Goal: Communication & Community: Answer question/provide support

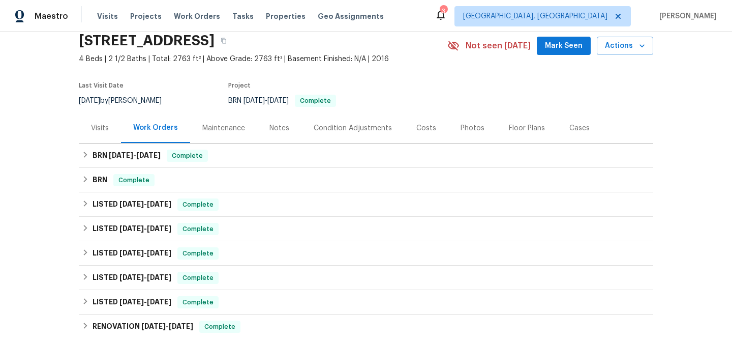
scroll to position [48, 0]
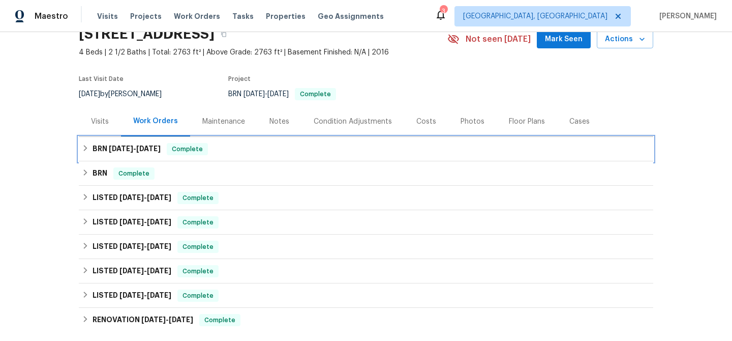
click at [118, 158] on div "BRN 8/11/25 - 8/12/25 Complete" at bounding box center [366, 149] width 575 height 24
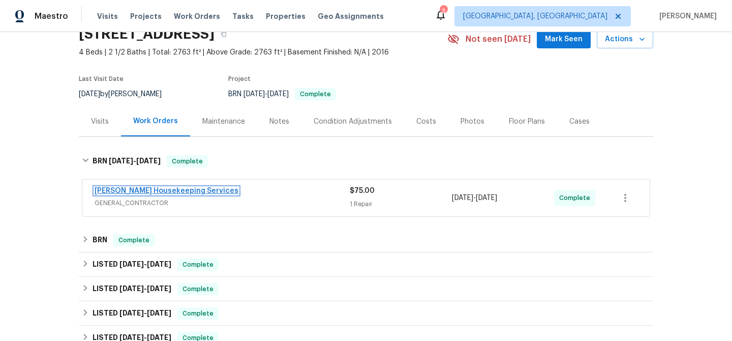
click at [123, 192] on link "Arelis Housekeeping Services" at bounding box center [167, 190] width 144 height 7
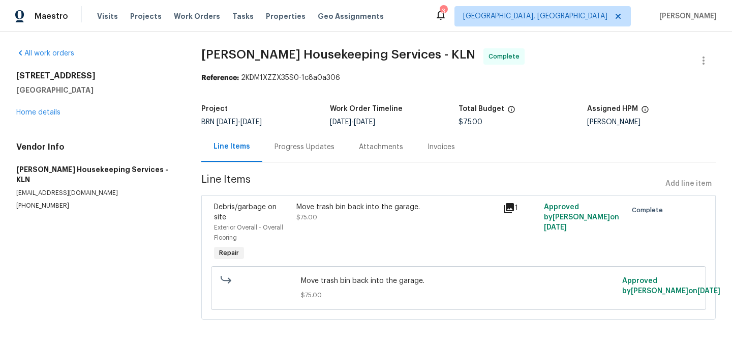
click at [285, 141] on div "Progress Updates" at bounding box center [304, 147] width 84 height 30
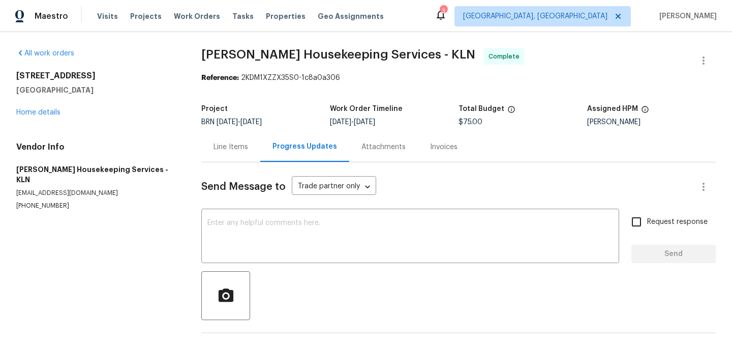
scroll to position [37, 0]
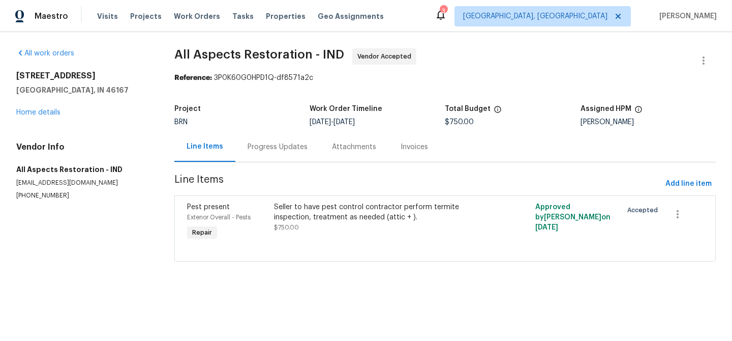
click at [238, 122] on div "BRN" at bounding box center [241, 122] width 135 height 7
click at [241, 145] on div "Progress Updates" at bounding box center [278, 147] width 84 height 30
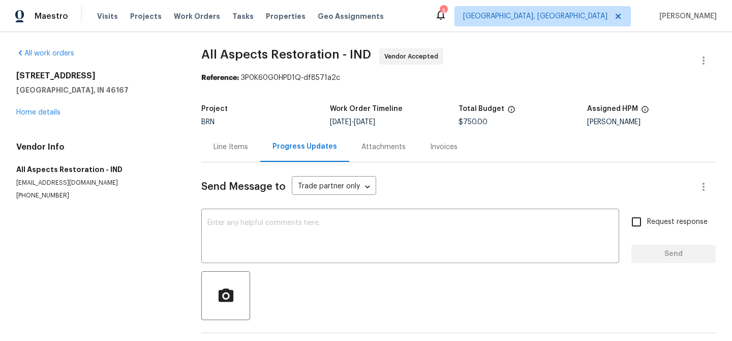
scroll to position [39, 0]
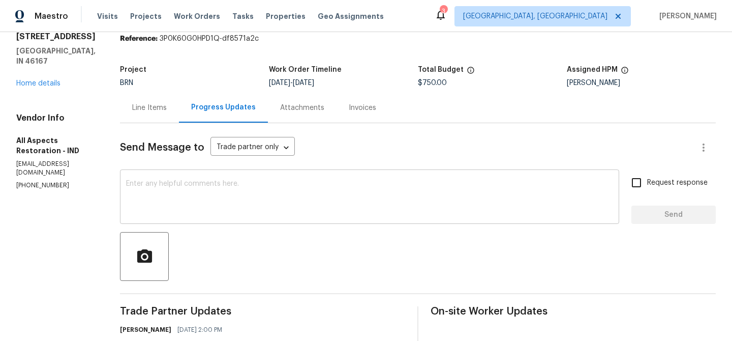
click at [194, 196] on textarea at bounding box center [369, 198] width 487 height 36
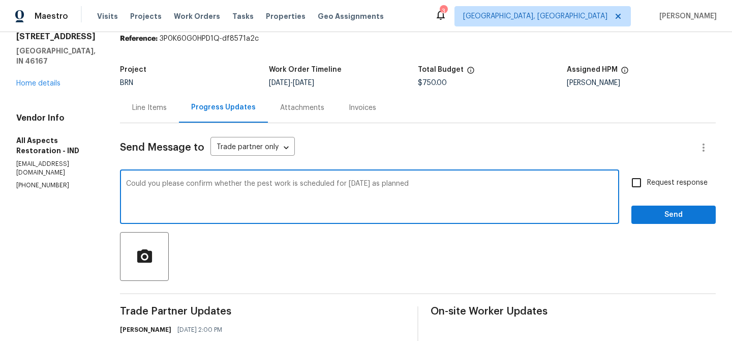
type textarea "Could you please confirm whether the pest work is scheduled for Tomorrow 08/15 …"
click at [170, 183] on textarea "Could you please confirm whether the pest work is scheduled for Tomorrow 08/15 …" at bounding box center [369, 198] width 487 height 36
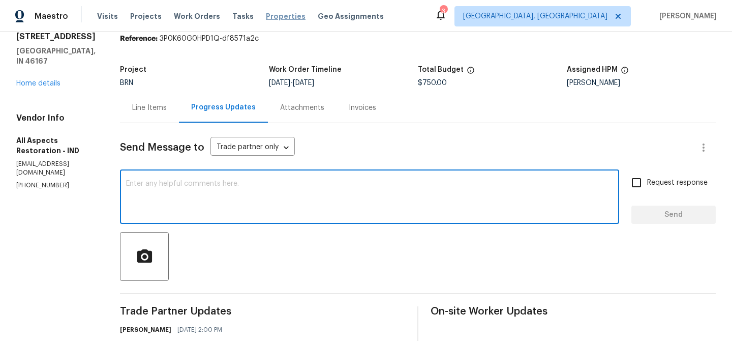
paste textarea "Could you please confirm if the pest control work is still scheduled for tomorr…"
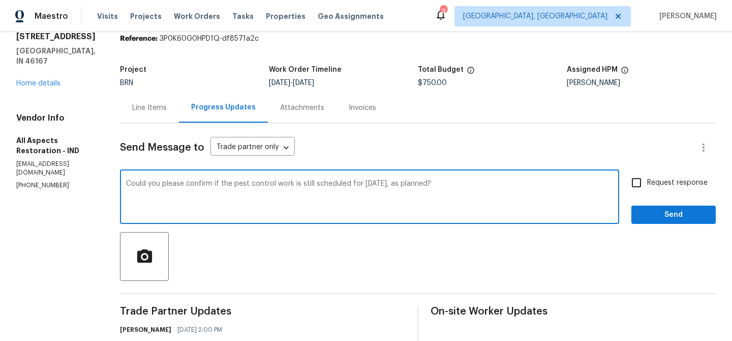
click at [258, 184] on textarea "Could you please confirm if the pest control work is still scheduled for tomorr…" at bounding box center [369, 198] width 487 height 36
type textarea "Could you please confirm if the pest work is still scheduled for tomorrow, 08/1…"
click at [638, 191] on input "Request response" at bounding box center [636, 182] width 21 height 21
checkbox input "true"
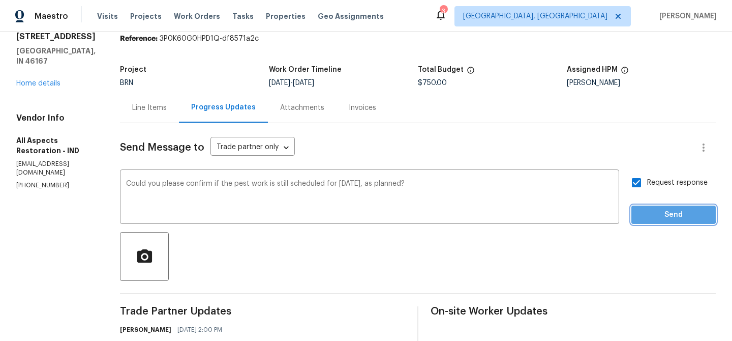
click at [643, 212] on span "Send" at bounding box center [674, 215] width 68 height 13
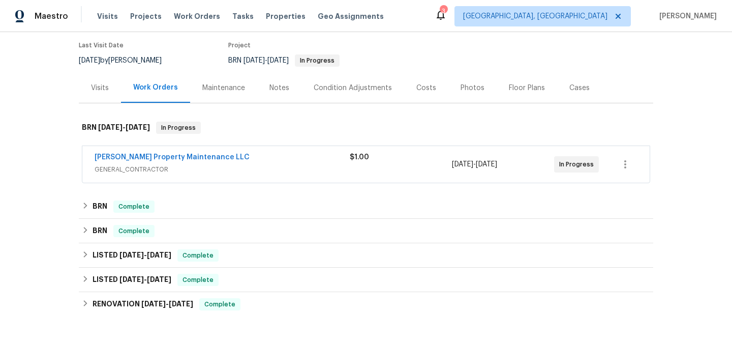
scroll to position [109, 0]
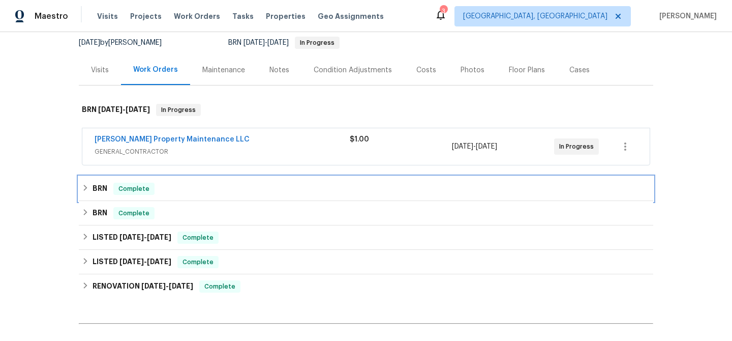
click at [106, 183] on h6 "BRN" at bounding box center [100, 189] width 15 height 12
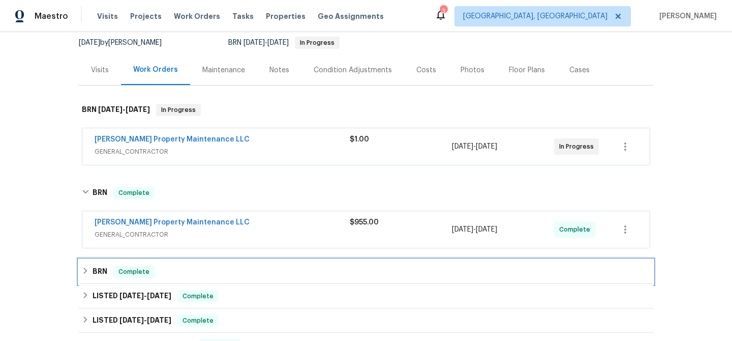
click at [109, 266] on div "BRN Complete" at bounding box center [366, 272] width 569 height 12
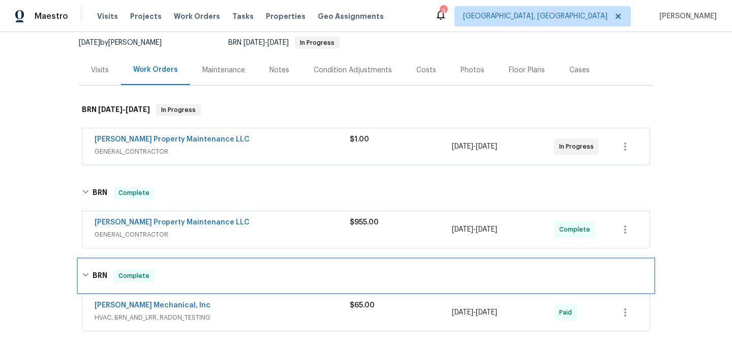
scroll to position [159, 0]
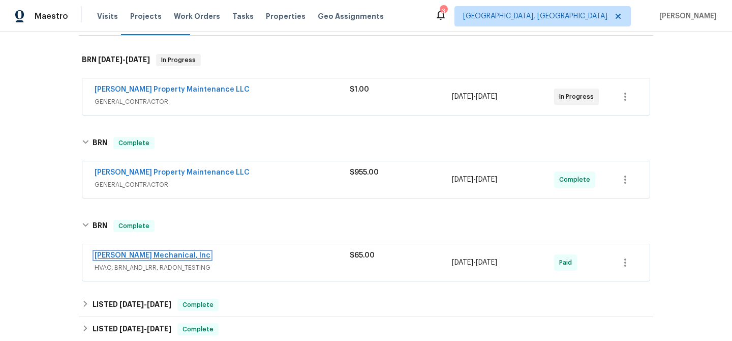
click at [116, 252] on link "JH Martin Mechanical, Inc" at bounding box center [153, 255] width 116 height 7
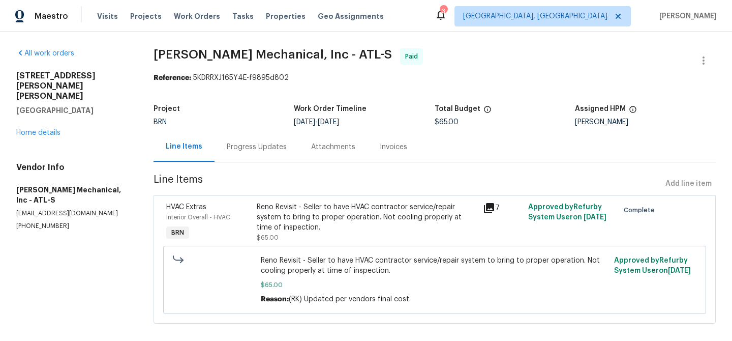
click at [382, 152] on div "Invoices" at bounding box center [394, 147] width 52 height 30
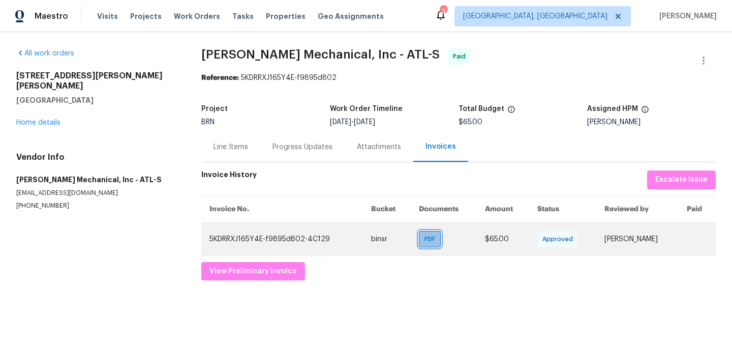
click at [425, 239] on span "PDF" at bounding box center [432, 239] width 15 height 10
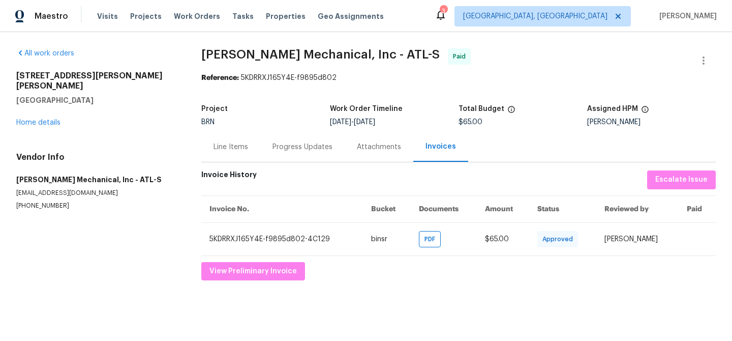
click at [283, 148] on div "Progress Updates" at bounding box center [303, 147] width 60 height 10
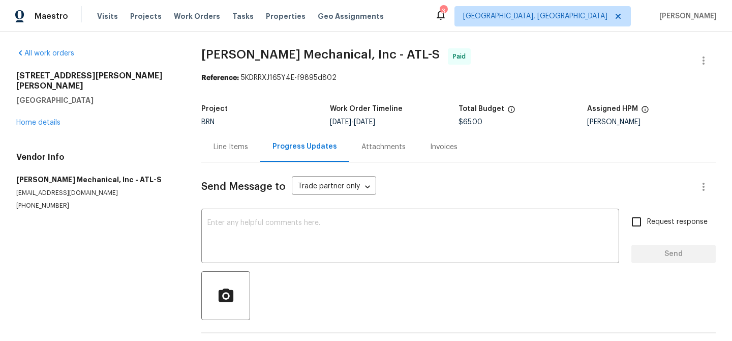
click at [230, 147] on div "Line Items" at bounding box center [231, 147] width 35 height 10
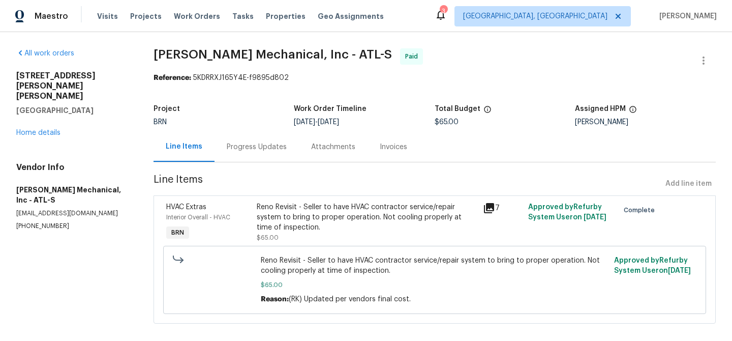
click at [281, 147] on div "Progress Updates" at bounding box center [257, 147] width 60 height 10
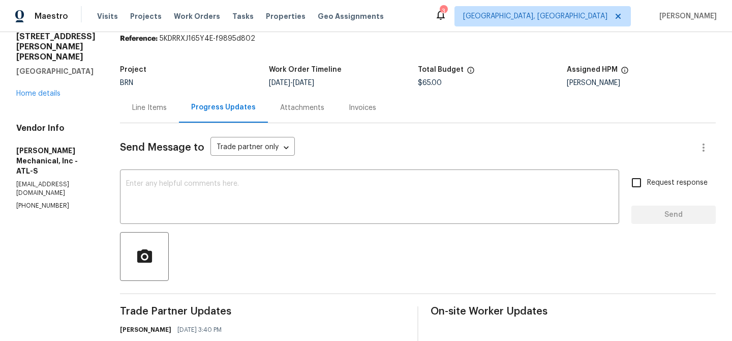
click at [167, 109] on div "Line Items" at bounding box center [149, 108] width 35 height 10
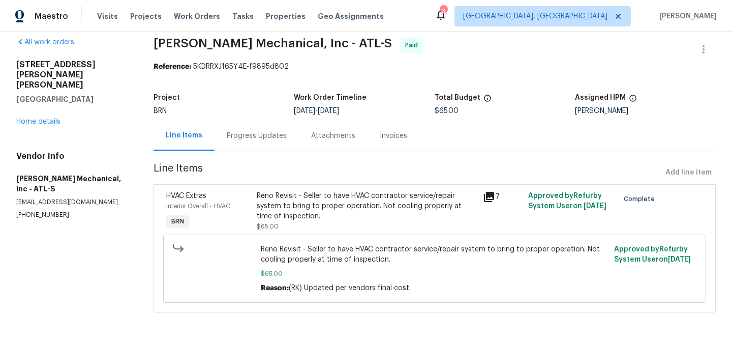
click at [254, 126] on div "Progress Updates" at bounding box center [257, 136] width 84 height 30
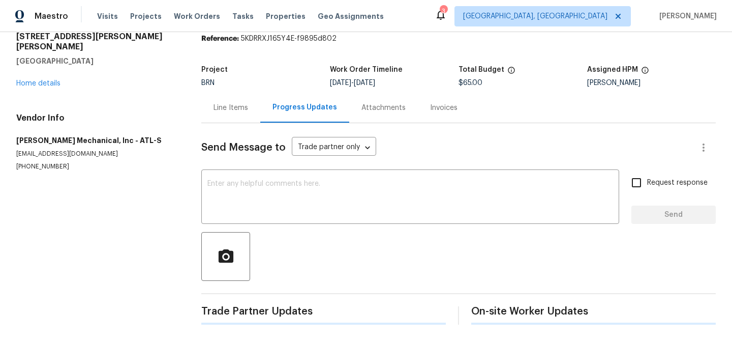
click at [267, 231] on div "Send Message to Trade partner only Trade partner only ​ x ​ Request response Se…" at bounding box center [458, 223] width 515 height 201
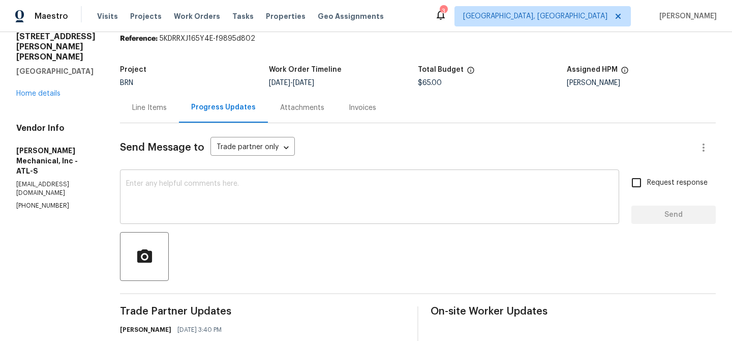
click at [242, 193] on textarea at bounding box center [369, 198] width 487 height 36
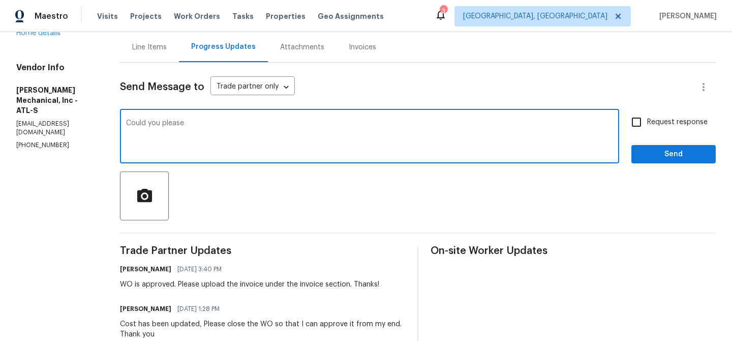
scroll to position [133, 0]
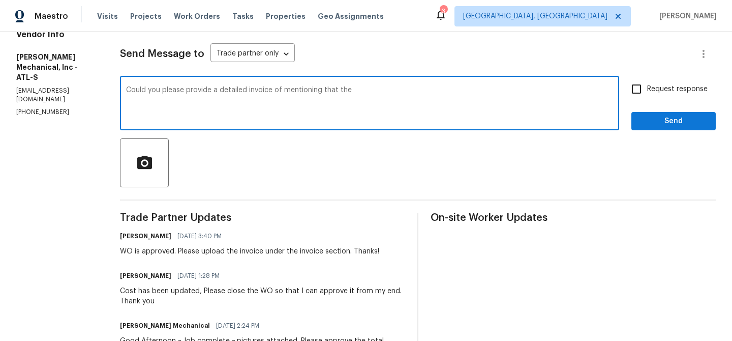
paste textarea "HVAC was repaired and working"
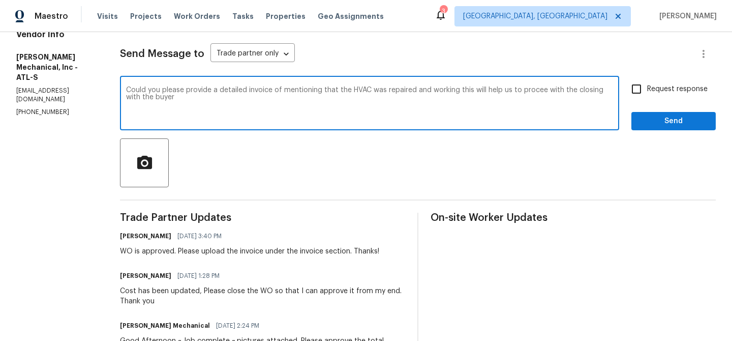
type textarea "Could you please provide a detailed invoice of mentioning that the HVAC was rep…"
click at [166, 98] on textarea "Could you please provide a detailed invoice of mentioning that the HVAC was rep…" at bounding box center [369, 104] width 487 height 36
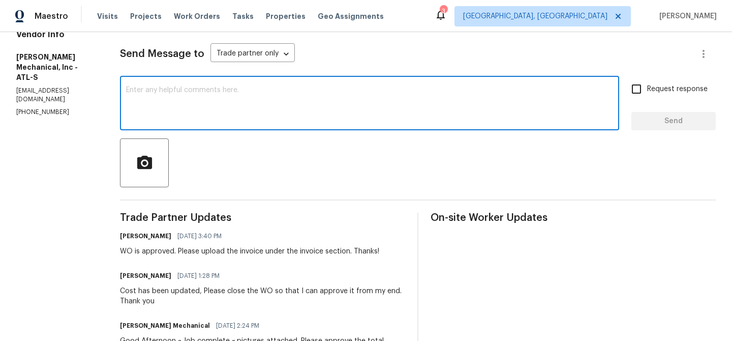
scroll to position [0, 0]
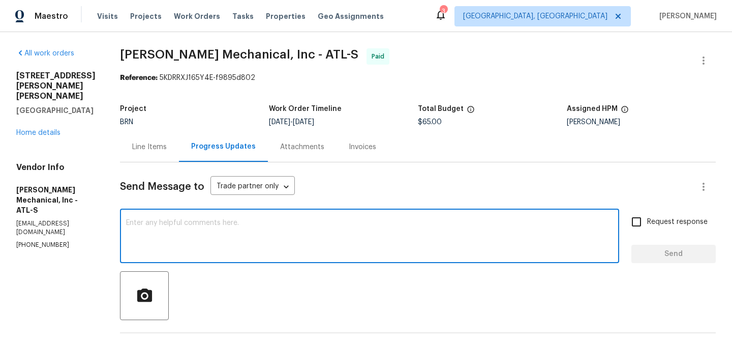
paste textarea "Could you please provide a detailed invoice stating that the HVAC has been repa…"
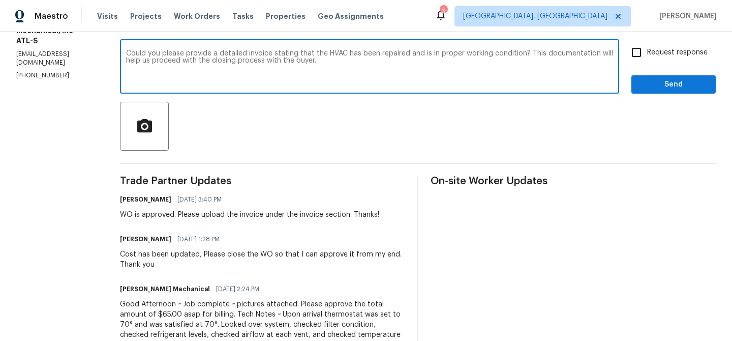
scroll to position [163, 0]
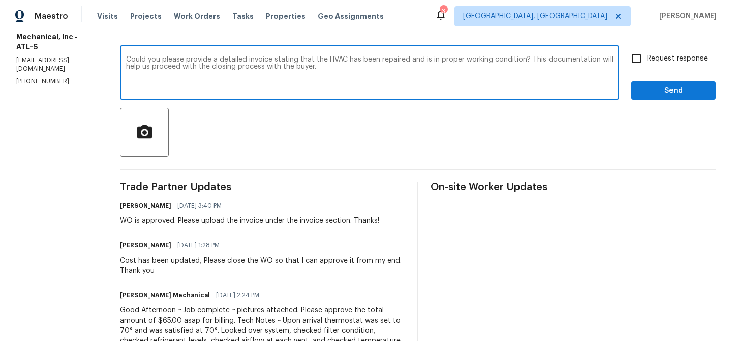
type textarea "Could you please provide a detailed invoice stating that the HVAC has been repa…"
click at [632, 61] on input "Request response" at bounding box center [636, 58] width 21 height 21
checkbox input "true"
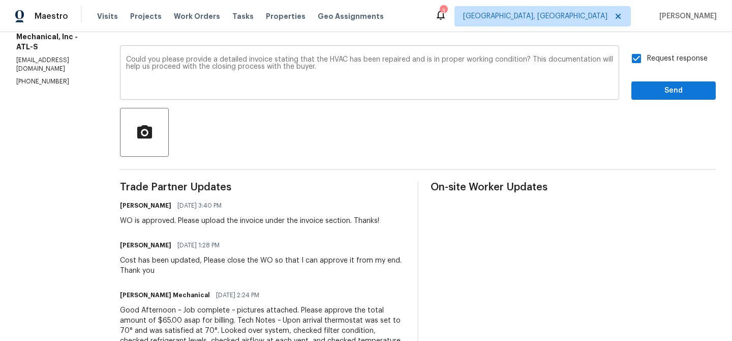
click at [363, 70] on textarea "Could you please provide a detailed invoice stating that the HVAC has been repa…" at bounding box center [369, 74] width 487 height 36
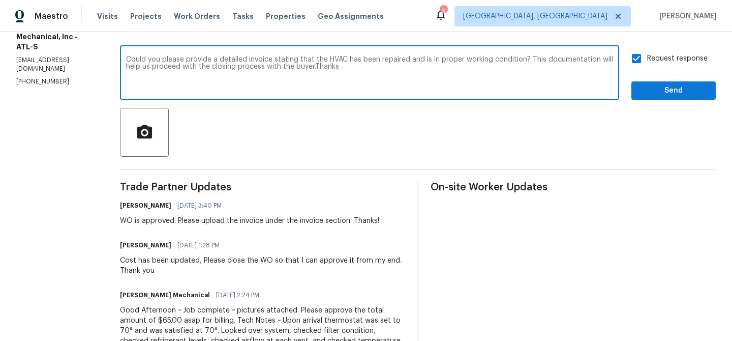
type textarea "Could you please provide a detailed invoice stating that the HVAC has been repa…"
click at [655, 94] on span "Send" at bounding box center [674, 90] width 68 height 13
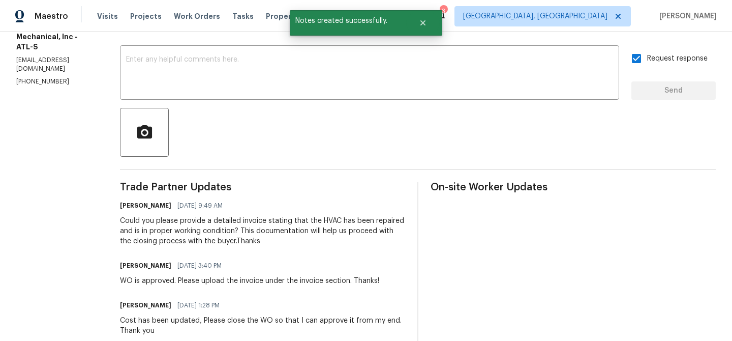
scroll to position [0, 0]
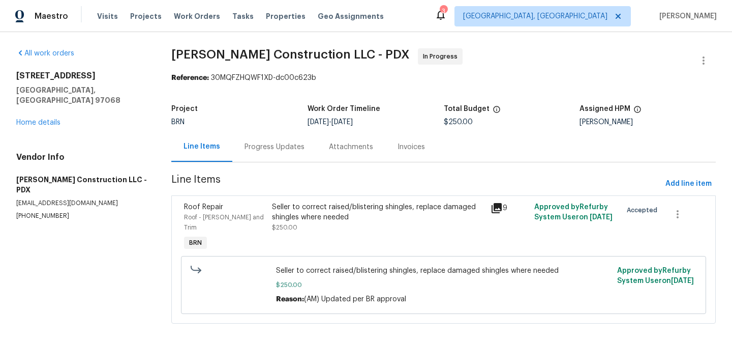
click at [272, 151] on div "Progress Updates" at bounding box center [275, 147] width 60 height 10
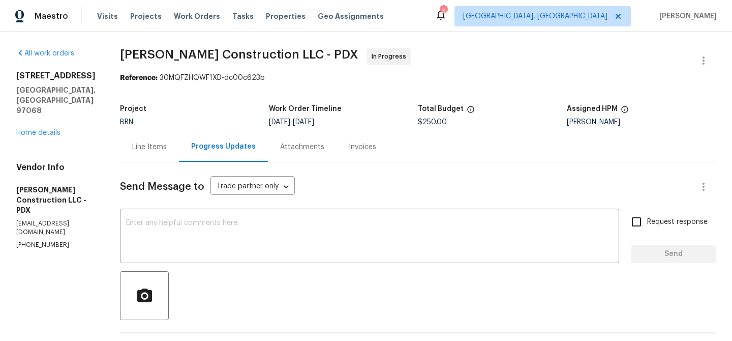
click at [26, 241] on p "(971) 237-4686" at bounding box center [55, 245] width 79 height 9
copy p "(971) 237-4686"
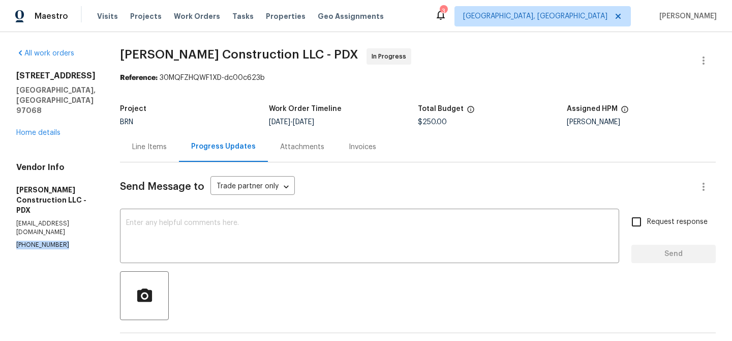
copy p "(971) 237-4686"
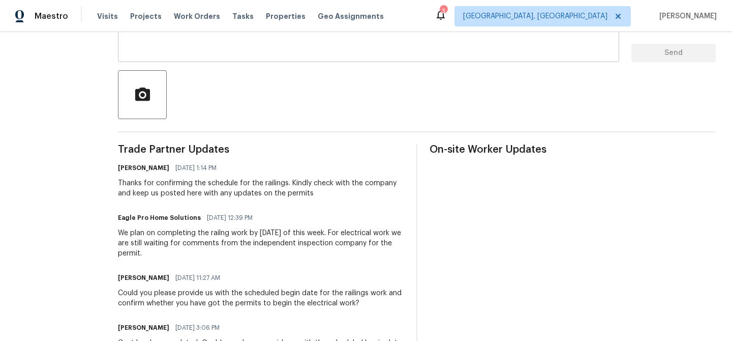
scroll to position [76, 0]
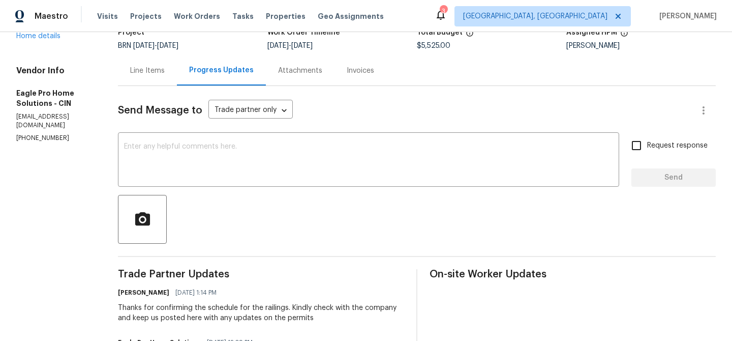
click at [179, 146] on textarea at bounding box center [368, 161] width 489 height 36
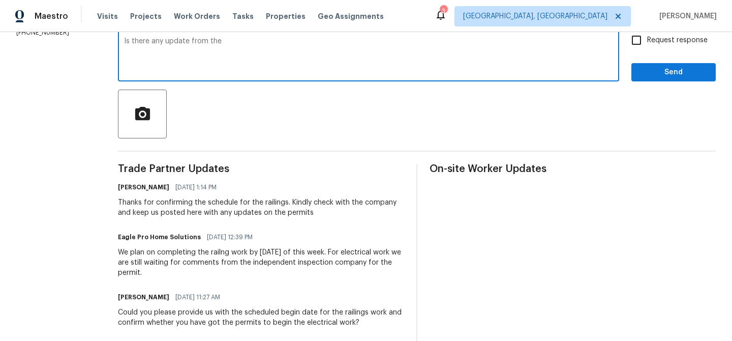
scroll to position [197, 0]
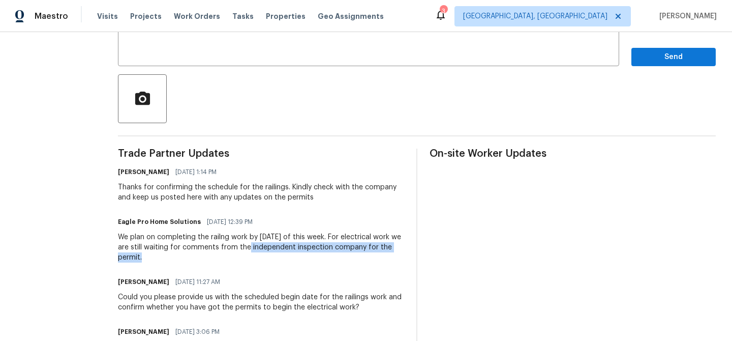
drag, startPoint x: 285, startPoint y: 248, endPoint x: 404, endPoint y: 253, distance: 119.1
click at [404, 253] on div "We plan on completing the railng work by Friday of this week. For electrical wo…" at bounding box center [261, 247] width 286 height 31
copy div "independent inspection company for the permit."
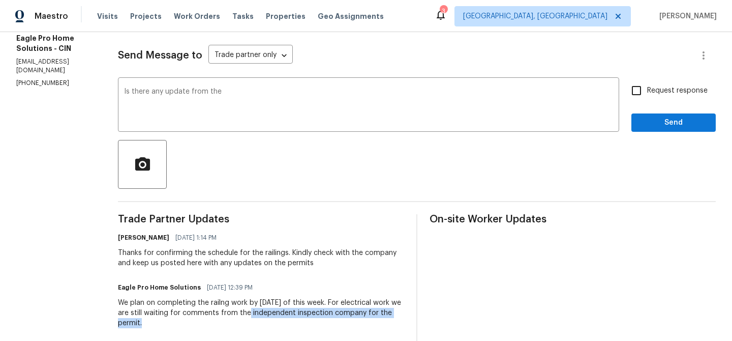
scroll to position [62, 0]
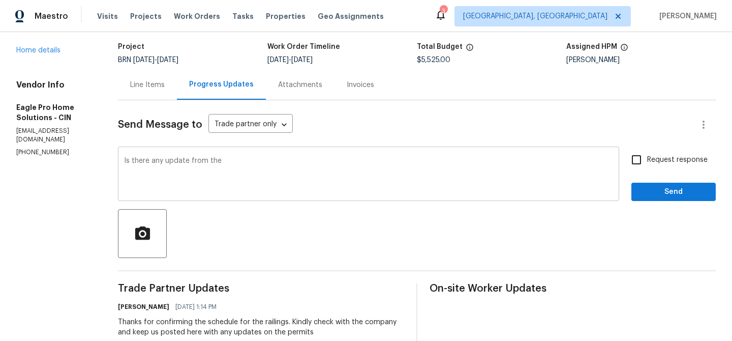
click at [265, 189] on textarea "Is there any update from the" at bounding box center [368, 175] width 489 height 36
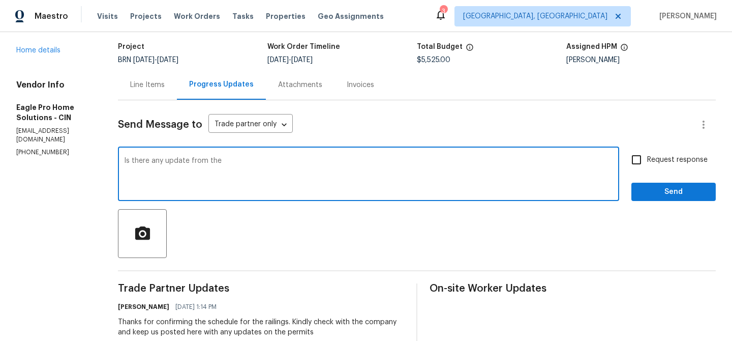
paste textarea "independent inspection company for the permit."
click at [366, 162] on textarea "Is there any update from the independent inspection company for the permit." at bounding box center [368, 175] width 489 height 36
type textarea "Is there any update from the independent inspection company on the permit."
click at [353, 162] on textarea "Is there any update from the independent inspection company on the permit." at bounding box center [368, 175] width 489 height 36
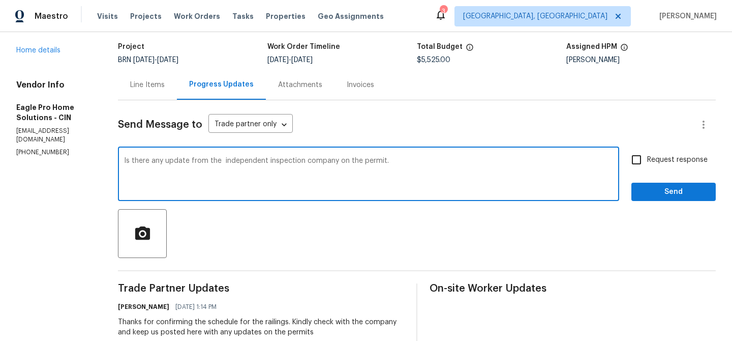
click at [353, 162] on textarea "Is there any update from the independent inspection company on the permit." at bounding box center [368, 175] width 489 height 36
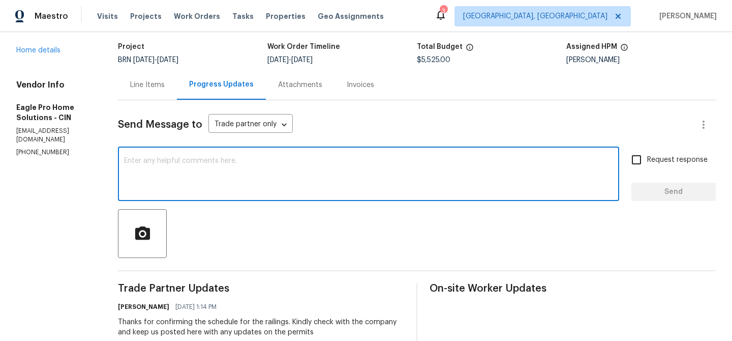
paste textarea "Is there any update from the independent inspection company on the permit."
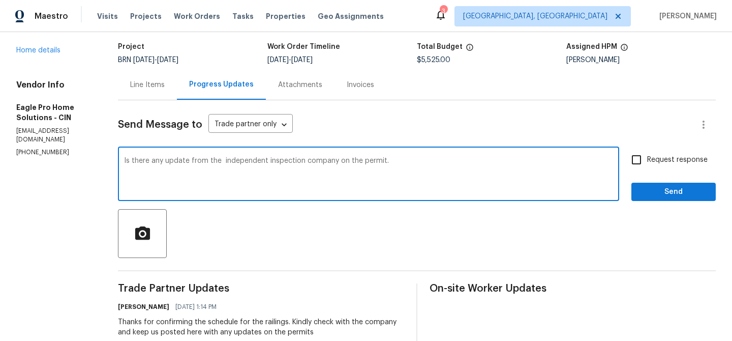
click at [246, 163] on textarea "Is there any update from the independent inspection company on the permit." at bounding box center [368, 175] width 489 height 36
click at [363, 165] on textarea "Is there any update from the independent inspection company on the permit." at bounding box center [368, 175] width 489 height 36
click at [365, 160] on textarea "Is there any update from the independent inspection company on the permit." at bounding box center [368, 175] width 489 height 36
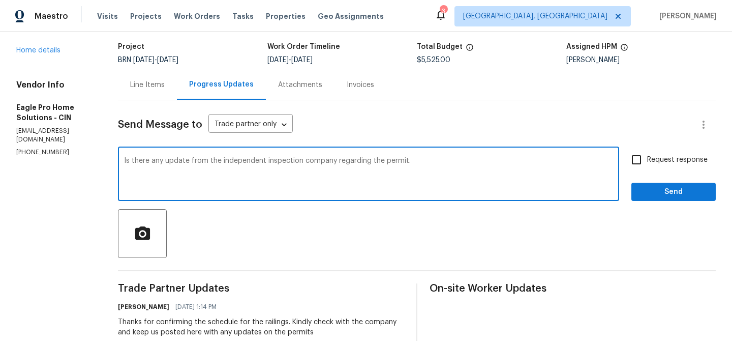
click at [460, 159] on textarea "Is there any update from the independent inspection company regarding the permi…" at bounding box center [368, 175] width 489 height 36
type textarea "Is there any update from the independent inspection company regarding the permi…"
click at [663, 168] on label "Request response" at bounding box center [667, 159] width 82 height 21
click at [648, 168] on input "Request response" at bounding box center [636, 159] width 21 height 21
checkbox input "true"
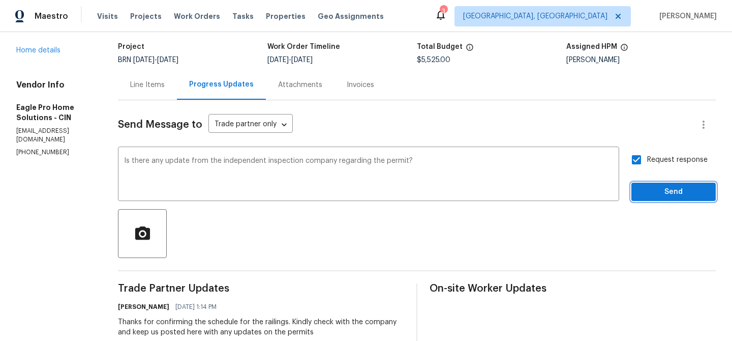
click at [647, 197] on span "Send" at bounding box center [674, 192] width 68 height 13
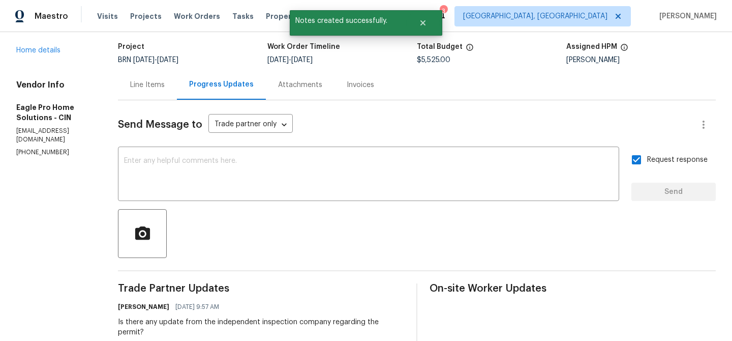
click at [33, 148] on p "(614) 696-5556" at bounding box center [54, 152] width 77 height 9
copy p "(614) 696-5556"
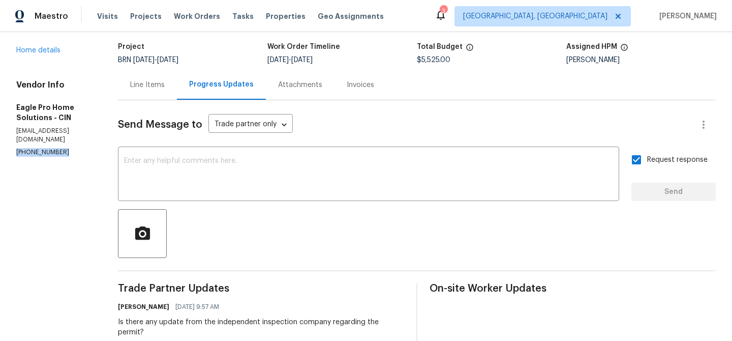
copy p "(614) 696-5556"
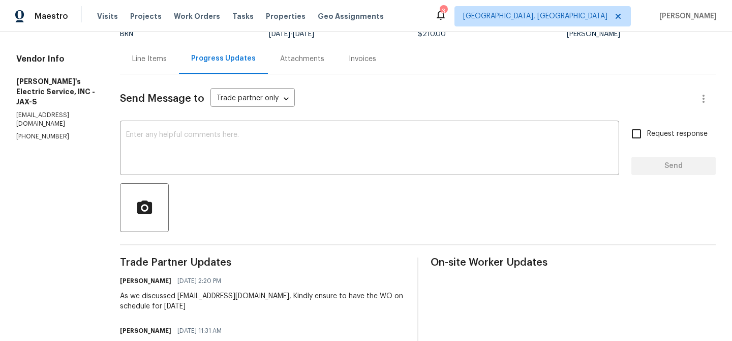
scroll to position [101, 0]
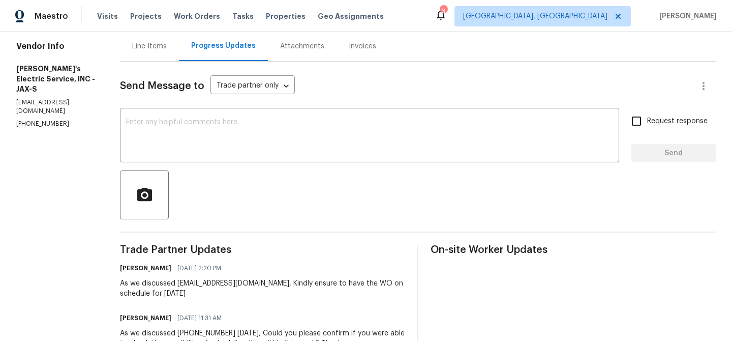
click at [56, 120] on p "[PHONE_NUMBER]" at bounding box center [55, 124] width 79 height 9
copy p "[PHONE_NUMBER]"
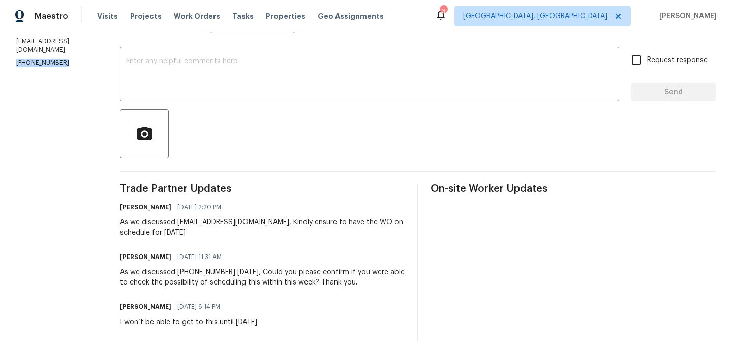
scroll to position [167, 0]
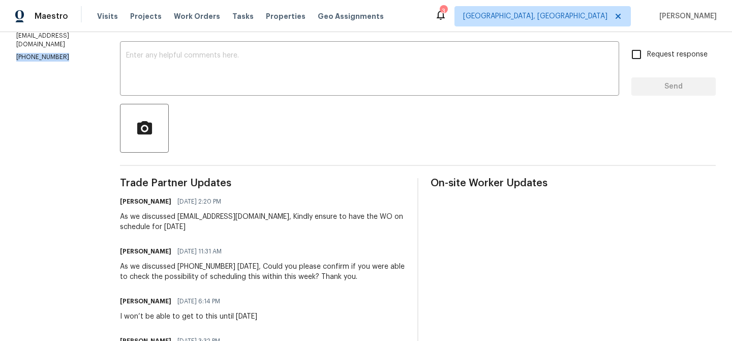
copy p "[PHONE_NUMBER]"
click at [60, 39] on p "[EMAIL_ADDRESS][DOMAIN_NAME]" at bounding box center [55, 40] width 79 height 17
copy p "[EMAIL_ADDRESS][DOMAIN_NAME]"
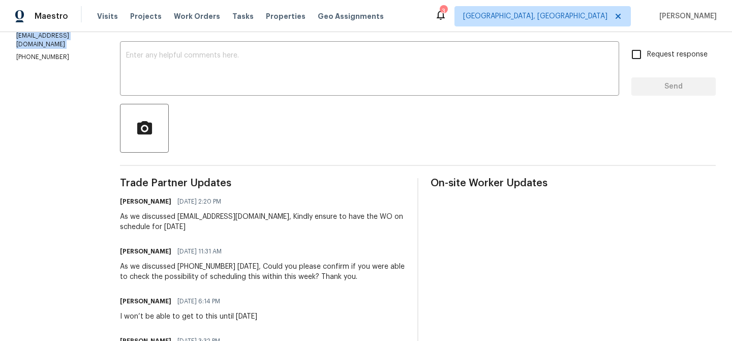
scroll to position [173, 0]
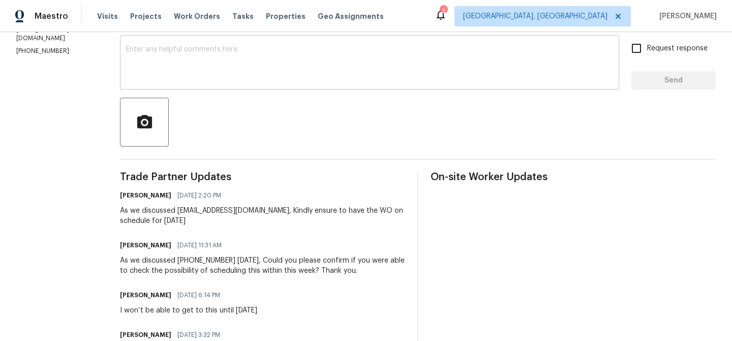
click at [282, 85] on div "x ​" at bounding box center [370, 64] width 500 height 52
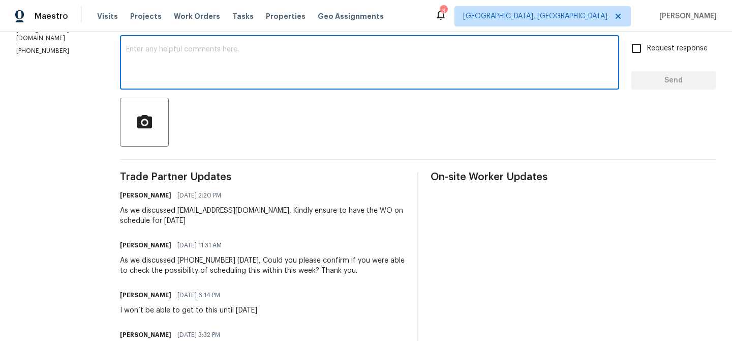
paste textarea "Could you please confirm whether the work is on schedule for [DATE] as planned?…"
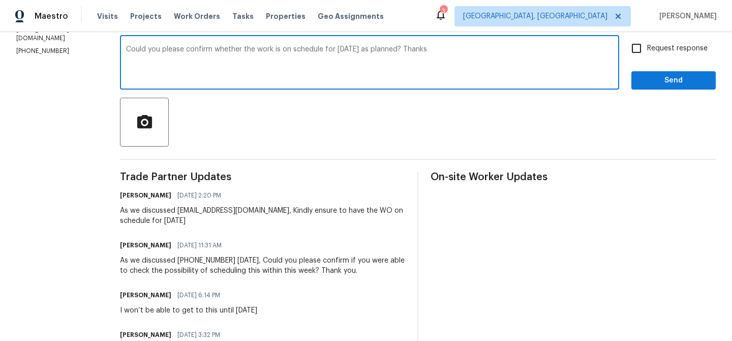
type textarea "Could you please confirm whether the work is on schedule for [DATE] as planned?…"
click at [629, 54] on input "Request response" at bounding box center [636, 48] width 21 height 21
checkbox input "true"
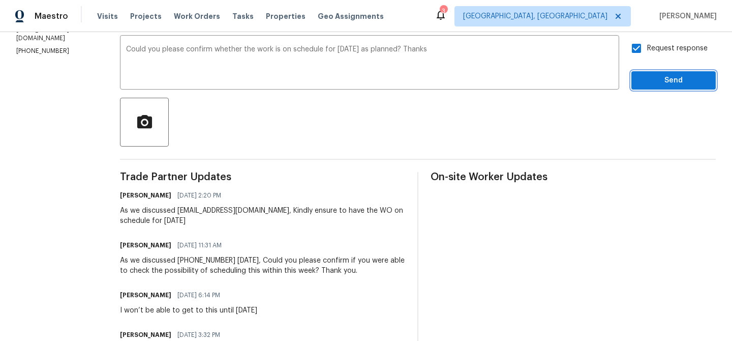
click at [646, 80] on span "Send" at bounding box center [674, 80] width 68 height 13
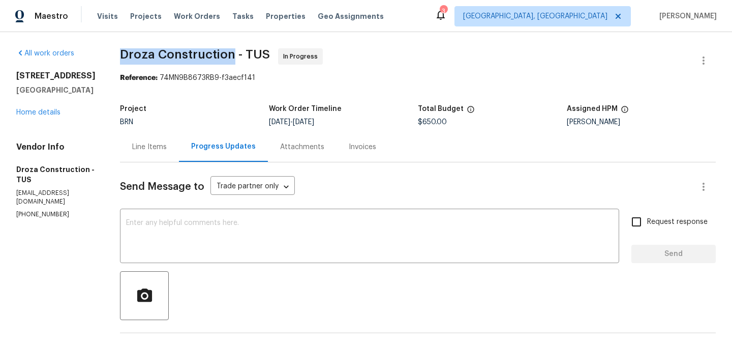
drag, startPoint x: 123, startPoint y: 50, endPoint x: 241, endPoint y: 51, distance: 117.5
copy span "Droza Construction"
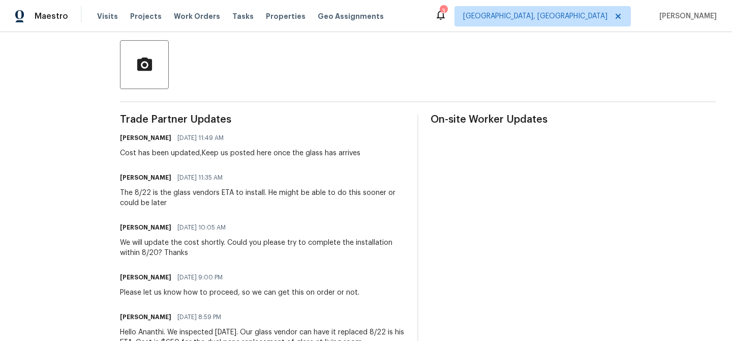
scroll to position [241, 0]
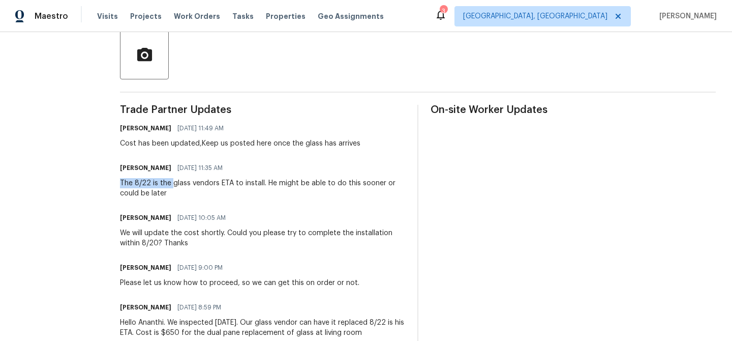
drag, startPoint x: 141, startPoint y: 183, endPoint x: 180, endPoint y: 187, distance: 38.4
click at [180, 188] on div "All work orders 10075 N Mill Crossing Way Tucson, AZ 85743 Home details Vendor …" at bounding box center [366, 193] width 732 height 805
copy div "The 8/22 is the"
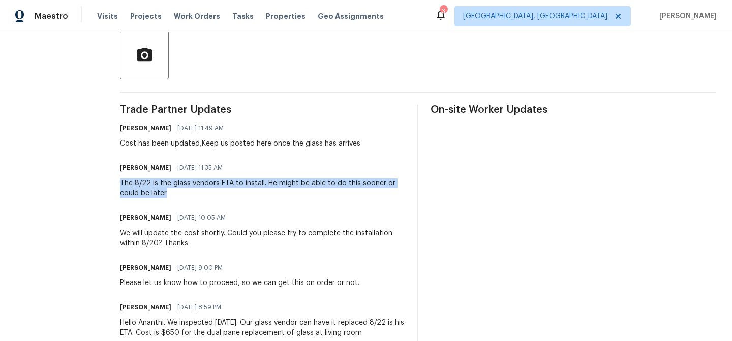
drag, startPoint x: 179, startPoint y: 194, endPoint x: 126, endPoint y: 183, distance: 54.6
click at [126, 183] on div "All work orders 10075 N Mill Crossing Way Tucson, AZ 85743 Home details Vendor …" at bounding box center [366, 193] width 732 height 805
copy div "The 8/22 is the glass vendors ETA to install. He might be able to do this soone…"
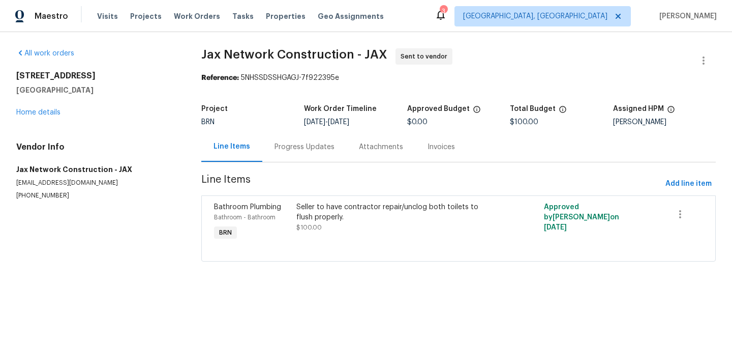
click at [267, 133] on div "Progress Updates" at bounding box center [304, 147] width 84 height 30
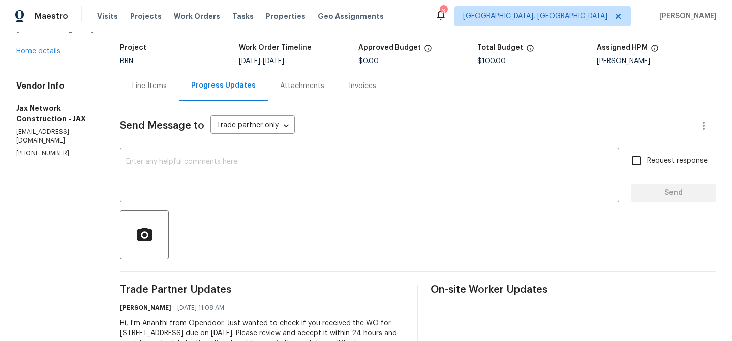
scroll to position [72, 0]
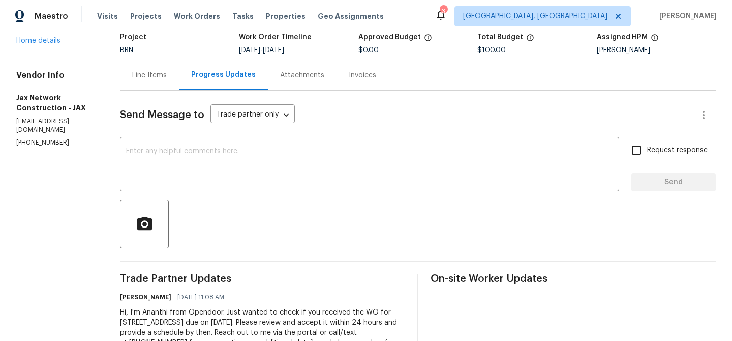
click at [46, 142] on p "[PHONE_NUMBER]" at bounding box center [55, 142] width 79 height 9
click at [46, 142] on p "(423) 557-9995" at bounding box center [55, 142] width 79 height 9
copy p "(423) 557-9995"
click at [60, 134] on p "jaxnetconstruction@gmail.com" at bounding box center [55, 125] width 79 height 17
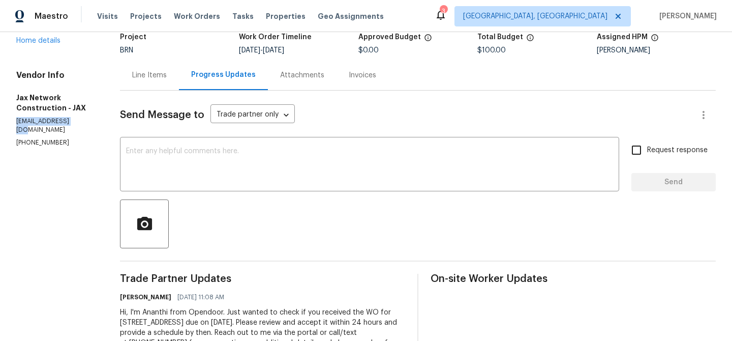
click at [60, 134] on p "jaxnetconstruction@gmail.com" at bounding box center [55, 125] width 79 height 17
copy p "jaxnetconstruction@gmail.com"
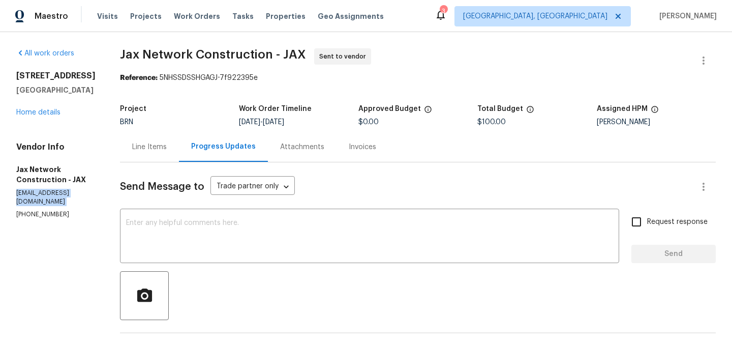
copy p "jaxnetconstruction@gmail.com"
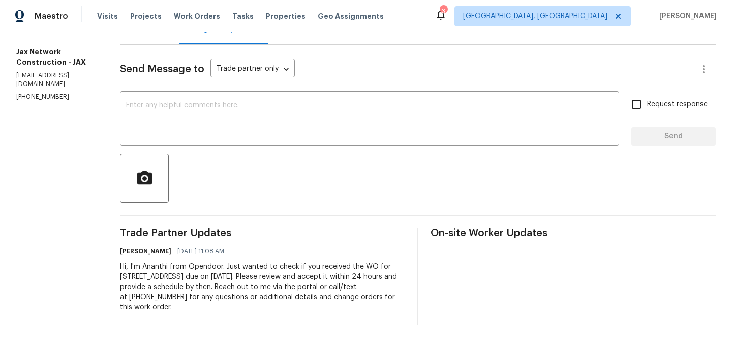
click at [39, 101] on p "(423) 557-9995" at bounding box center [55, 97] width 79 height 9
copy p "(423) 557-9995"
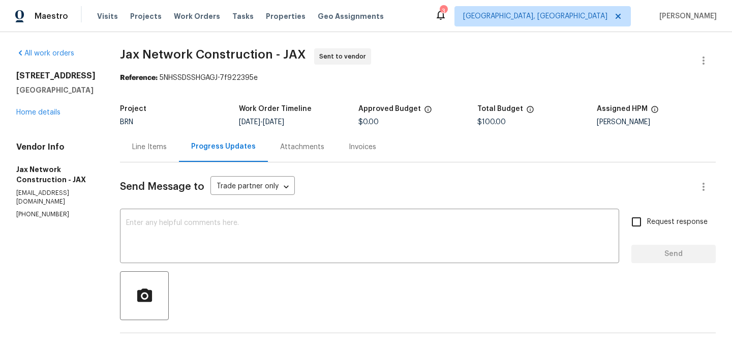
click at [150, 149] on div "Line Items" at bounding box center [149, 147] width 35 height 10
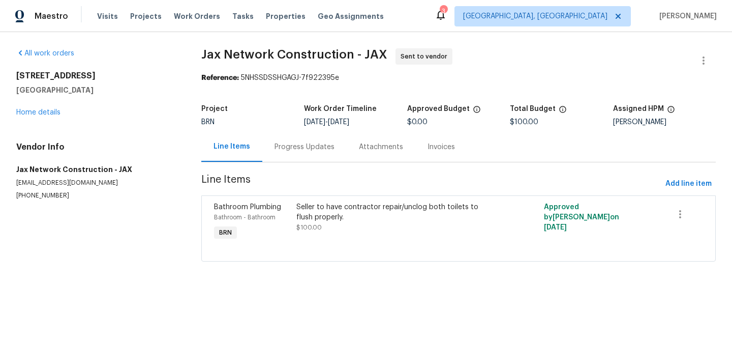
click at [342, 223] on div "Seller to have contractor repair/unclog both toilets to flush properly. $100.00" at bounding box center [397, 217] width 200 height 31
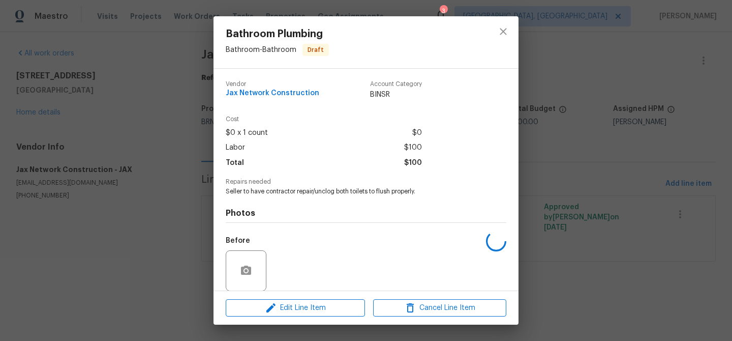
scroll to position [76, 0]
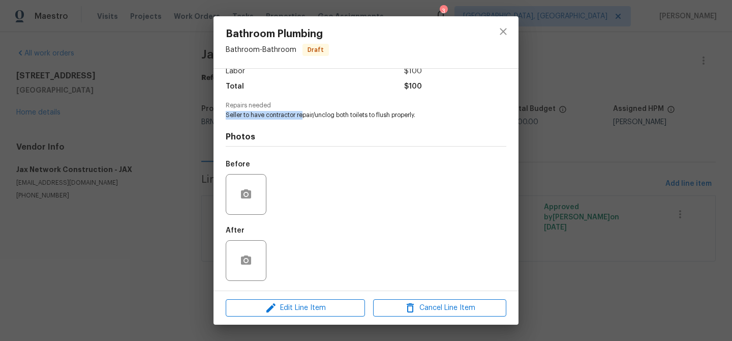
drag, startPoint x: 303, startPoint y: 117, endPoint x: 435, endPoint y: 108, distance: 132.6
click at [435, 108] on div "Repairs needed Seller to have contractor repair/unclog both toilets to flush pr…" at bounding box center [366, 110] width 281 height 17
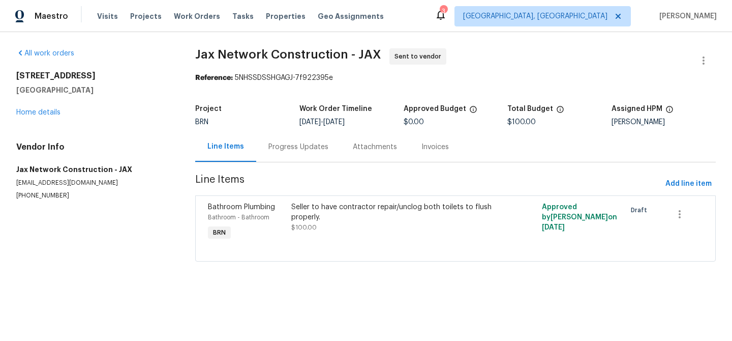
click at [112, 175] on div "Vendor Info Jax Network Construction - JAX jaxnetconstruction@gmail.com (423) 5…" at bounding box center [93, 171] width 155 height 58
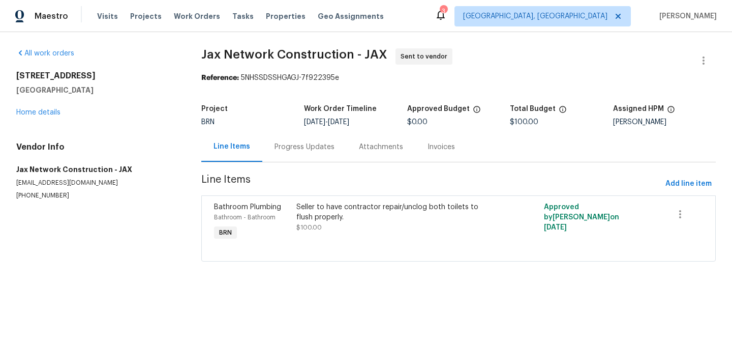
click at [294, 159] on div "Progress Updates" at bounding box center [304, 147] width 84 height 30
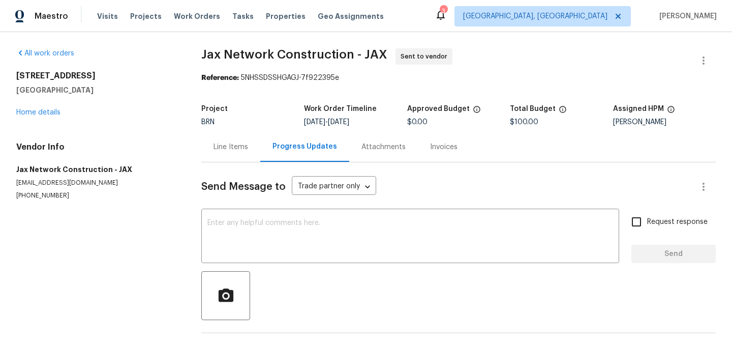
scroll to position [39, 0]
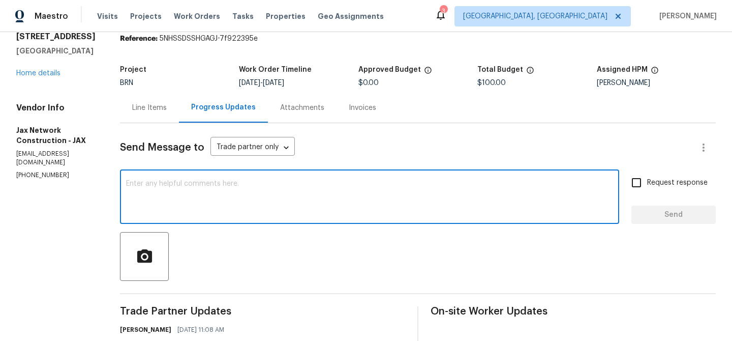
click at [232, 184] on textarea at bounding box center [369, 198] width 487 height 36
click at [59, 183] on section "All work orders [STREET_ADDRESS] Home details Vendor Info Jax Network Construct…" at bounding box center [55, 206] width 79 height 394
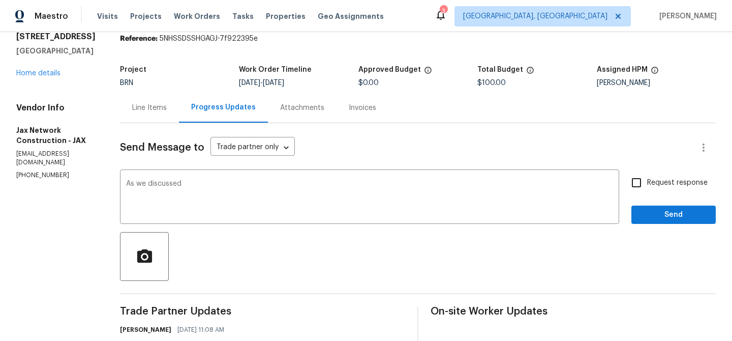
click at [59, 183] on section "All work orders [STREET_ADDRESS] Home details Vendor Info Jax Network Construct…" at bounding box center [55, 206] width 79 height 394
click at [59, 183] on section "All work orders 287 Buck Run Way Saint Augustine, FL 32092 Home details Vendor …" at bounding box center [55, 206] width 79 height 394
copy p "[PHONE_NUMBER]"
click at [251, 186] on textarea "As we discussed" at bounding box center [369, 198] width 487 height 36
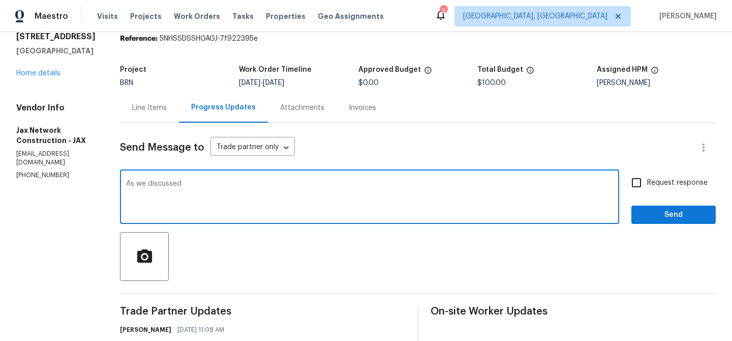
paste textarea "[PHONE_NUMBER]"
type textarea "As we discussed [PHONE_NUMBER], Kindly accept the WO and keep us posted here wi…"
click at [653, 186] on span "Request response" at bounding box center [678, 183] width 61 height 11
click at [648, 186] on input "Request response" at bounding box center [636, 182] width 21 height 21
checkbox input "true"
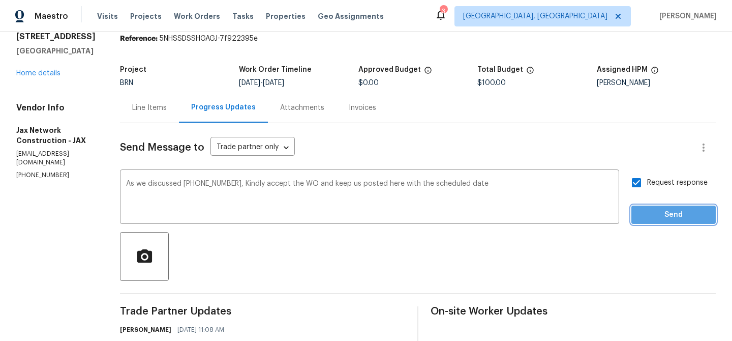
click at [651, 216] on span "Send" at bounding box center [674, 215] width 68 height 13
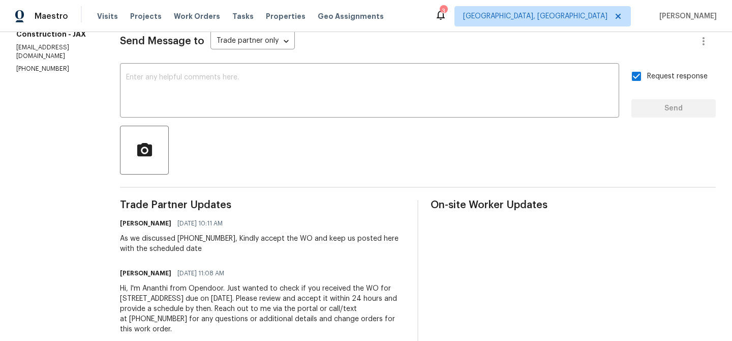
scroll to position [0, 0]
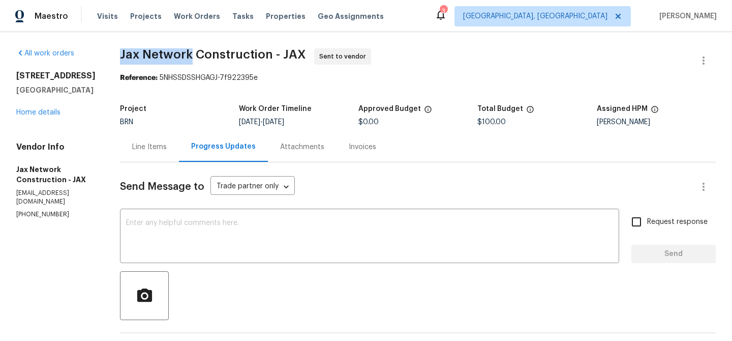
drag, startPoint x: 120, startPoint y: 56, endPoint x: 200, endPoint y: 55, distance: 80.4
click at [200, 55] on div "All work orders [STREET_ADDRESS] Home details Vendor Info Jax Network Construct…" at bounding box center [366, 270] width 732 height 476
copy span "Jax Network"
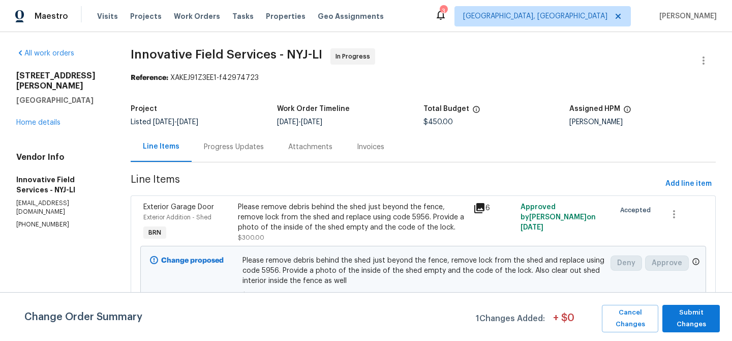
click at [234, 166] on section "Innovative Field Services - NYJ-LI In Progress Reference: XAKEJ91Z3EE1-f4297472…" at bounding box center [423, 253] width 585 height 411
click at [687, 316] on span "Submit Changes" at bounding box center [691, 318] width 47 height 23
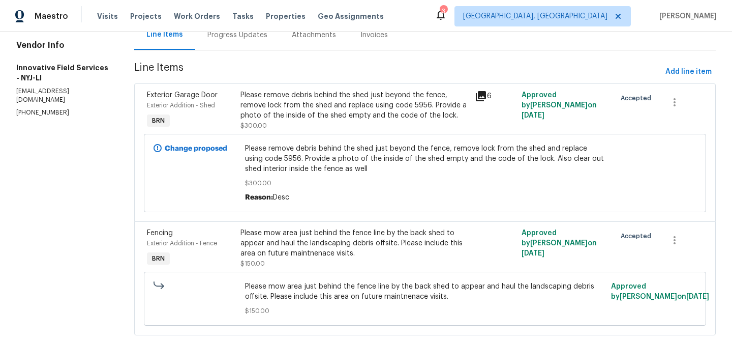
scroll to position [38, 0]
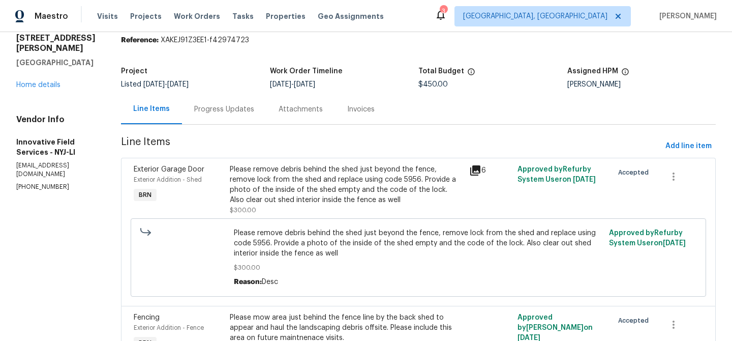
click at [236, 119] on div "Progress Updates" at bounding box center [224, 109] width 84 height 30
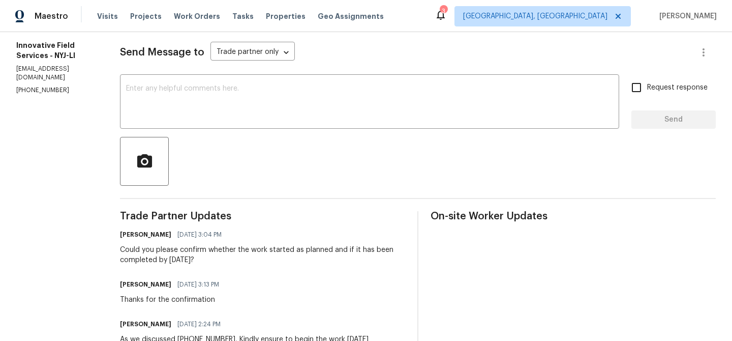
scroll to position [70, 0]
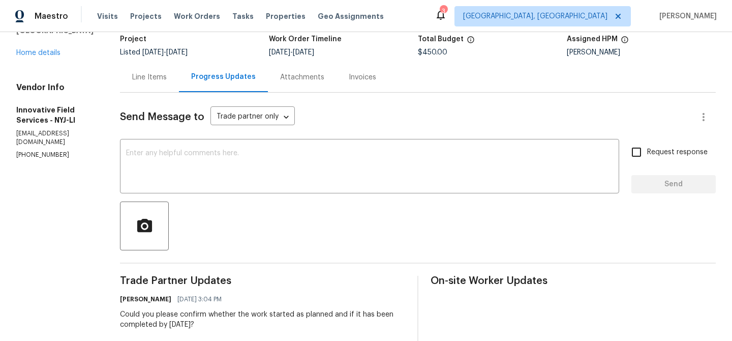
copy p "[PHONE_NUMBER]"
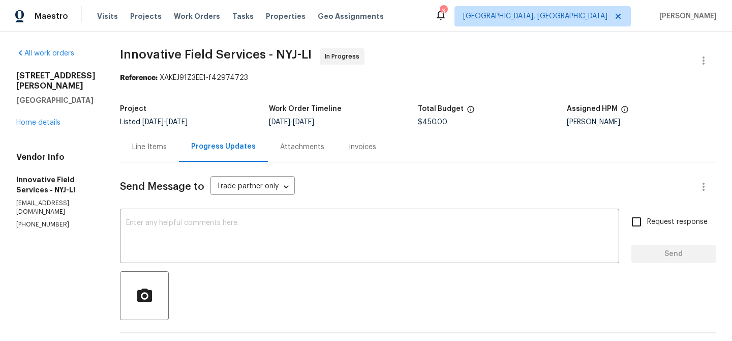
click at [145, 141] on div "Line Items" at bounding box center [149, 147] width 59 height 30
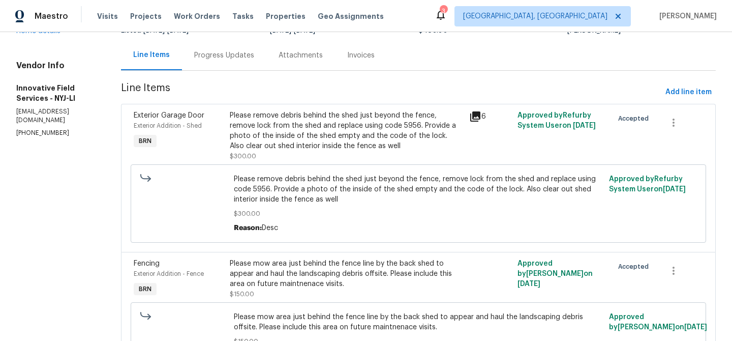
scroll to position [93, 0]
click at [279, 126] on div "Please remove debris behind the shed just beyond the fence, remove lock from th…" at bounding box center [347, 129] width 234 height 41
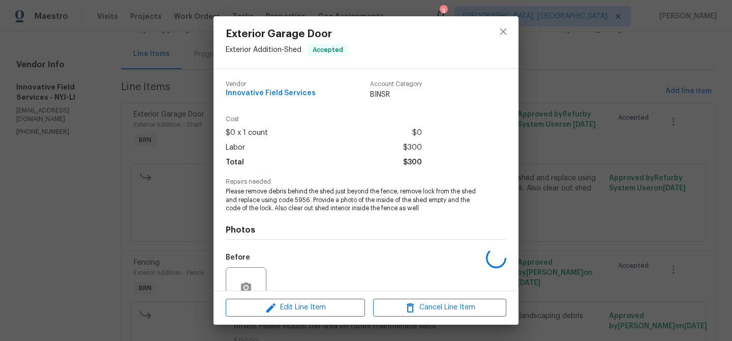
scroll to position [94, 0]
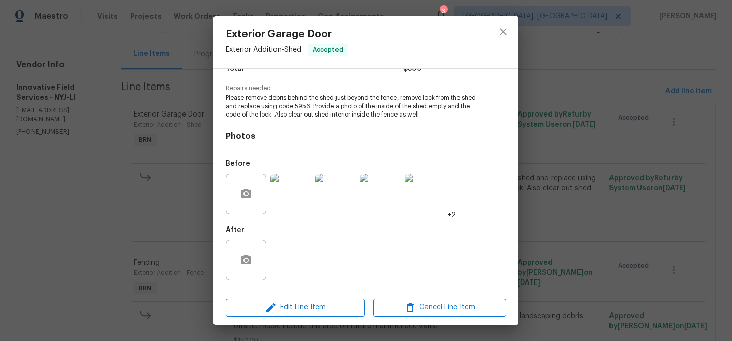
click at [135, 155] on div "Exterior Garage Door Exterior Addition - Shed Accepted Vendor Innovative Field …" at bounding box center [366, 170] width 732 height 341
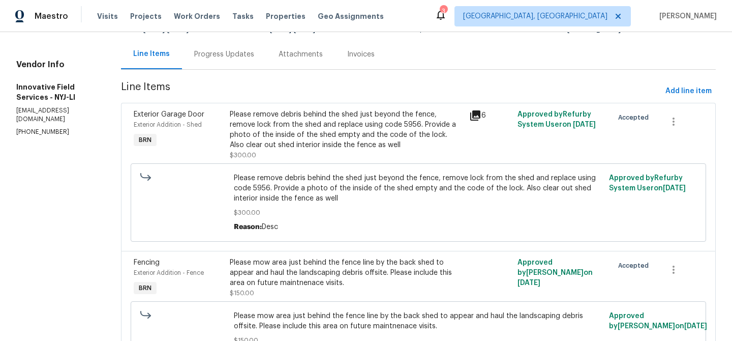
click at [240, 62] on div "Progress Updates" at bounding box center [224, 54] width 84 height 30
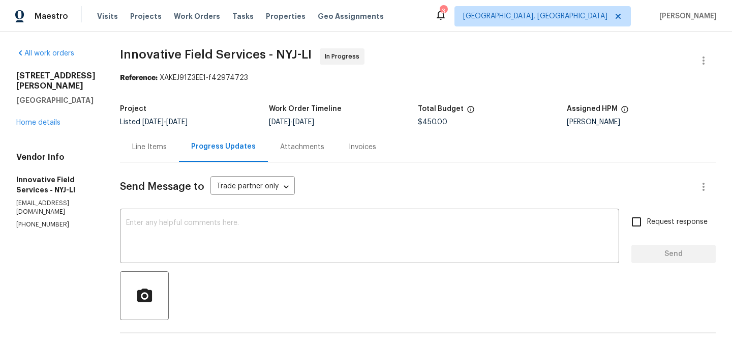
click at [146, 150] on div "Line Items" at bounding box center [149, 147] width 35 height 10
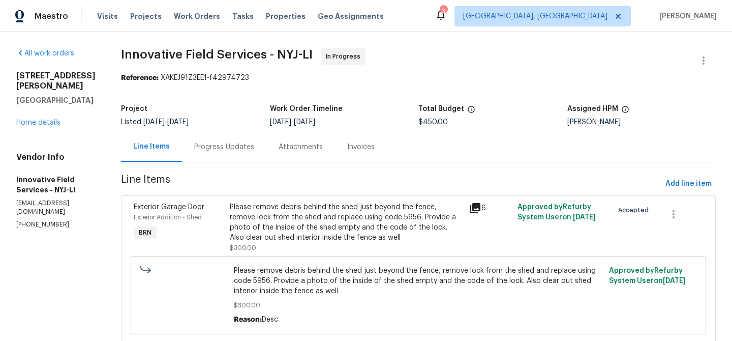
click at [317, 229] on div "Please remove debris behind the shed just beyond the fence, remove lock from th…" at bounding box center [347, 222] width 234 height 41
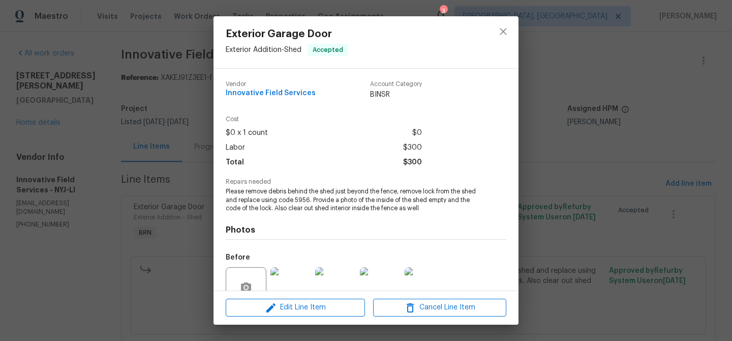
scroll to position [94, 0]
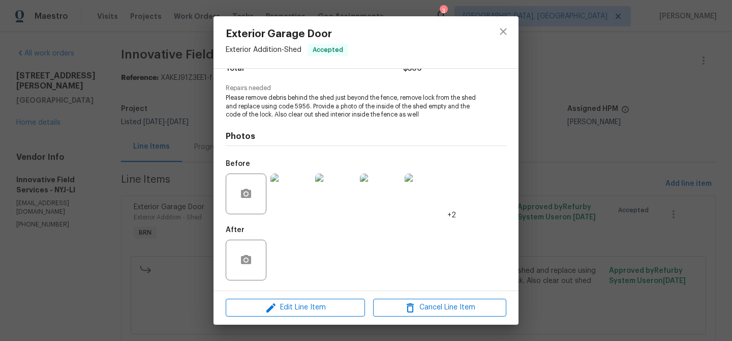
click at [294, 191] on img at bounding box center [291, 193] width 41 height 41
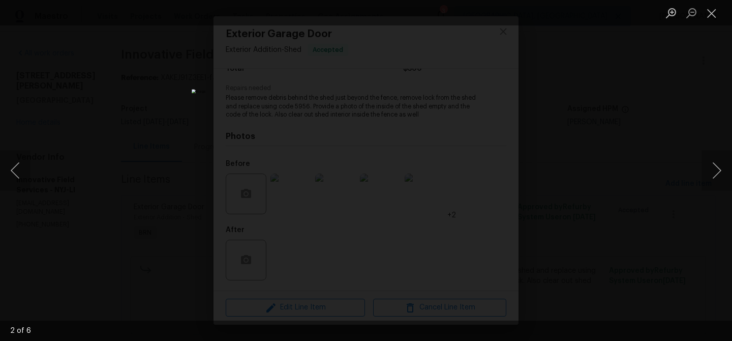
click at [141, 171] on div "Lightbox" at bounding box center [366, 170] width 732 height 341
click at [139, 154] on div "Lightbox" at bounding box center [366, 170] width 732 height 341
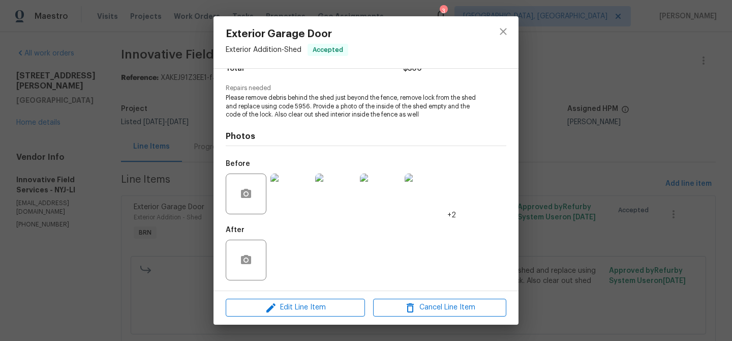
click at [172, 138] on div "Exterior Garage Door Exterior Addition - Shed Accepted Vendor Innovative Field …" at bounding box center [366, 170] width 732 height 341
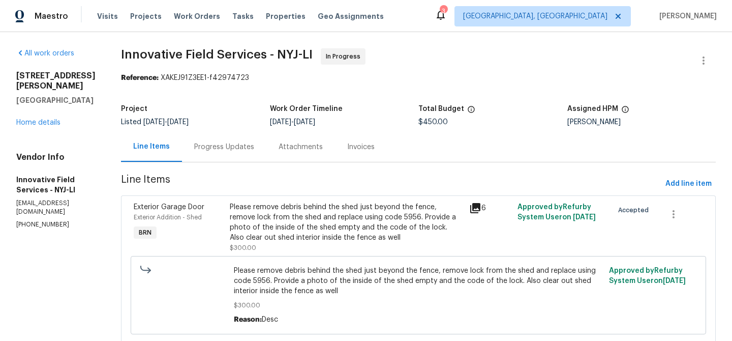
click at [217, 142] on div "Progress Updates" at bounding box center [224, 147] width 60 height 10
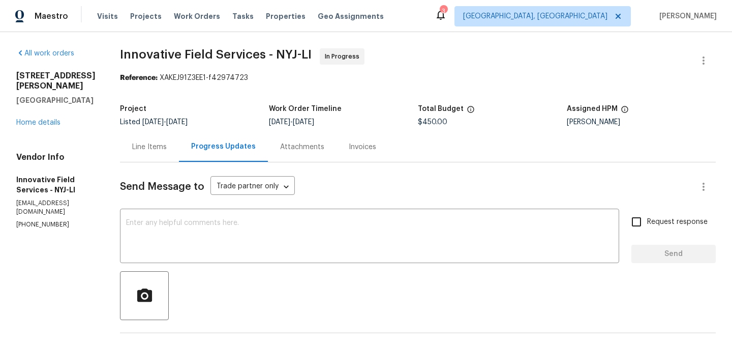
click at [141, 141] on div "Line Items" at bounding box center [149, 147] width 59 height 30
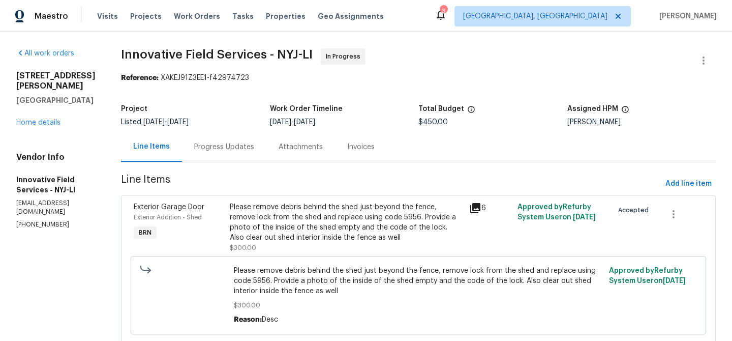
scroll to position [145, 0]
click at [113, 55] on div "All work orders [STREET_ADDRESS][PERSON_NAME] Home details Vendor Info Innovati…" at bounding box center [366, 259] width 732 height 454
drag, startPoint x: 113, startPoint y: 55, endPoint x: 214, endPoint y: 53, distance: 100.7
click at [215, 54] on div "All work orders [STREET_ADDRESS][PERSON_NAME] Home details Vendor Info Innovati…" at bounding box center [366, 259] width 732 height 454
copy span "Innovative Field"
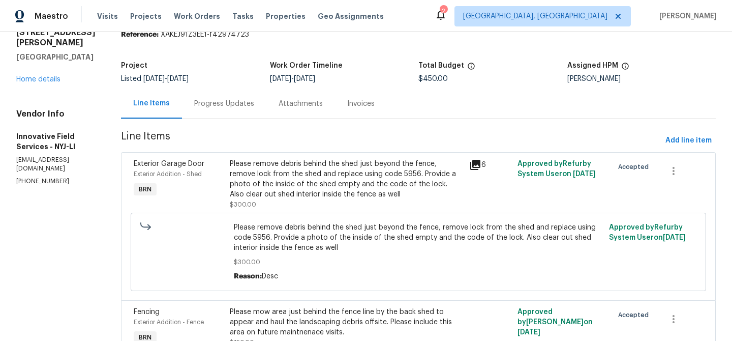
click at [228, 97] on div "Progress Updates" at bounding box center [224, 104] width 84 height 30
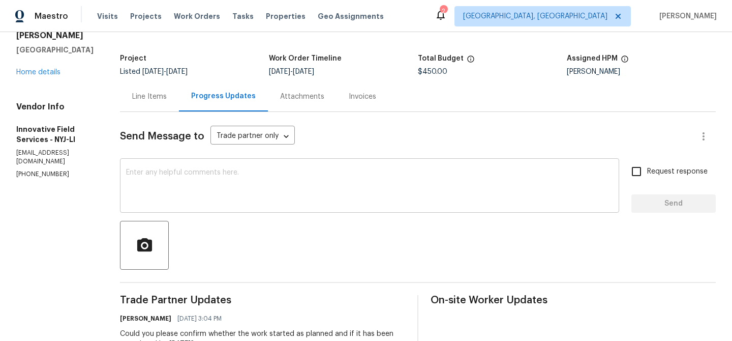
scroll to position [53, 0]
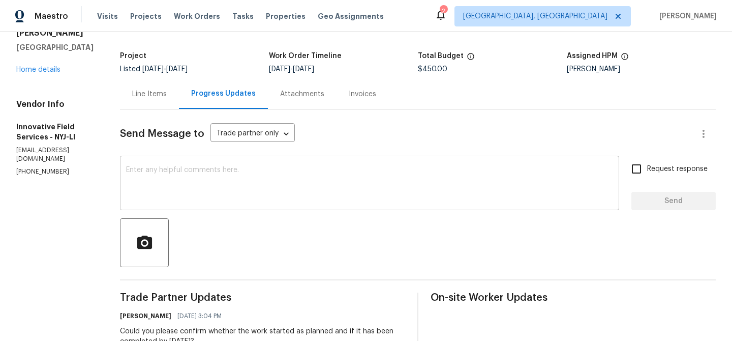
click at [190, 174] on textarea at bounding box center [369, 184] width 487 height 36
click at [48, 167] on p "[PHONE_NUMBER]" at bounding box center [55, 171] width 79 height 9
copy p "[PHONE_NUMBER]"
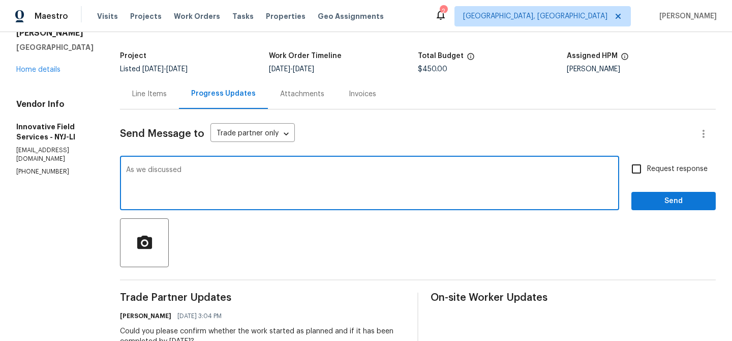
click at [234, 175] on textarea "As we discussed" at bounding box center [369, 184] width 487 height 36
paste textarea "[PHONE_NUMBER]"
type textarea "As we discussed [PHONE_NUMBER], Kindly upload all the necessary completion phot…"
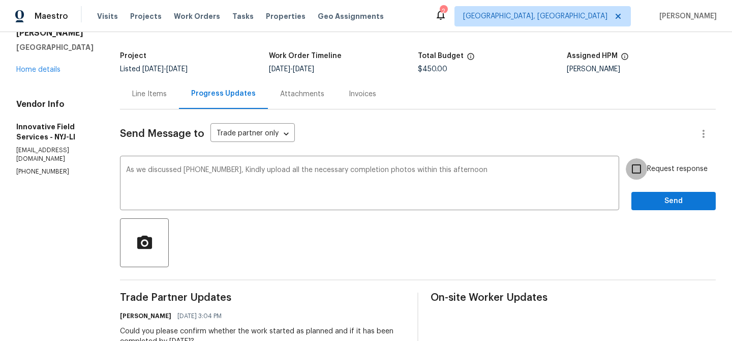
click at [628, 171] on input "Request response" at bounding box center [636, 168] width 21 height 21
checkbox input "true"
click at [658, 200] on span "Send" at bounding box center [674, 201] width 68 height 13
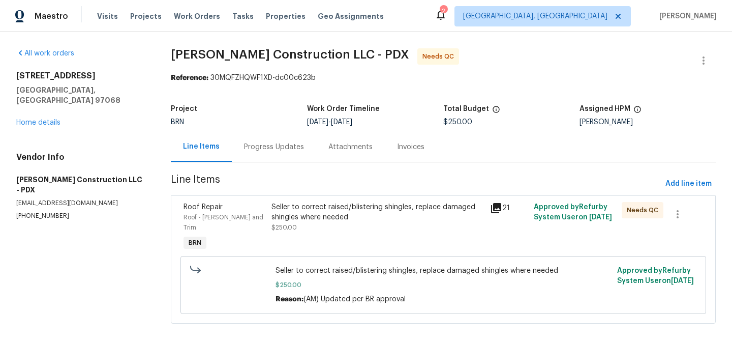
click at [264, 151] on div "Progress Updates" at bounding box center [274, 147] width 60 height 10
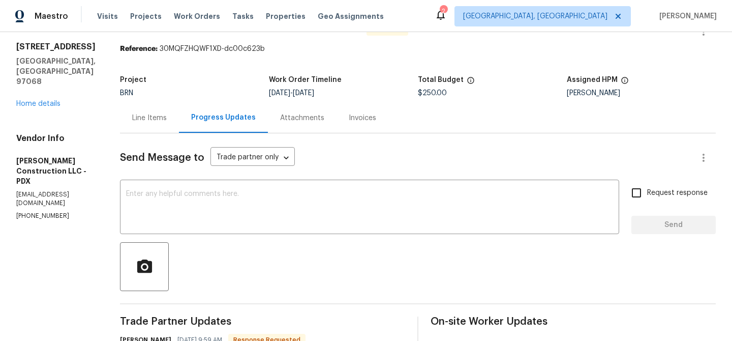
click at [163, 127] on div "Line Items" at bounding box center [149, 118] width 59 height 30
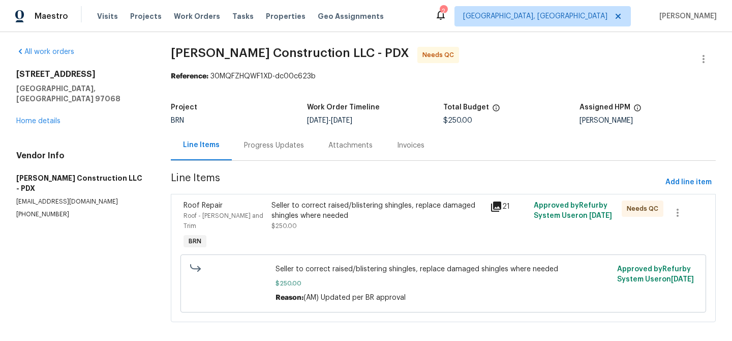
click at [310, 221] on div "Seller to correct raised/blistering shingles, replace damaged shingles where ne…" at bounding box center [378, 215] width 213 height 31
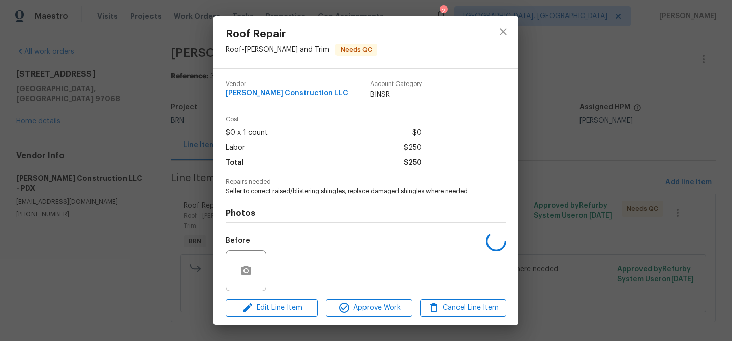
scroll to position [76, 0]
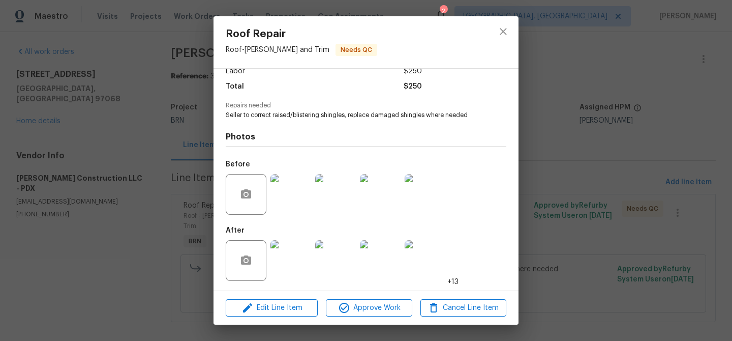
click at [288, 197] on img at bounding box center [291, 194] width 41 height 41
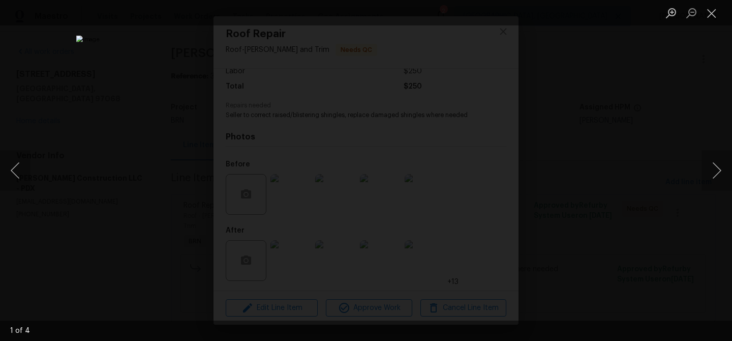
click at [138, 224] on div "Lightbox" at bounding box center [366, 170] width 732 height 341
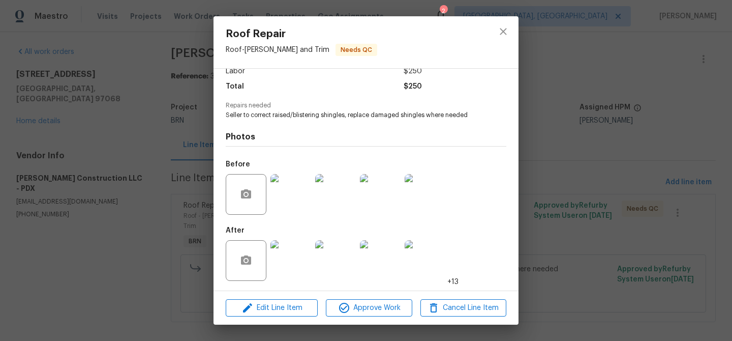
click at [296, 248] on img at bounding box center [291, 260] width 41 height 41
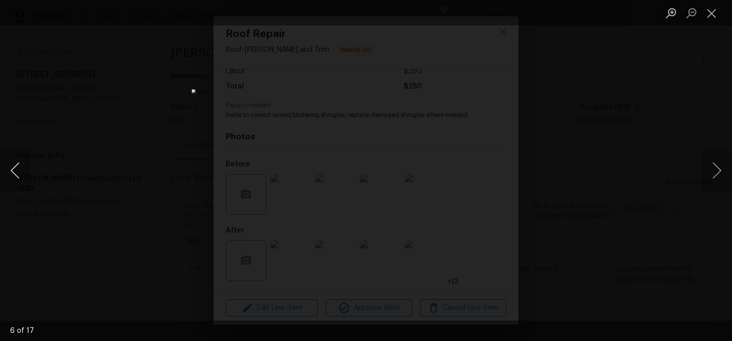
click at [18, 172] on button "Previous image" at bounding box center [15, 170] width 31 height 41
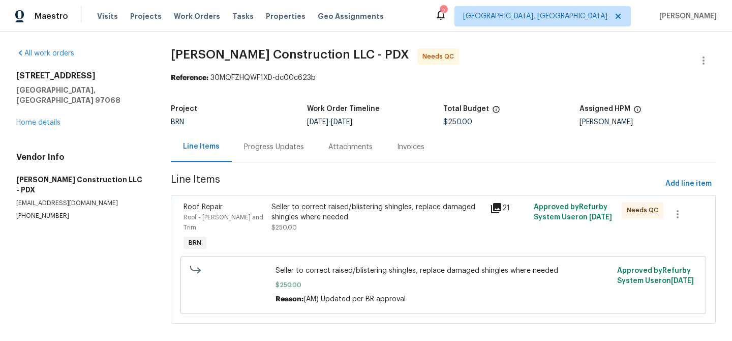
click at [296, 232] on div "Seller to correct raised/blistering shingles, replace damaged shingles where ne…" at bounding box center [378, 217] width 213 height 31
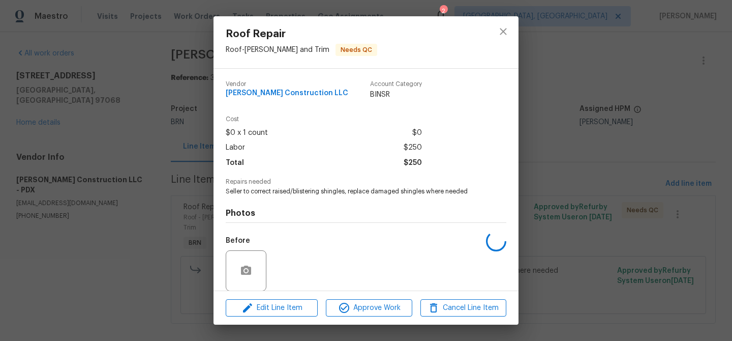
scroll to position [76, 0]
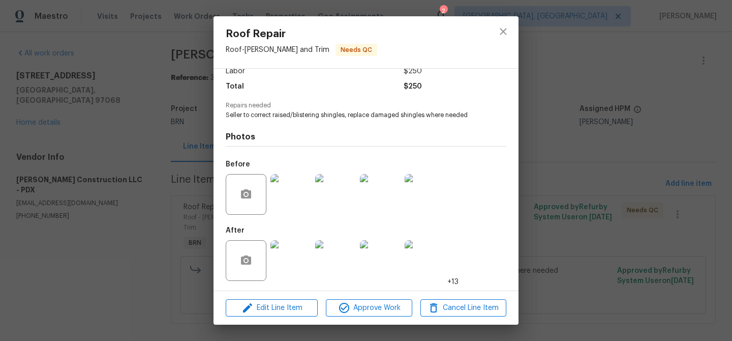
click at [286, 257] on img at bounding box center [291, 260] width 41 height 41
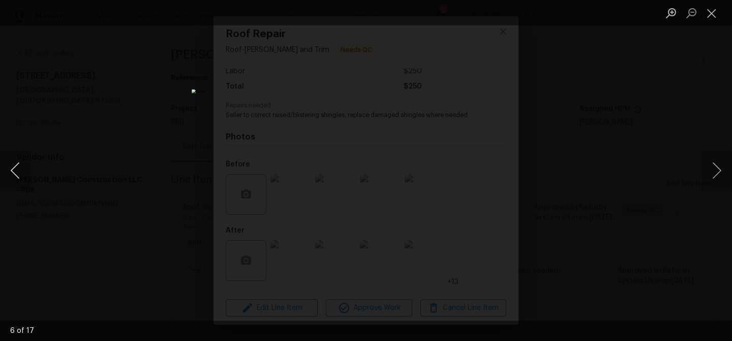
click at [16, 168] on button "Previous image" at bounding box center [15, 170] width 31 height 41
click at [15, 173] on button "Previous image" at bounding box center [15, 170] width 31 height 41
click at [159, 136] on img "Lightbox" at bounding box center [366, 170] width 620 height 288
click at [121, 119] on div "Lightbox" at bounding box center [366, 170] width 732 height 341
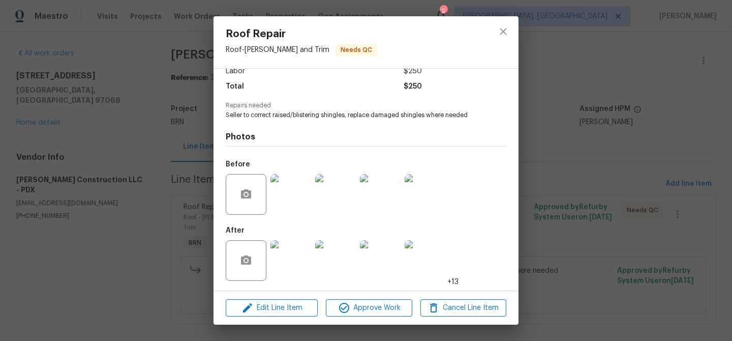
click at [118, 74] on div "Roof Repair Roof - Eaves and Trim Needs QC Vendor Bowen Construction LLC Accoun…" at bounding box center [366, 170] width 732 height 341
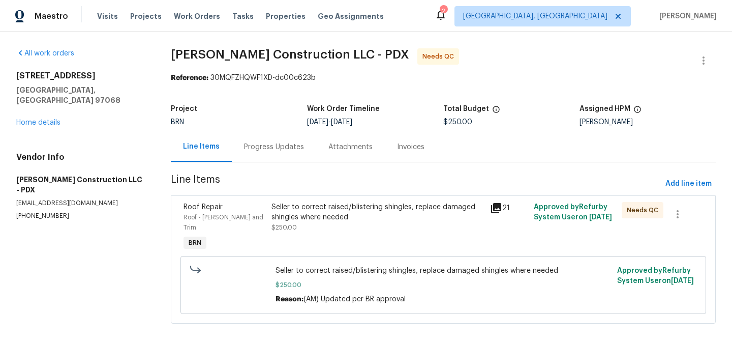
click at [267, 140] on div "Progress Updates" at bounding box center [274, 147] width 84 height 30
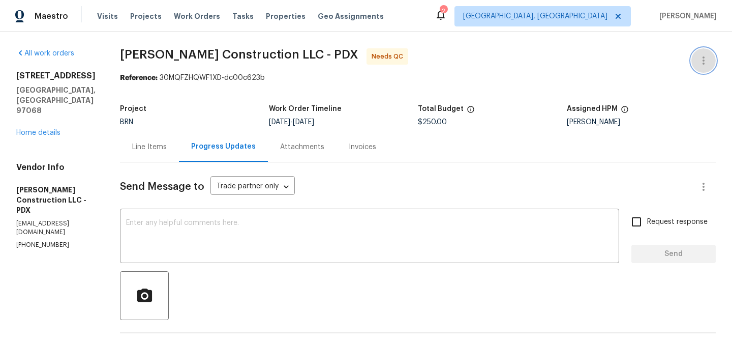
click at [701, 54] on button "button" at bounding box center [704, 60] width 24 height 24
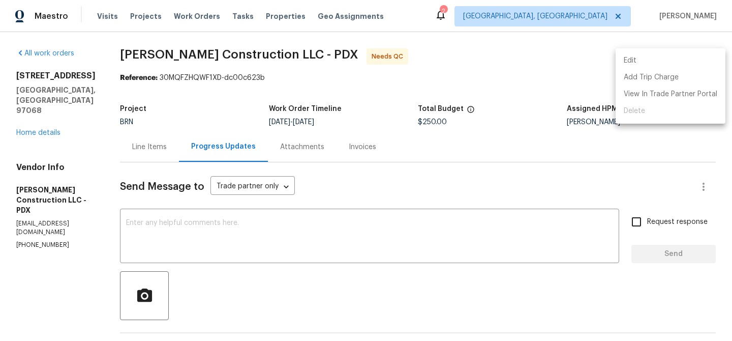
click at [663, 55] on li "Edit" at bounding box center [671, 60] width 110 height 17
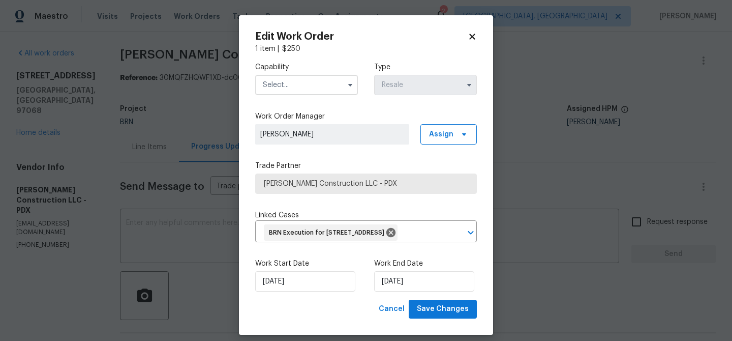
click at [305, 90] on input "text" at bounding box center [306, 85] width 103 height 20
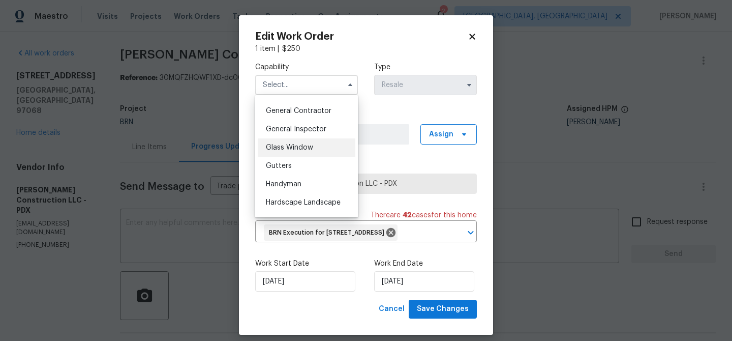
scroll to position [446, 0]
click at [297, 154] on div "General Contractor" at bounding box center [307, 147] width 98 height 18
type input "General Contractor"
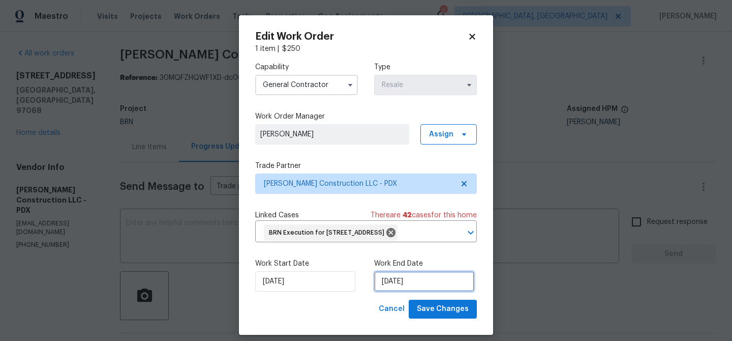
click at [383, 291] on input "13/08/2025" at bounding box center [424, 281] width 100 height 20
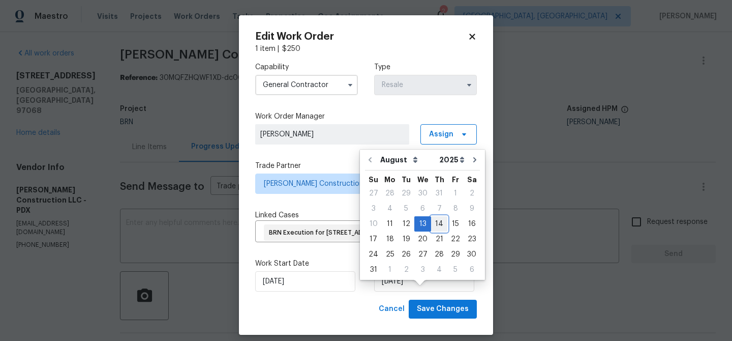
click at [435, 225] on div "14" at bounding box center [439, 224] width 16 height 14
type input "14/08/2025"
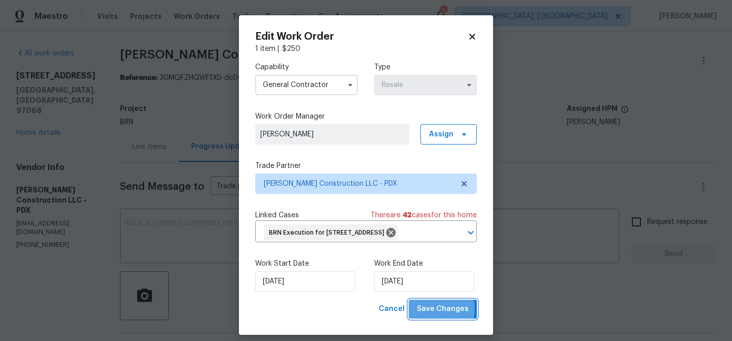
click at [430, 315] on span "Save Changes" at bounding box center [443, 309] width 52 height 13
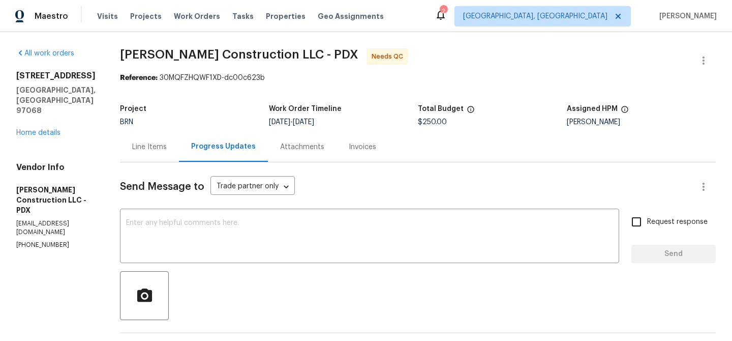
click at [167, 143] on div "Line Items" at bounding box center [149, 147] width 35 height 10
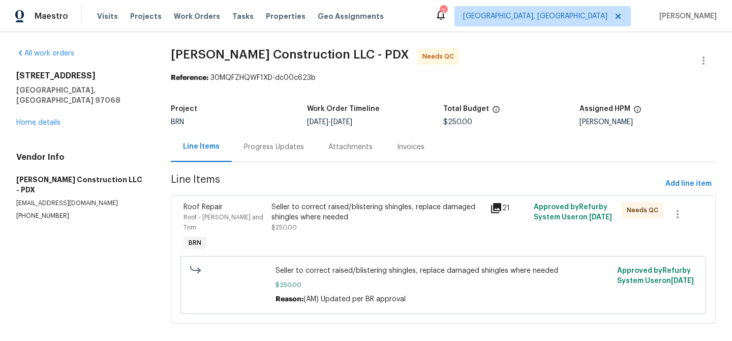
click at [312, 207] on div "Seller to correct raised/blistering shingles, replace damaged shingles where ne…" at bounding box center [378, 212] width 213 height 20
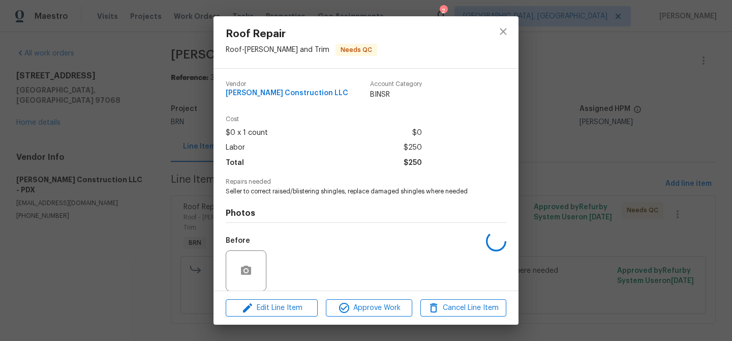
scroll to position [76, 0]
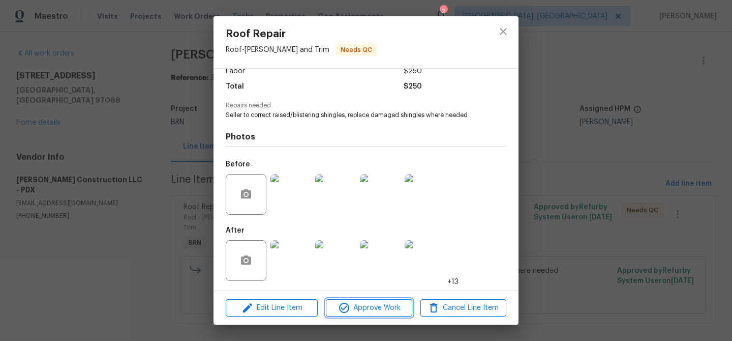
click at [349, 304] on icon "button" at bounding box center [344, 308] width 12 height 12
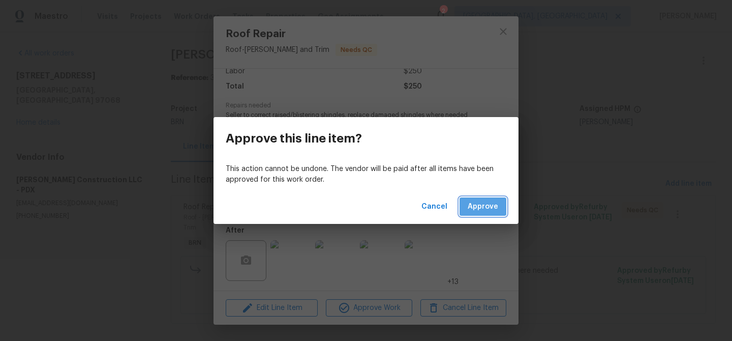
click at [476, 202] on span "Approve" at bounding box center [483, 206] width 31 height 13
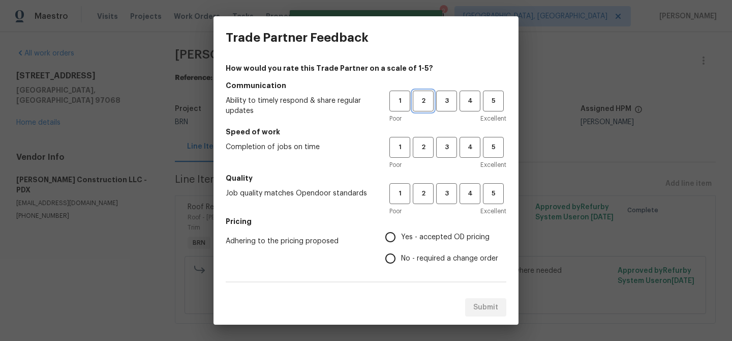
click at [424, 102] on span "2" at bounding box center [423, 101] width 19 height 12
click at [423, 142] on span "2" at bounding box center [423, 147] width 19 height 12
click at [425, 189] on span "2" at bounding box center [423, 194] width 19 height 12
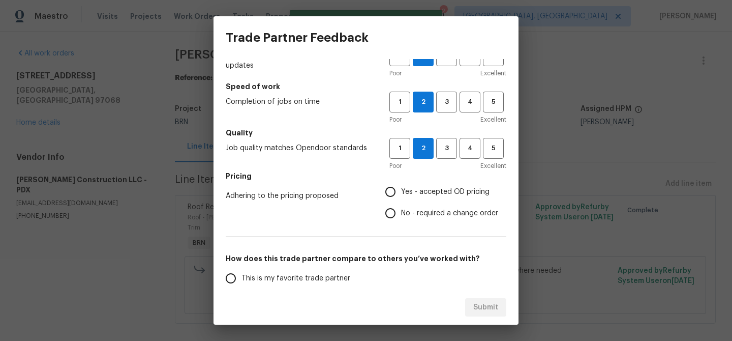
click at [397, 206] on input "No - required a change order" at bounding box center [390, 212] width 21 height 21
radio input "true"
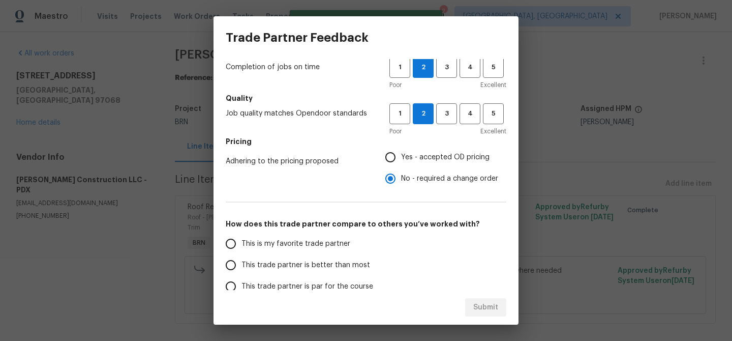
scroll to position [132, 0]
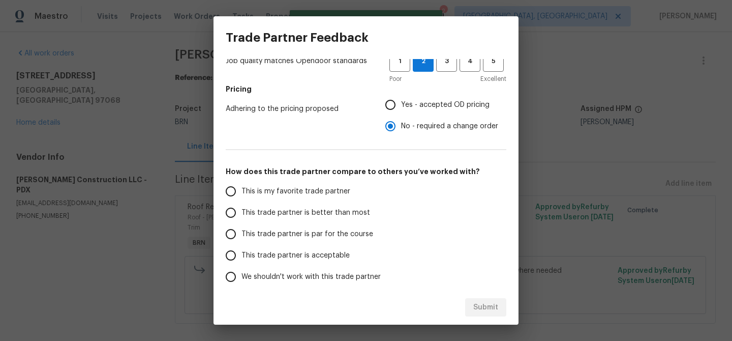
click at [255, 244] on label "This trade partner is par for the course" at bounding box center [300, 233] width 161 height 21
click at [242, 244] on input "This trade partner is par for the course" at bounding box center [230, 233] width 21 height 21
click at [513, 307] on div "Submit" at bounding box center [366, 307] width 305 height 35
click at [489, 304] on span "Submit" at bounding box center [486, 307] width 25 height 13
radio input "true"
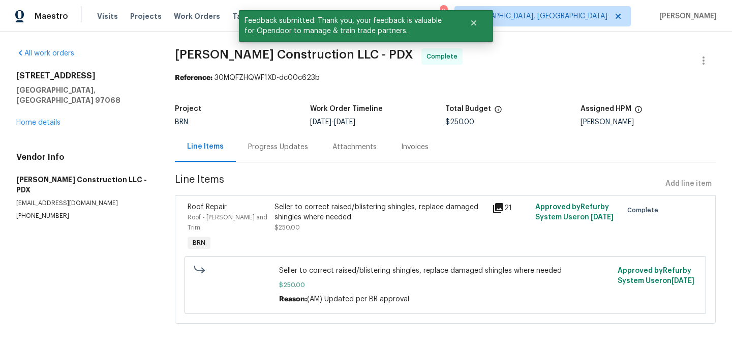
click at [276, 153] on div "Progress Updates" at bounding box center [278, 147] width 84 height 30
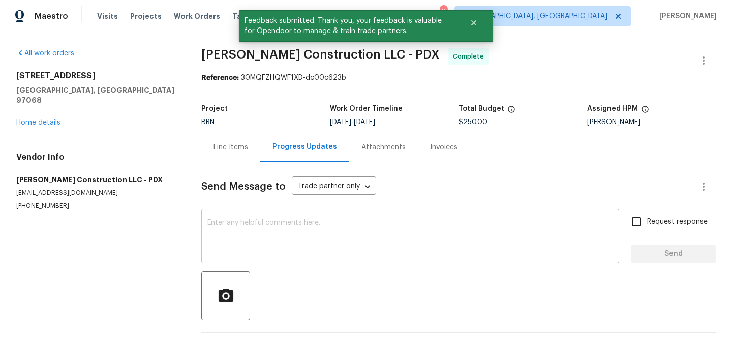
click at [282, 234] on textarea at bounding box center [411, 237] width 406 height 36
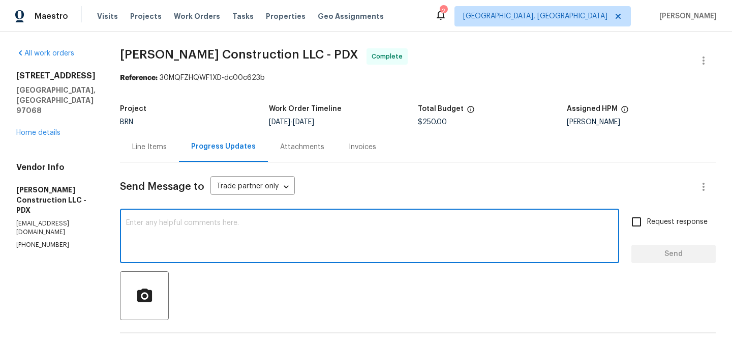
paste textarea "WO is approved, Please upload the invoice under the invoice section.Thanks"
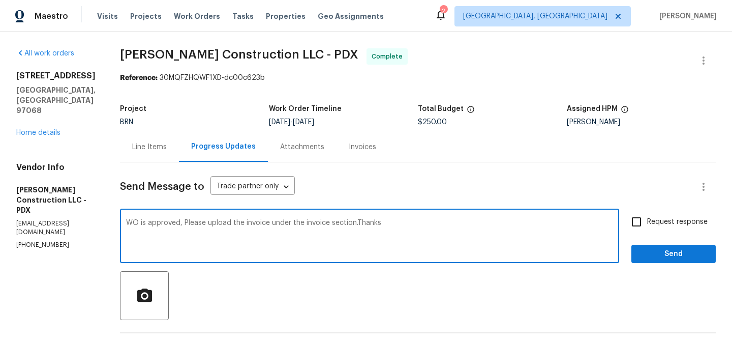
type textarea "WO is approved, Please upload the invoice under the invoice section.Thanks"
click at [660, 225] on span "Request response" at bounding box center [678, 222] width 61 height 11
click at [648, 225] on input "Request response" at bounding box center [636, 221] width 21 height 21
checkbox input "true"
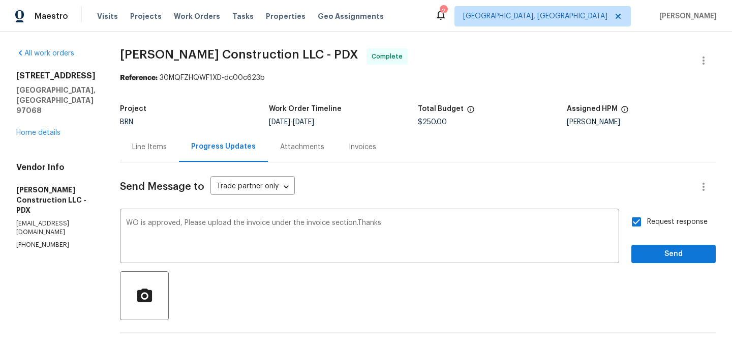
click at [655, 244] on div "Request response Send" at bounding box center [674, 237] width 84 height 52
click at [650, 255] on span "Send" at bounding box center [674, 254] width 68 height 13
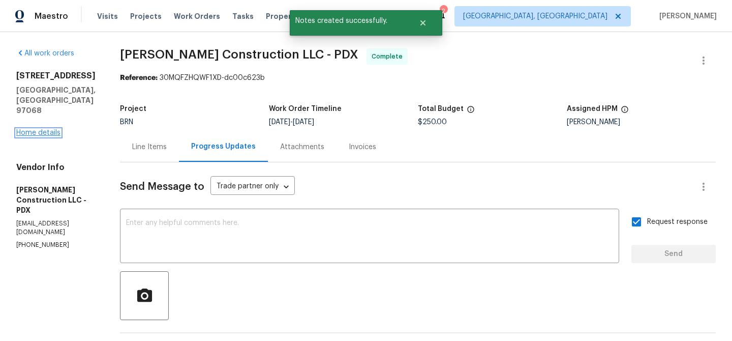
click at [33, 129] on link "Home details" at bounding box center [38, 132] width 44 height 7
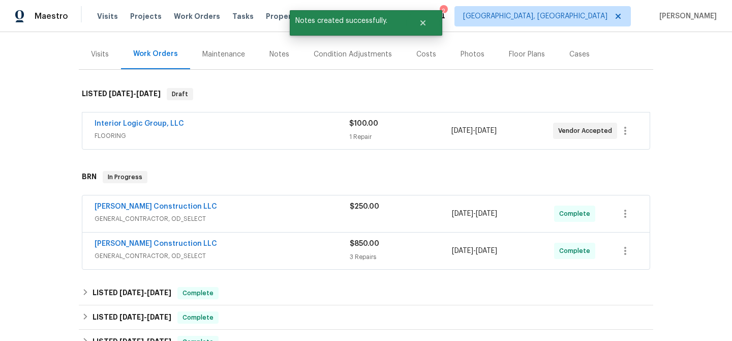
scroll to position [124, 0]
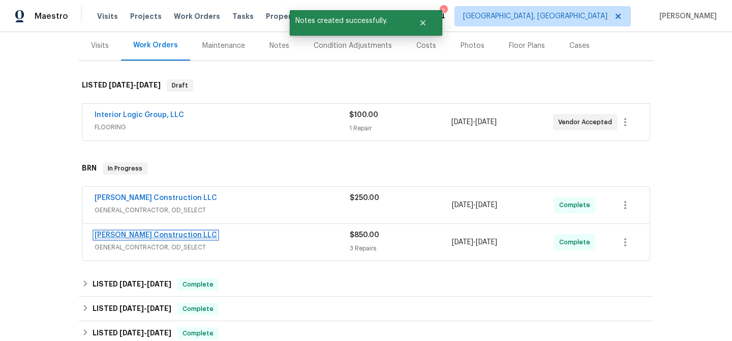
click at [126, 237] on link "Bowen Construction LLC" at bounding box center [156, 234] width 123 height 7
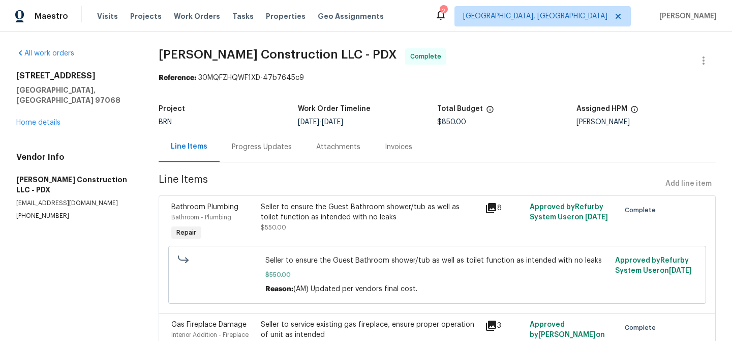
click at [311, 213] on div "Seller to ensure the Guest Bathroom shower/tub as well as toilet function as in…" at bounding box center [370, 212] width 218 height 20
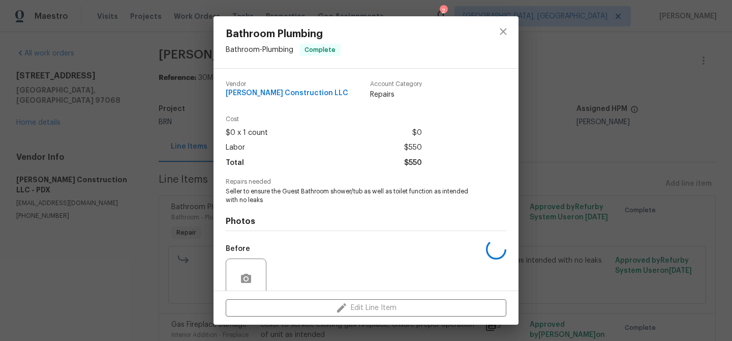
click at [276, 190] on span "Seller to ensure the Guest Bathroom shower/tub as well as toilet function as in…" at bounding box center [352, 195] width 253 height 17
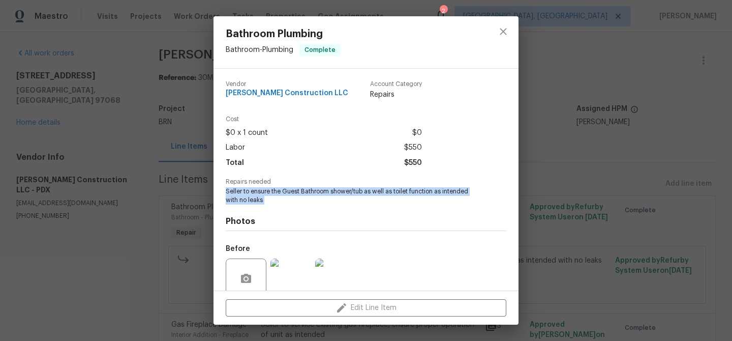
click at [276, 190] on span "Seller to ensure the Guest Bathroom shower/tub as well as toilet function as in…" at bounding box center [352, 195] width 253 height 17
copy span "Seller to ensure the Guest Bathroom shower/tub as well as toilet function as in…"
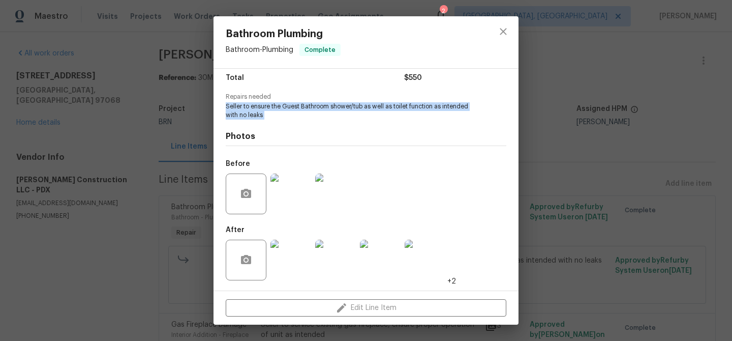
click at [280, 201] on img at bounding box center [291, 193] width 41 height 41
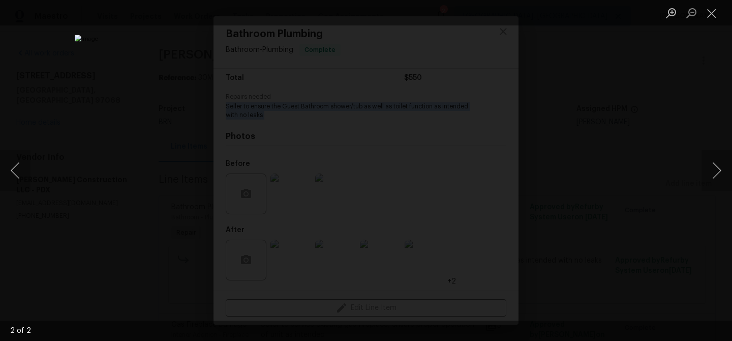
click at [112, 103] on div "Lightbox" at bounding box center [366, 170] width 732 height 341
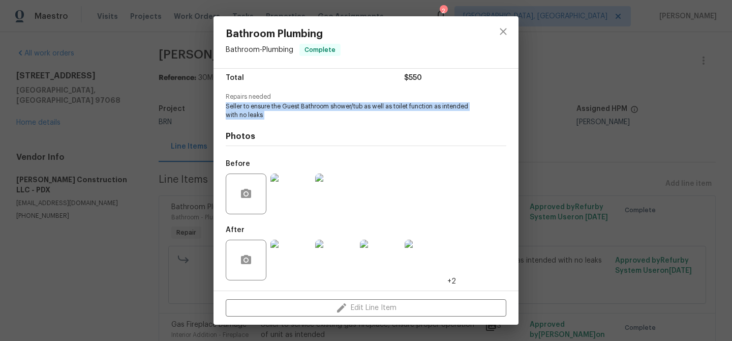
click at [291, 258] on img at bounding box center [291, 260] width 41 height 41
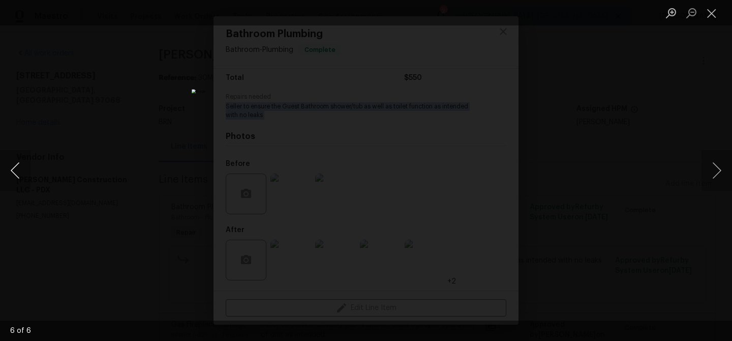
click at [15, 164] on button "Previous image" at bounding box center [15, 170] width 31 height 41
click at [151, 147] on div "Lightbox" at bounding box center [366, 170] width 732 height 341
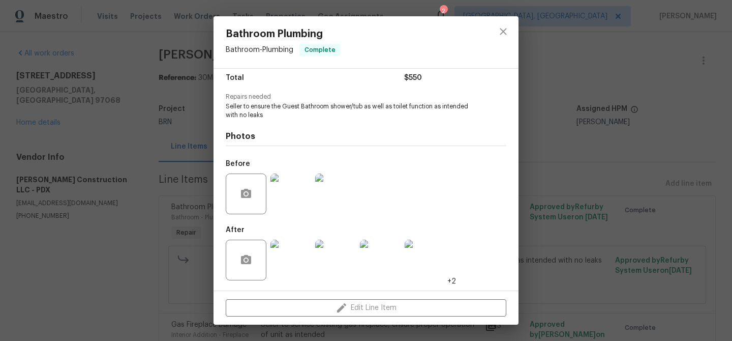
click at [119, 160] on div "Bathroom Plumbing Bathroom - Plumbing Complete Vendor Bowen Construction LLC Ac…" at bounding box center [366, 170] width 732 height 341
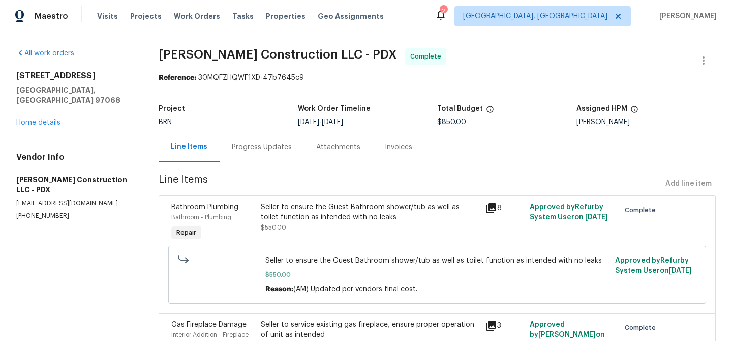
scroll to position [82, 0]
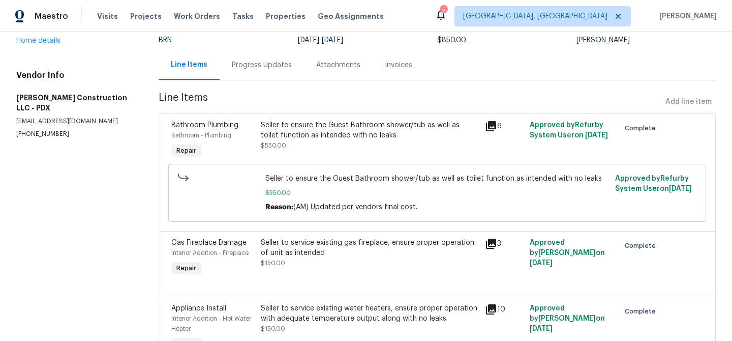
click at [316, 268] on div "Seller to service existing gas fireplace, ensure proper operation of unit as in…" at bounding box center [370, 253] width 218 height 31
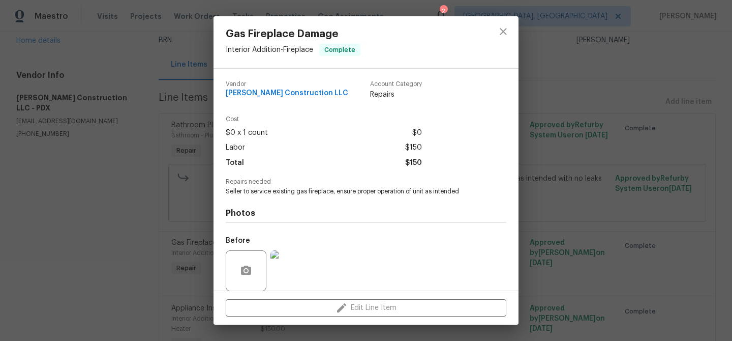
click at [279, 193] on span "Seller to service existing gas fireplace, ensure proper operation of unit as in…" at bounding box center [352, 191] width 253 height 9
copy span "Seller to service existing gas fireplace, ensure proper operation of unit as in…"
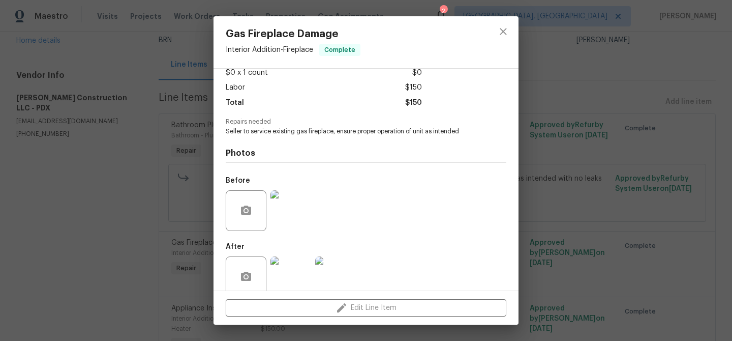
click at [287, 186] on div at bounding box center [291, 210] width 45 height 53
click at [287, 201] on img at bounding box center [291, 210] width 41 height 41
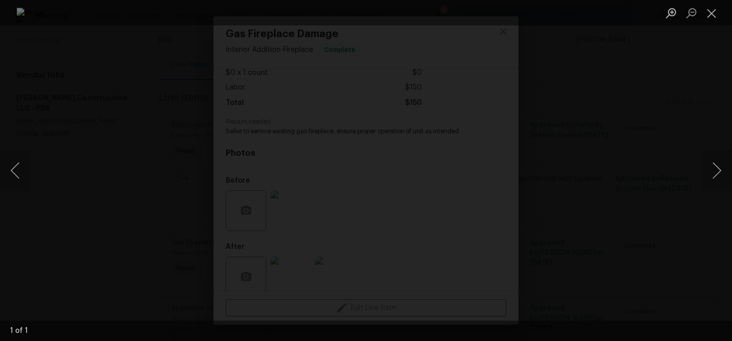
click at [109, 154] on div "Lightbox" at bounding box center [366, 170] width 732 height 341
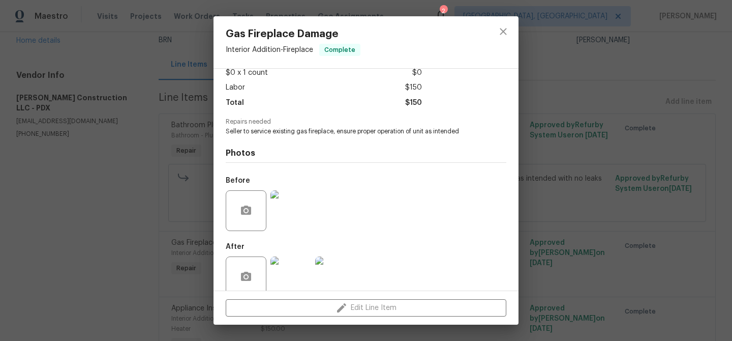
click at [297, 269] on img at bounding box center [291, 276] width 41 height 41
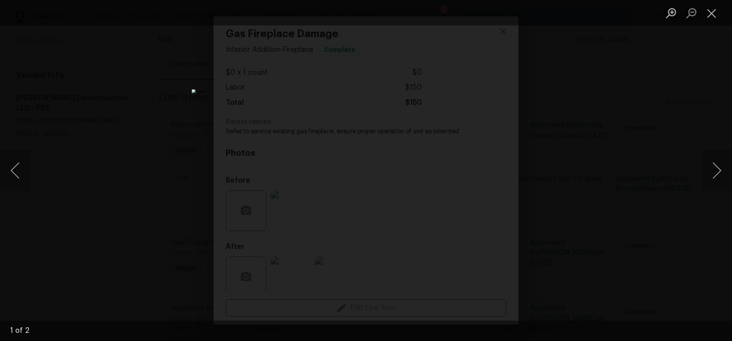
click at [101, 84] on div "Lightbox" at bounding box center [366, 170] width 732 height 341
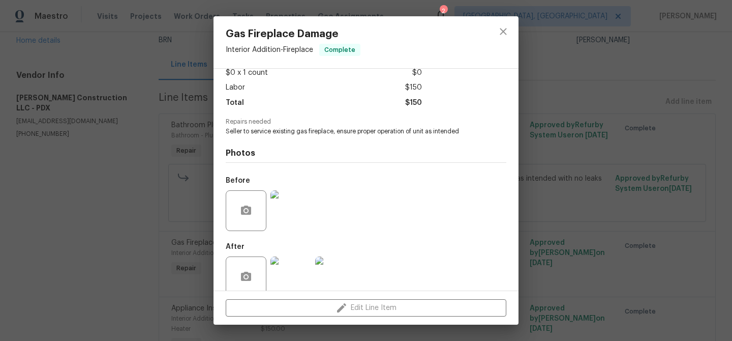
click at [124, 142] on div "Gas Fireplace Damage Interior Addition - Fireplace Complete Vendor Bowen Constr…" at bounding box center [366, 170] width 732 height 341
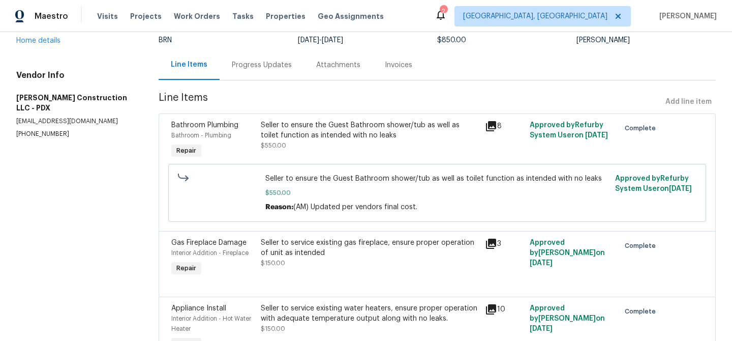
scroll to position [143, 0]
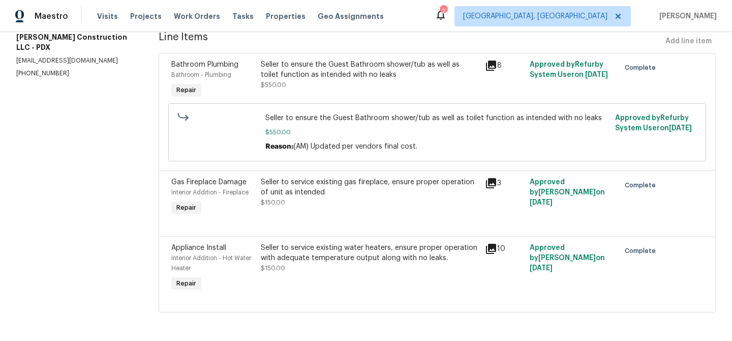
click at [299, 251] on div "Seller to service existing water heaters, ensure proper operation with adequate…" at bounding box center [370, 253] width 218 height 20
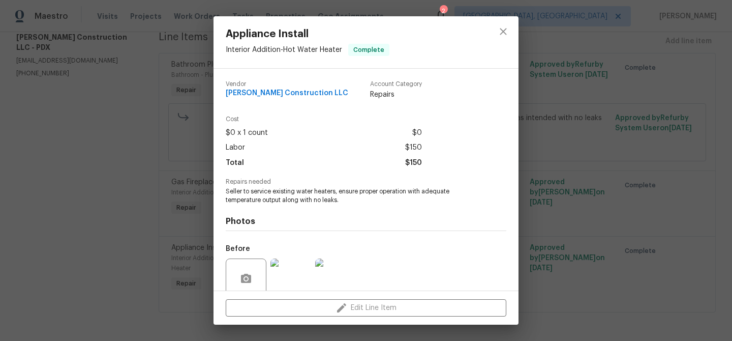
click at [259, 197] on span "Seller to service existing water heaters, ensure proper operation with adequate…" at bounding box center [352, 195] width 253 height 17
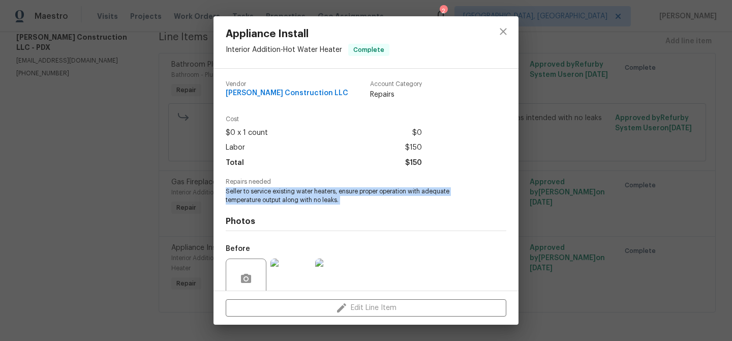
click at [259, 197] on span "Seller to service existing water heaters, ensure proper operation with adequate…" at bounding box center [352, 195] width 253 height 17
copy span "Seller to service existing water heaters, ensure proper operation with adequate…"
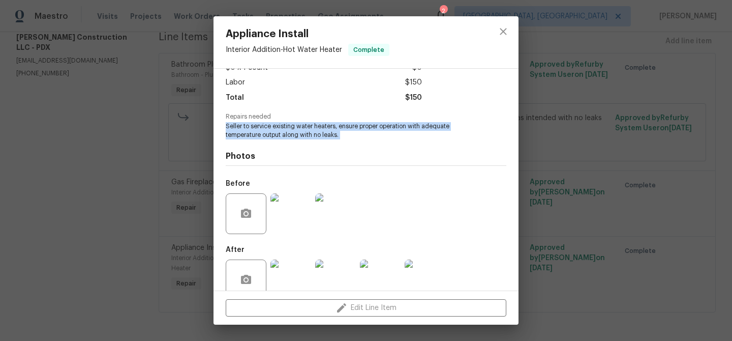
click at [285, 228] on img at bounding box center [291, 213] width 41 height 41
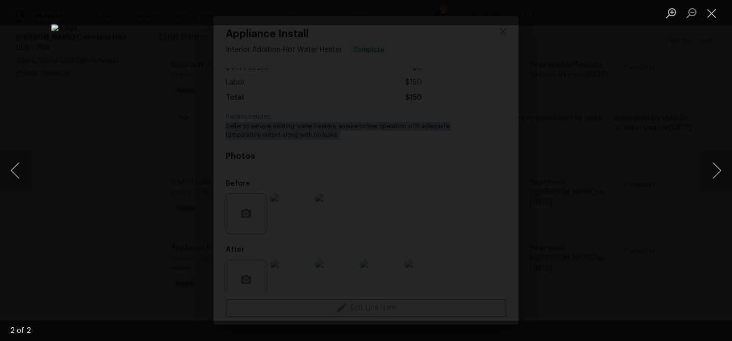
click at [95, 165] on div "Lightbox" at bounding box center [366, 170] width 732 height 341
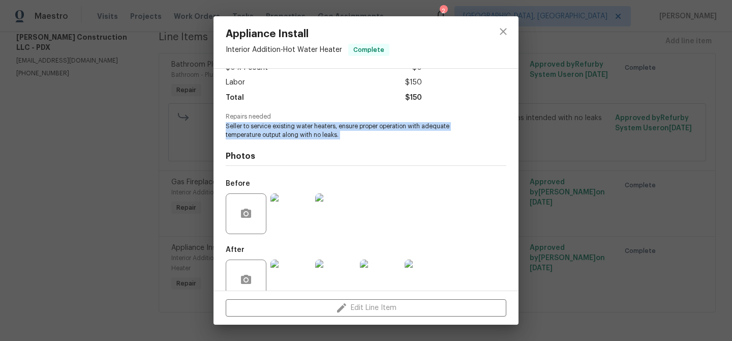
click at [281, 268] on img at bounding box center [291, 279] width 41 height 41
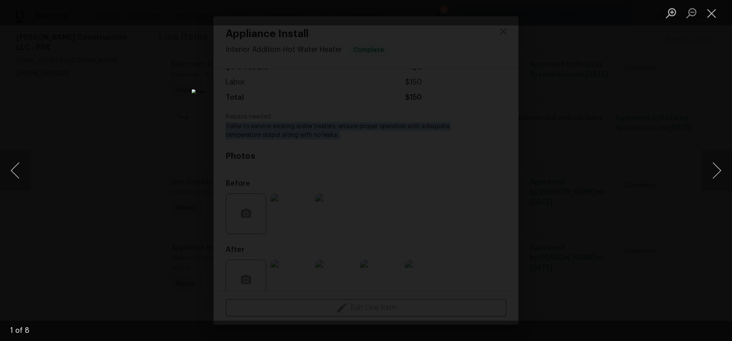
click at [390, 186] on img "Lightbox" at bounding box center [366, 170] width 349 height 162
click at [137, 104] on div "Lightbox" at bounding box center [366, 170] width 732 height 341
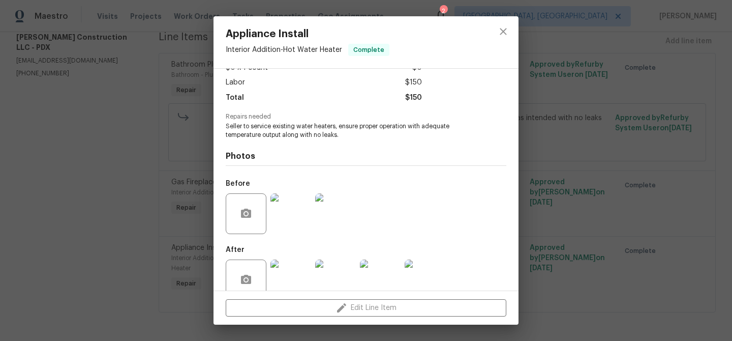
click at [120, 148] on div "Appliance Install Interior Addition - Hot Water Heater Complete Vendor Bowen Co…" at bounding box center [366, 170] width 732 height 341
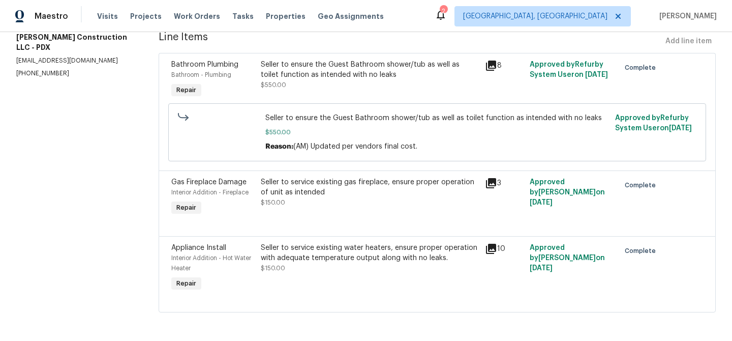
scroll to position [0, 0]
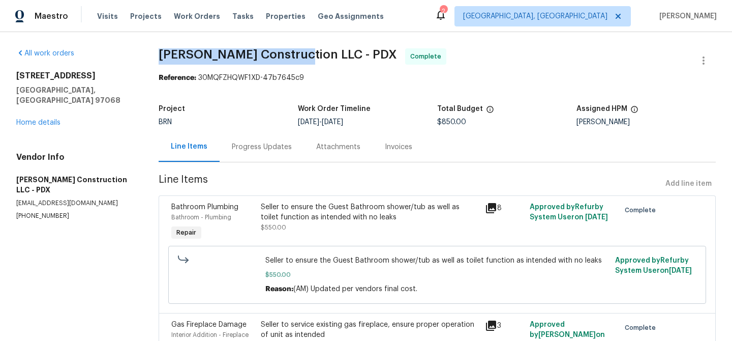
drag, startPoint x: 150, startPoint y: 52, endPoint x: 300, endPoint y: 54, distance: 150.6
click at [300, 54] on div "All work orders 6312 Palomino Way West Linn, OR 97068 Home details Vendor Info …" at bounding box center [366, 257] width 732 height 451
copy span "Bowen Construction LLC"
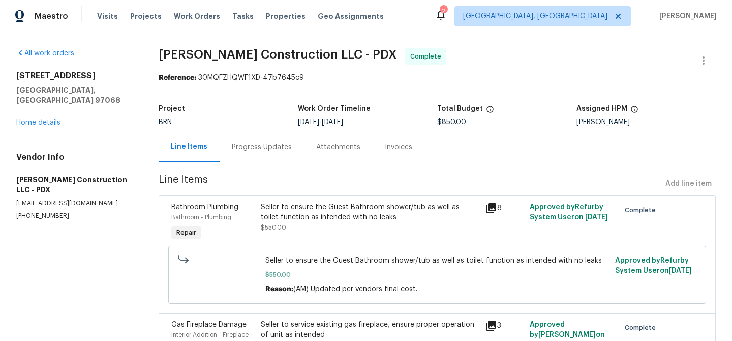
click at [389, 152] on div "Invoices" at bounding box center [398, 147] width 27 height 10
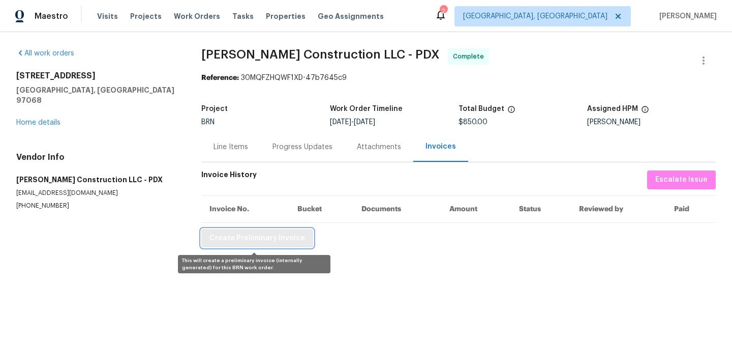
click at [237, 242] on span "Create Preliminary Invoice" at bounding box center [258, 238] width 96 height 13
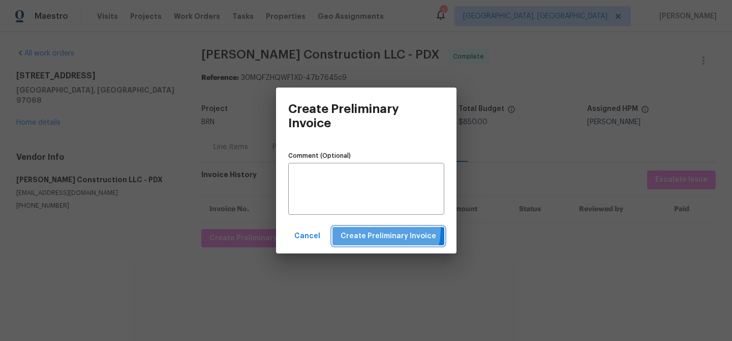
click at [381, 230] on span "Create Preliminary Invoice" at bounding box center [389, 236] width 96 height 13
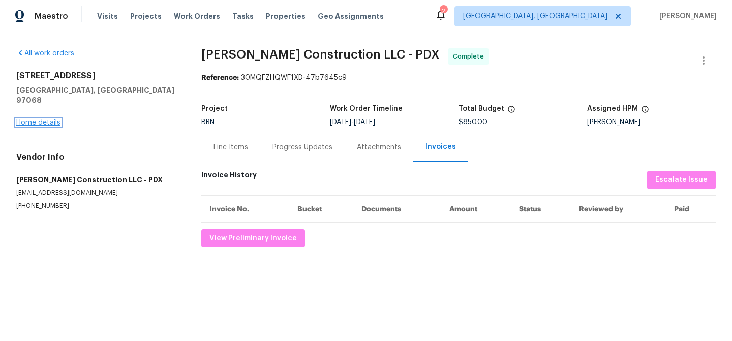
click at [34, 119] on link "Home details" at bounding box center [38, 122] width 44 height 7
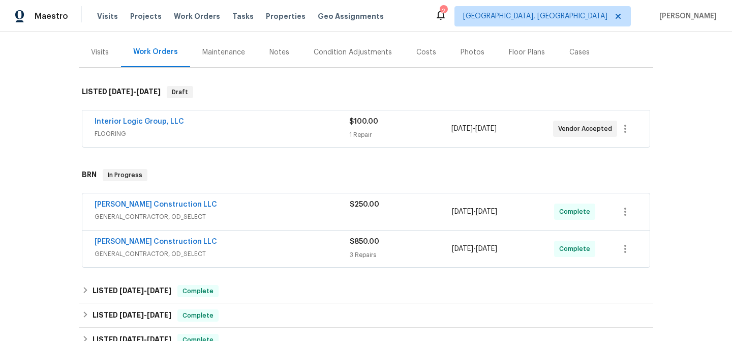
scroll to position [125, 0]
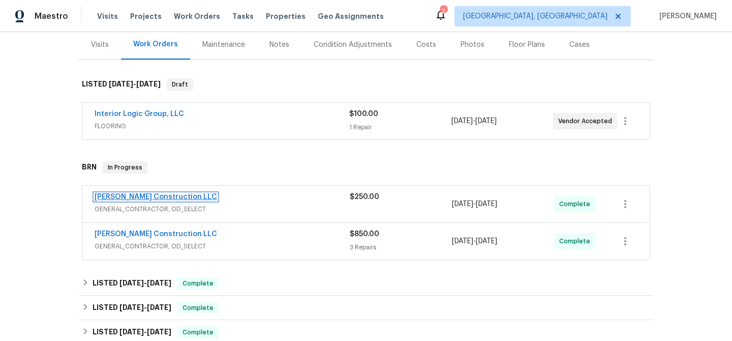
click at [120, 199] on link "Bowen Construction LLC" at bounding box center [156, 196] width 123 height 7
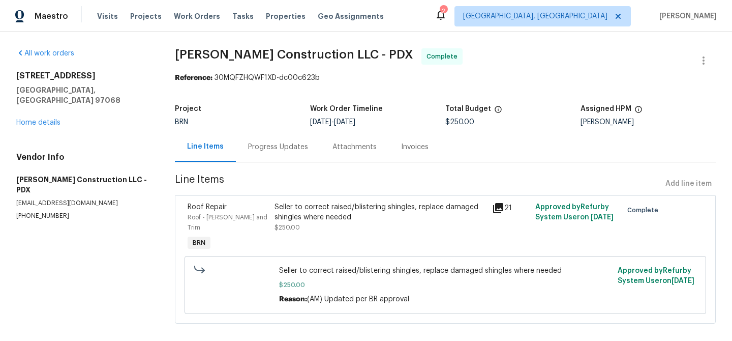
scroll to position [2, 0]
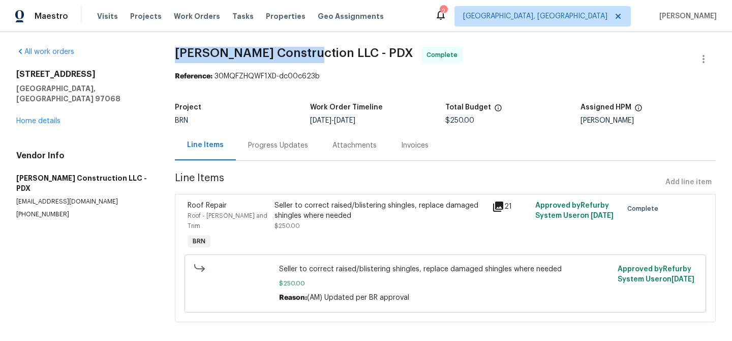
drag, startPoint x: 178, startPoint y: 51, endPoint x: 316, endPoint y: 52, distance: 138.9
click at [316, 52] on div "All work orders 6312 Palomino Way West Linn, OR 97068 Home details Vendor Info …" at bounding box center [366, 191] width 732 height 320
click at [296, 176] on span "Line Items" at bounding box center [418, 182] width 487 height 19
click at [295, 213] on div "Seller to correct raised/blistering shingles, replace damaged shingles where ne…" at bounding box center [380, 210] width 211 height 20
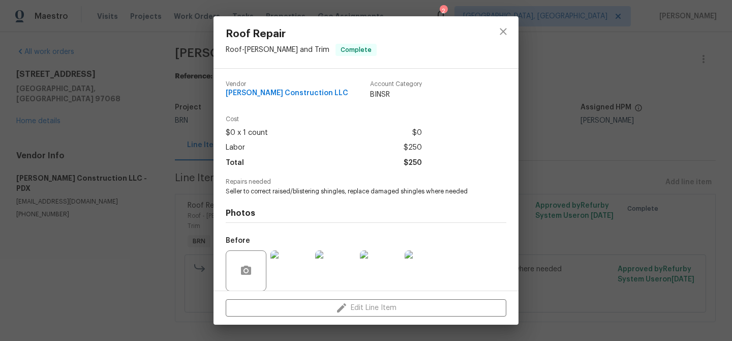
click at [250, 181] on span "Repairs needed" at bounding box center [366, 182] width 281 height 7
click at [244, 185] on div "Repairs needed Seller to correct raised/blistering shingles, replace damaged sh…" at bounding box center [366, 187] width 281 height 17
click at [239, 189] on span "Seller to correct raised/blistering shingles, replace damaged shingles where ne…" at bounding box center [352, 191] width 253 height 9
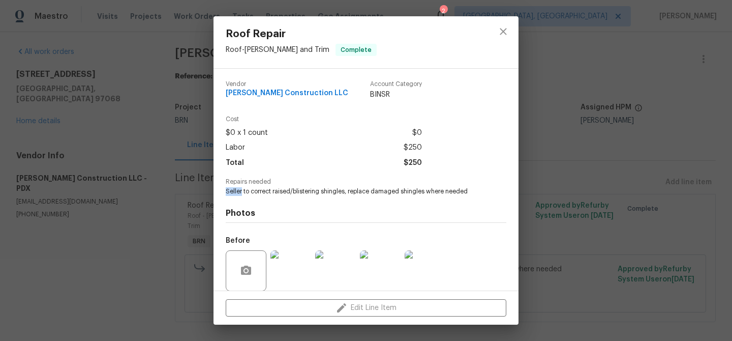
click at [239, 189] on span "Seller to correct raised/blistering shingles, replace damaged shingles where ne…" at bounding box center [352, 191] width 253 height 9
copy span "Seller to correct raised/blistering shingles, replace damaged shingles where ne…"
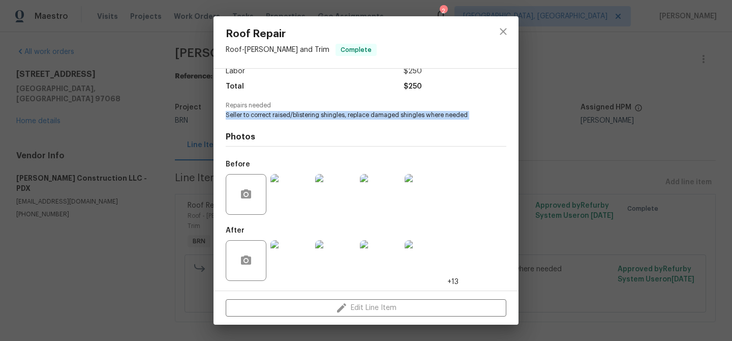
click at [286, 184] on img at bounding box center [291, 194] width 41 height 41
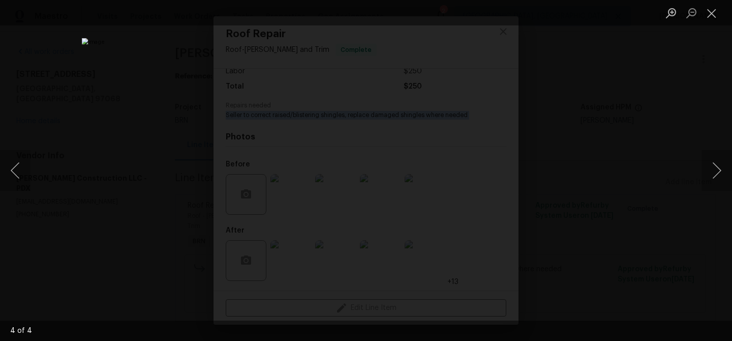
click at [84, 112] on div "Lightbox" at bounding box center [366, 170] width 732 height 341
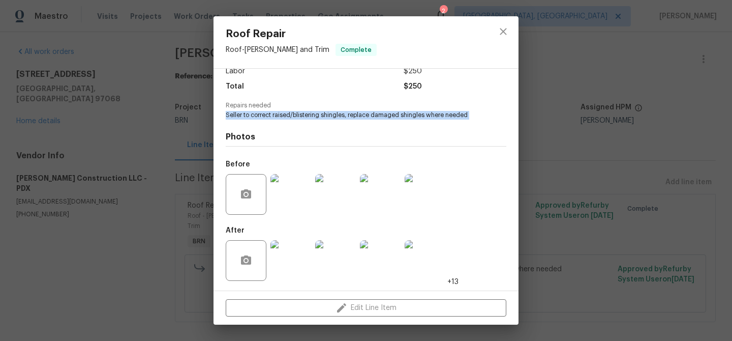
click at [288, 245] on img at bounding box center [291, 260] width 41 height 41
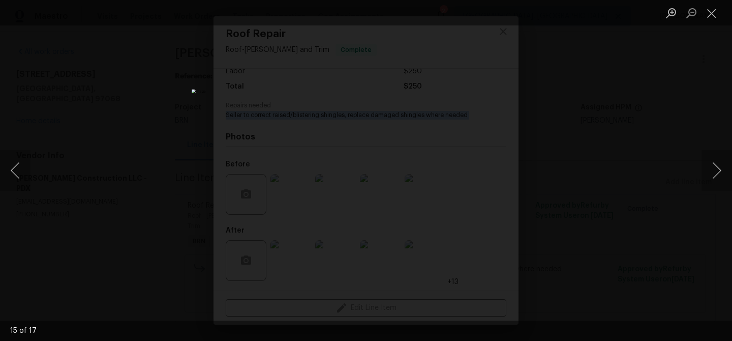
click at [128, 128] on div "Lightbox" at bounding box center [366, 170] width 732 height 341
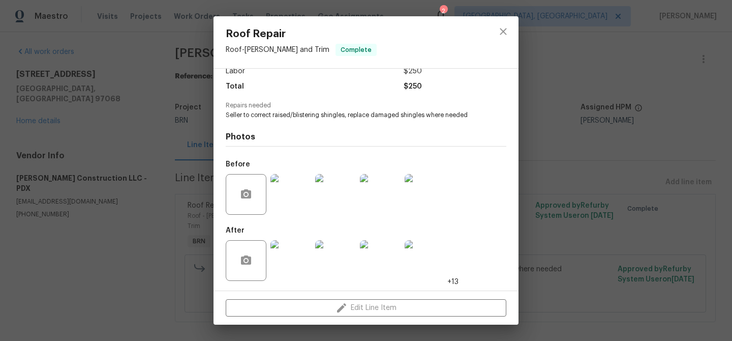
click at [143, 91] on div "Roof Repair Roof - Eaves and Trim Complete Vendor Bowen Construction LLC Accoun…" at bounding box center [366, 170] width 732 height 341
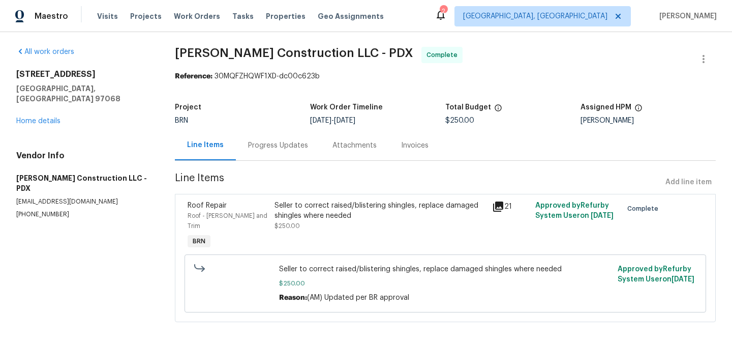
click at [410, 147] on div "Invoices" at bounding box center [414, 145] width 27 height 10
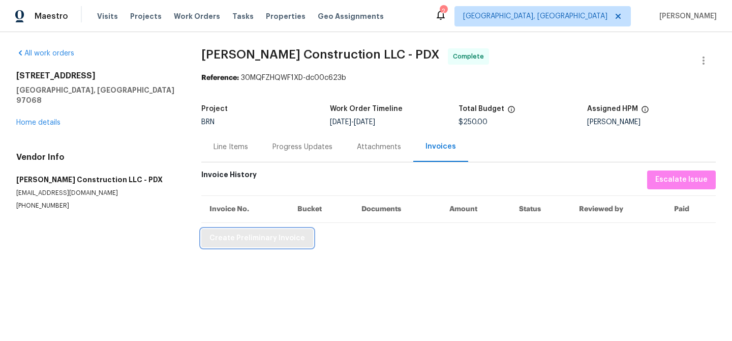
click at [240, 245] on button "Create Preliminary Invoice" at bounding box center [257, 238] width 112 height 19
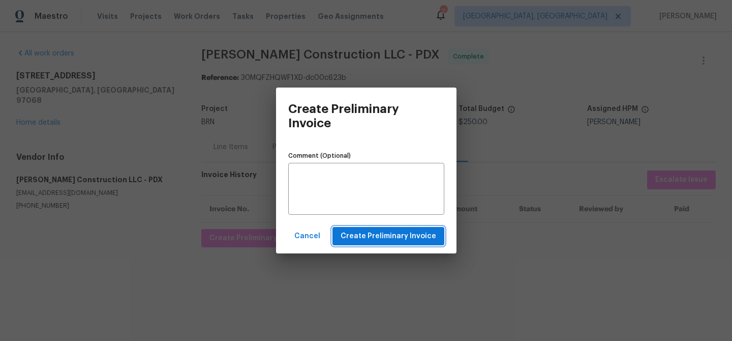
click at [360, 238] on span "Create Preliminary Invoice" at bounding box center [389, 236] width 96 height 13
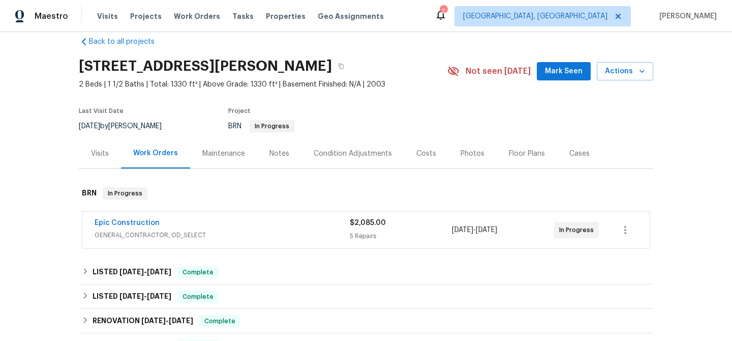
scroll to position [33, 0]
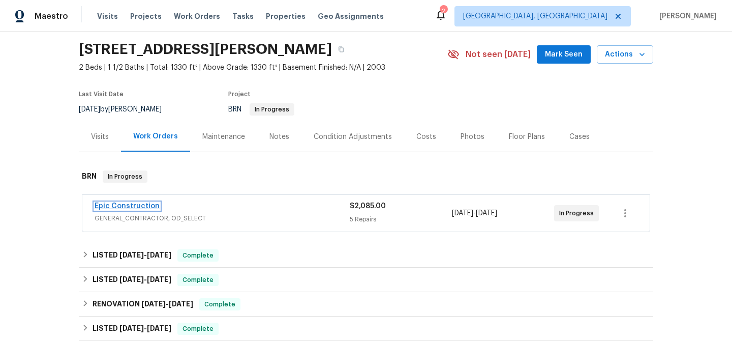
click at [122, 205] on link "Epic Construction" at bounding box center [127, 205] width 65 height 7
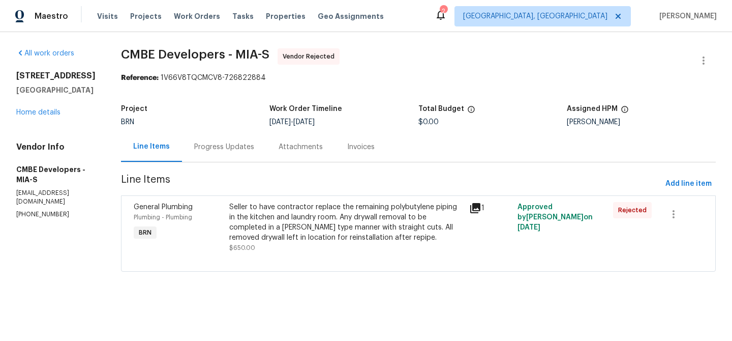
click at [211, 152] on div "Progress Updates" at bounding box center [224, 147] width 60 height 10
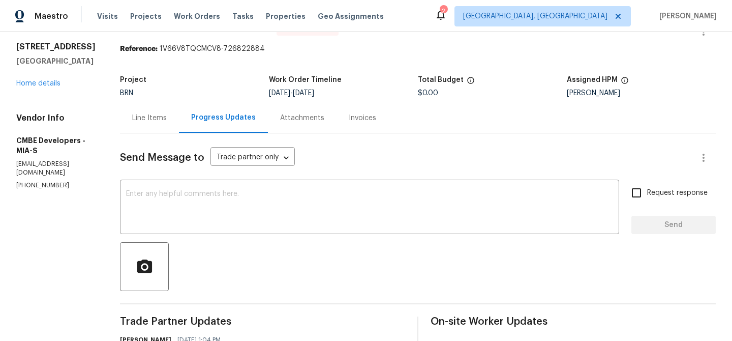
scroll to position [32, 0]
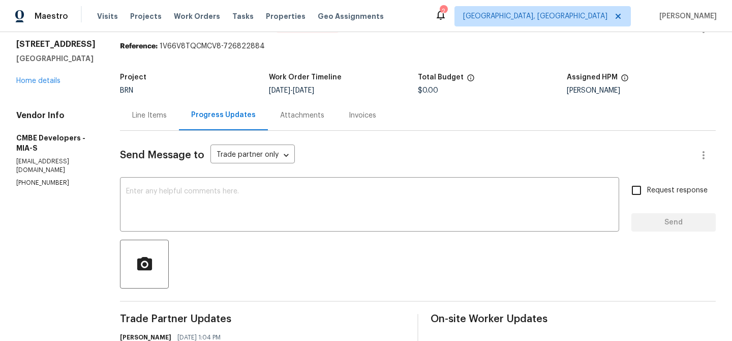
click at [150, 123] on div "Line Items" at bounding box center [149, 115] width 59 height 30
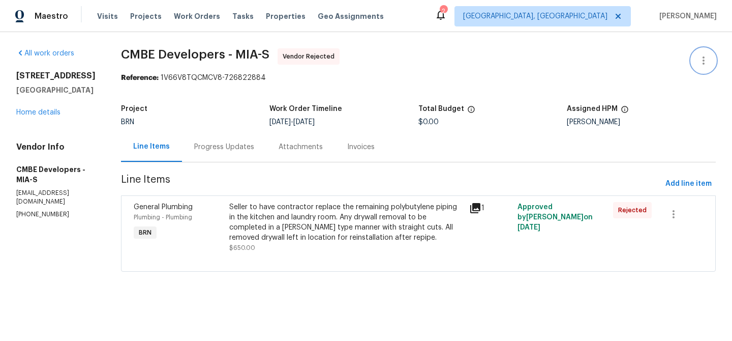
click at [705, 54] on button "button" at bounding box center [704, 60] width 24 height 24
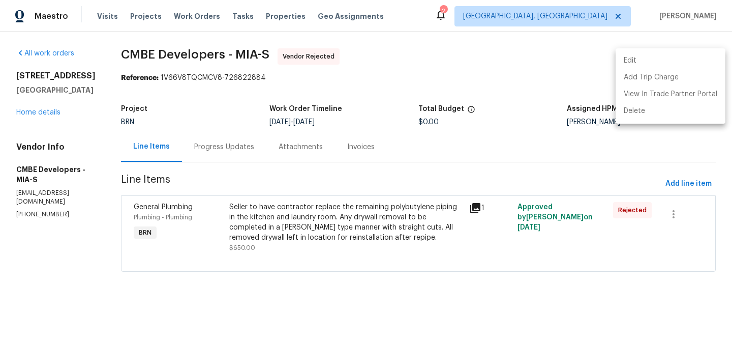
click at [651, 61] on li "Edit" at bounding box center [671, 60] width 110 height 17
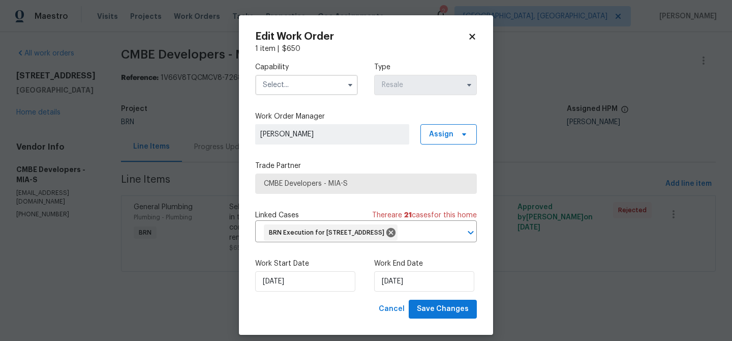
click at [283, 81] on input "text" at bounding box center [306, 85] width 103 height 20
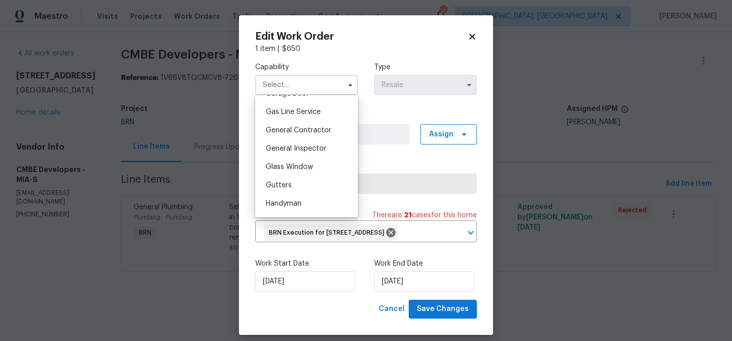
scroll to position [464, 0]
click at [298, 128] on span "General Contractor" at bounding box center [299, 129] width 66 height 7
type input "General Contractor"
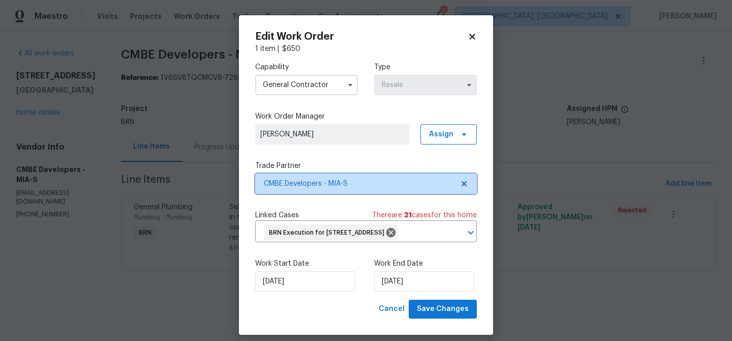
click at [296, 180] on span "CMBE Developers - MIA-S" at bounding box center [359, 184] width 190 height 10
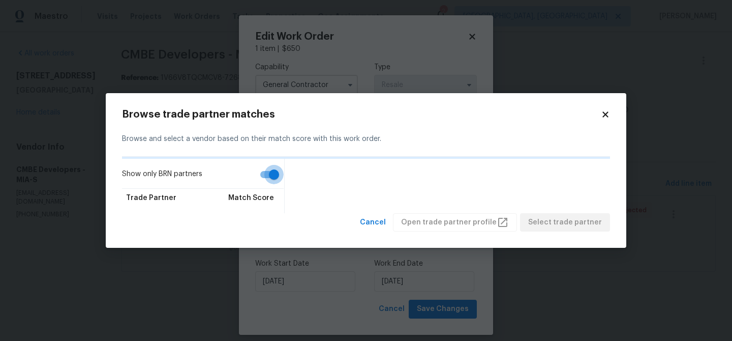
click at [263, 172] on input "Show only BRN partners" at bounding box center [274, 174] width 58 height 19
checkbox input "false"
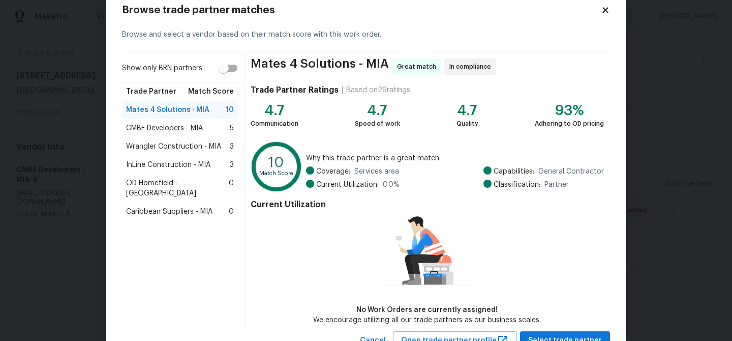
scroll to position [28, 0]
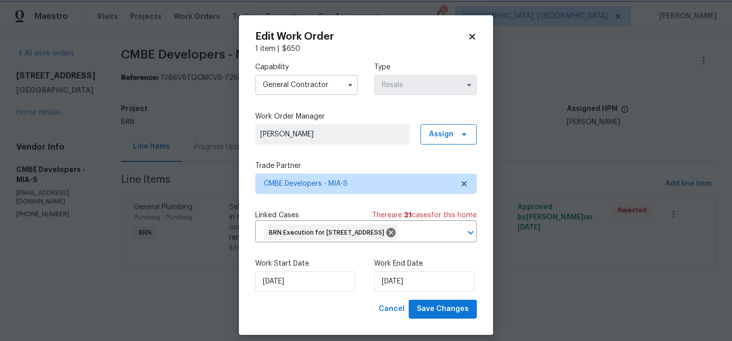
click at [48, 156] on body "Maestro Visits Projects Work Orders Tasks Properties Geo Assignments 2 [GEOGRAP…" at bounding box center [366, 150] width 732 height 300
click at [304, 73] on div "Capability General Contractor" at bounding box center [306, 78] width 103 height 33
click at [293, 86] on input "General Contractor" at bounding box center [306, 85] width 103 height 20
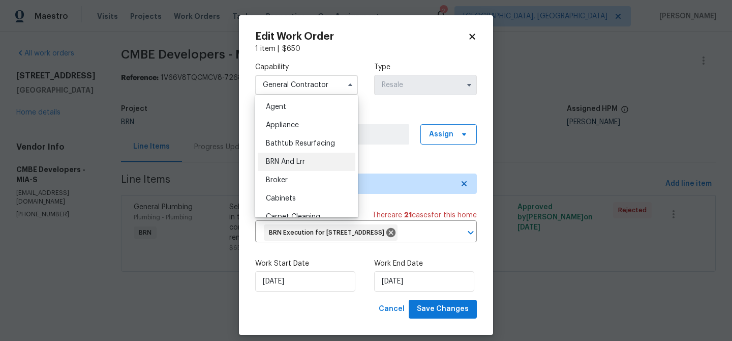
click at [287, 157] on div "BRN And Lrr" at bounding box center [307, 162] width 98 height 18
type input "BRN And Lrr"
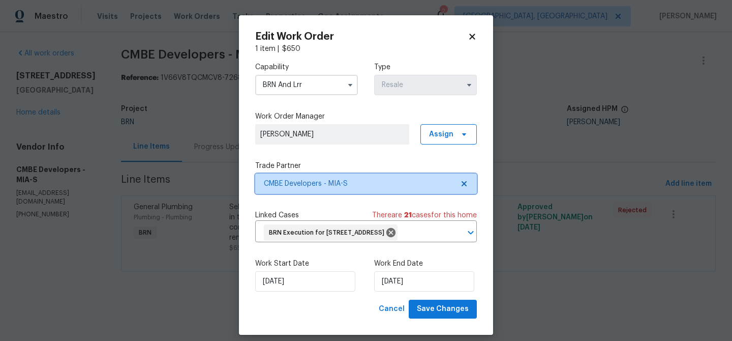
click at [282, 181] on span "CMBE Developers - MIA-S" at bounding box center [359, 184] width 190 height 10
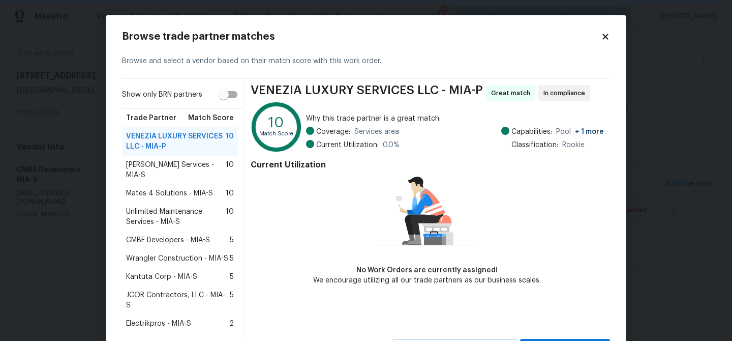
scroll to position [27, 0]
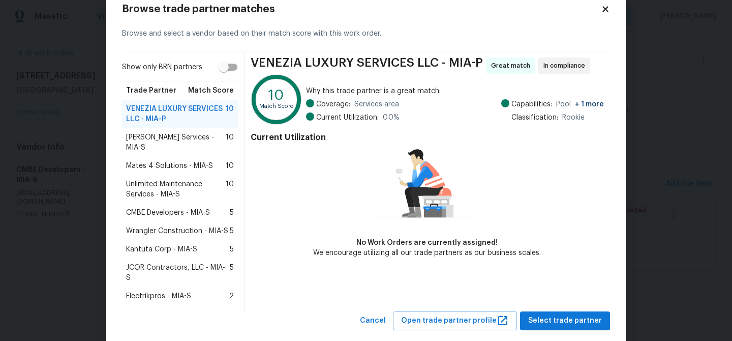
click at [146, 262] on span "JCOR Contractors, LLC - MIA-S" at bounding box center [178, 272] width 104 height 20
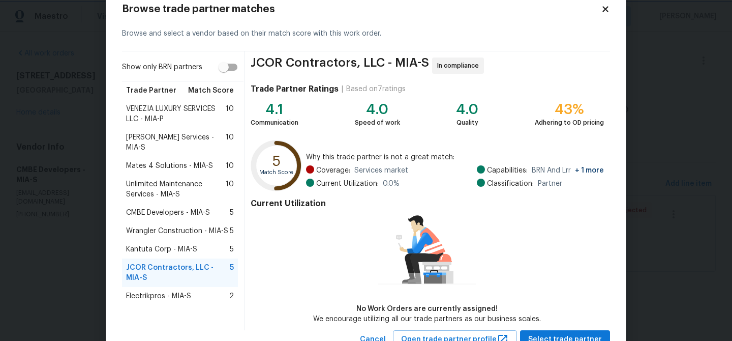
click at [37, 70] on body "Maestro Visits Projects Work Orders Tasks Properties Geo Assignments 2 [GEOGRAP…" at bounding box center [366, 150] width 732 height 300
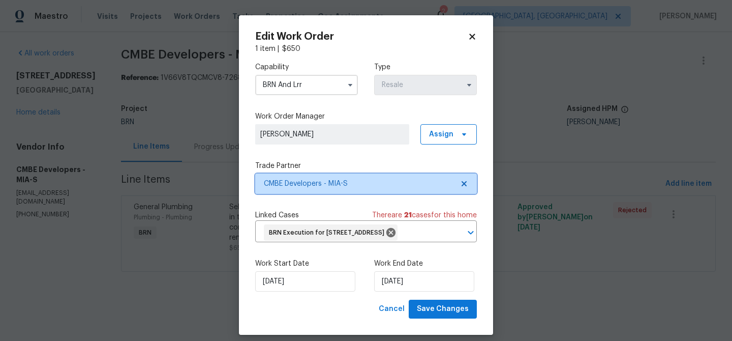
scroll to position [0, 0]
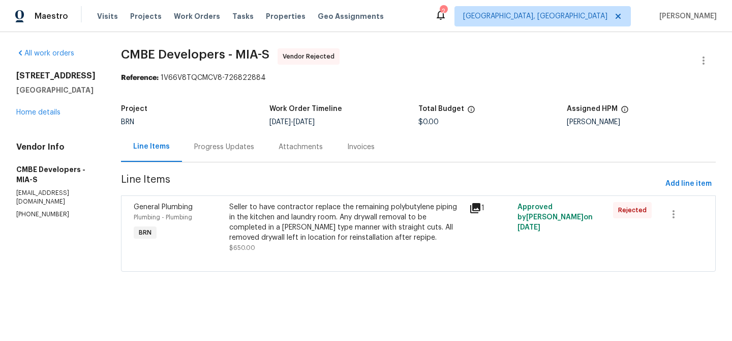
click at [160, 59] on body "Maestro Visits Projects Work Orders Tasks Properties Geo Assignments 2 [GEOGRAP…" at bounding box center [366, 150] width 732 height 300
drag, startPoint x: 120, startPoint y: 56, endPoint x: 230, endPoint y: 57, distance: 110.9
click at [230, 57] on div "All work orders [STREET_ADDRESS] Home details Vendor Info CMBE Developers - MIA…" at bounding box center [366, 166] width 732 height 268
copy span "CMBE Developers"
click at [697, 60] on button "button" at bounding box center [704, 60] width 24 height 24
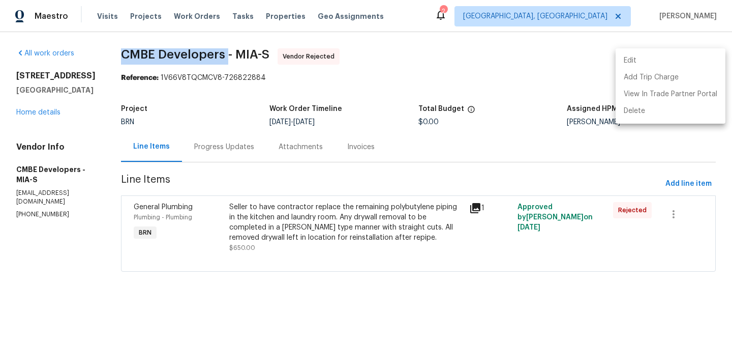
click at [675, 62] on li "Edit" at bounding box center [671, 60] width 110 height 17
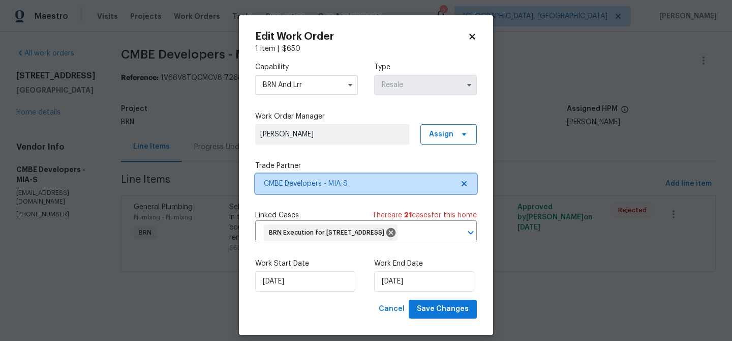
click at [298, 182] on span "CMBE Developers - MIA-S" at bounding box center [359, 184] width 190 height 10
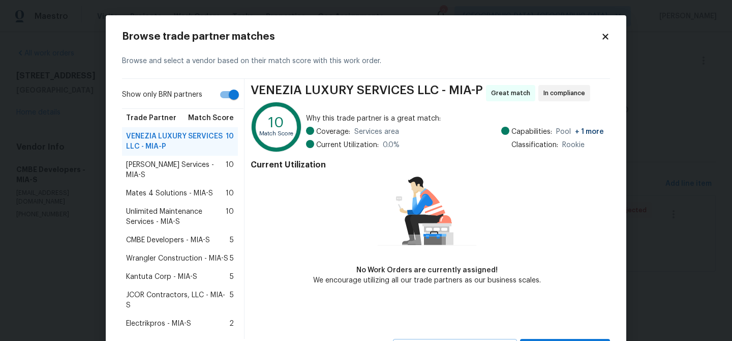
click at [165, 188] on span "Mates 4 Solutions - MIA-S" at bounding box center [169, 193] width 87 height 10
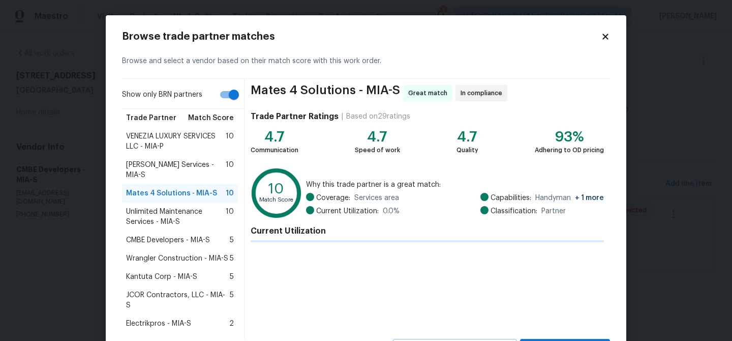
scroll to position [66, 0]
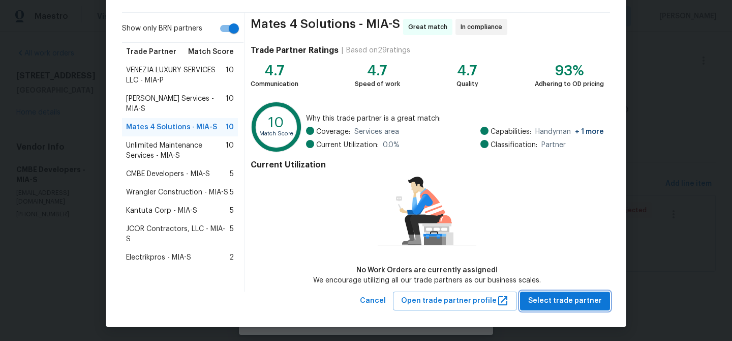
click at [551, 304] on span "Select trade partner" at bounding box center [566, 301] width 74 height 13
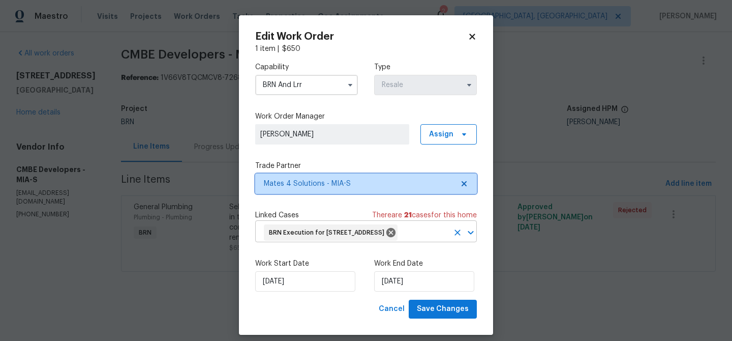
scroll to position [0, 0]
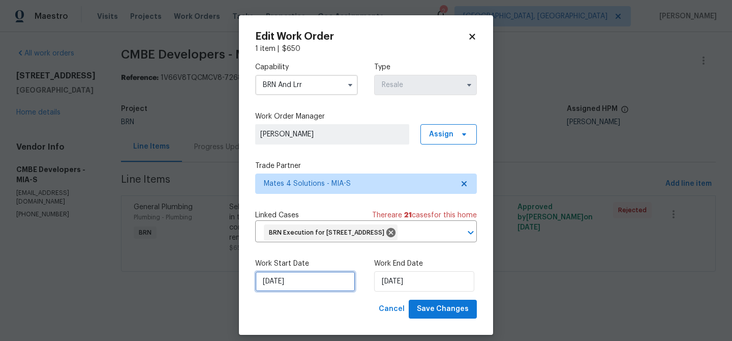
click at [285, 291] on input "13/08/2025" at bounding box center [305, 281] width 100 height 20
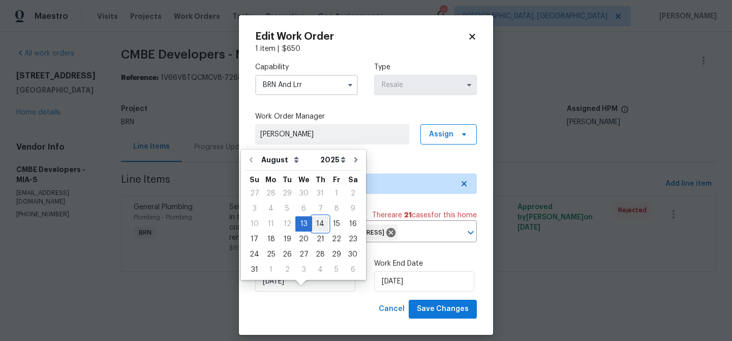
click at [316, 220] on div "14" at bounding box center [320, 224] width 16 height 14
type input "[DATE]"
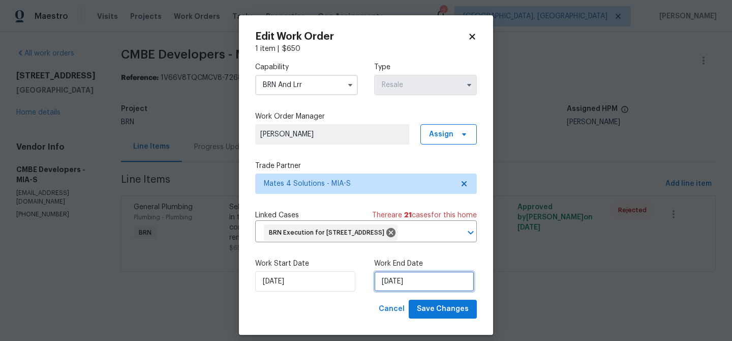
click at [403, 291] on input "15/08/2025" at bounding box center [424, 281] width 100 height 20
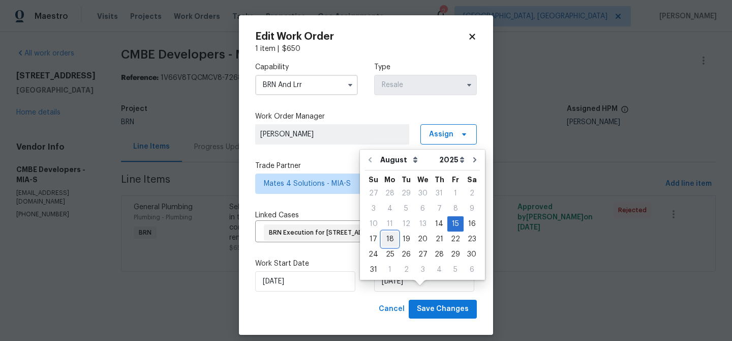
click at [392, 237] on div "18" at bounding box center [390, 239] width 16 height 14
type input "[DATE]"
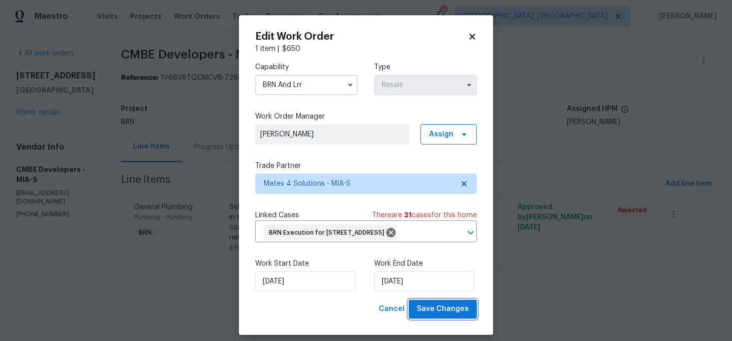
click at [438, 318] on button "Save Changes" at bounding box center [443, 309] width 68 height 19
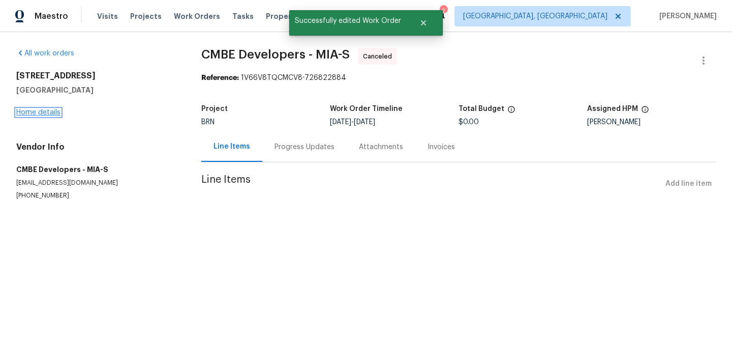
click at [49, 113] on link "Home details" at bounding box center [38, 112] width 44 height 7
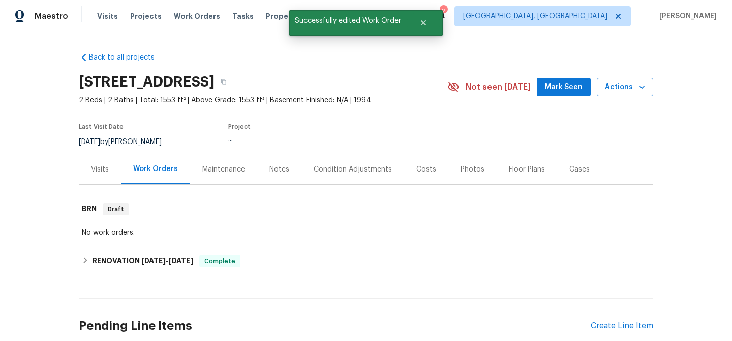
scroll to position [88, 0]
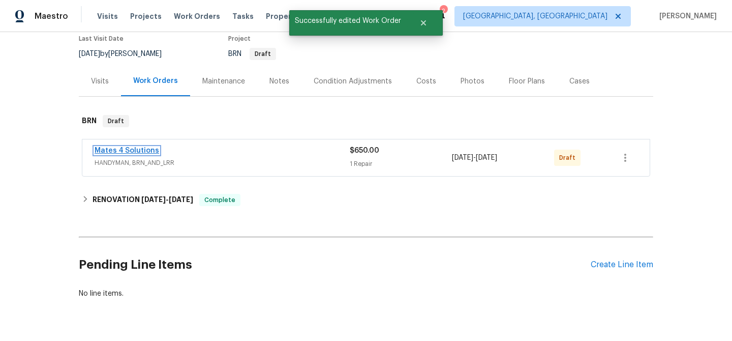
click at [120, 153] on link "Mates 4 Solutions" at bounding box center [127, 150] width 65 height 7
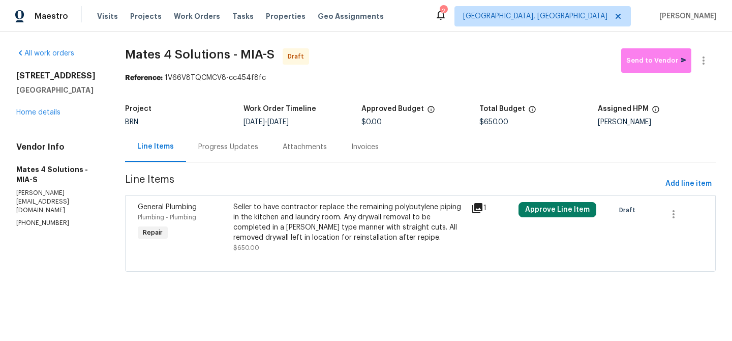
click at [228, 146] on div "Progress Updates" at bounding box center [228, 147] width 60 height 10
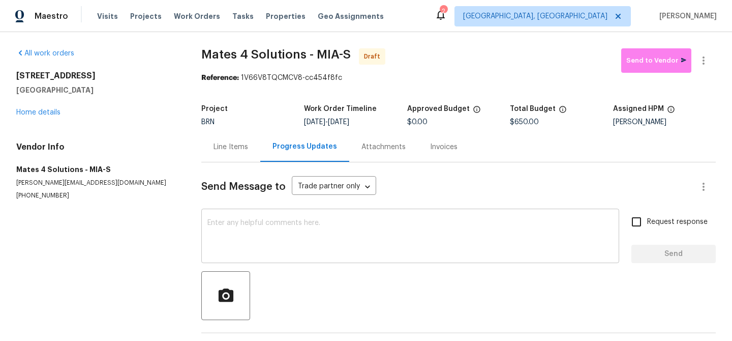
click at [228, 236] on textarea at bounding box center [411, 237] width 406 height 36
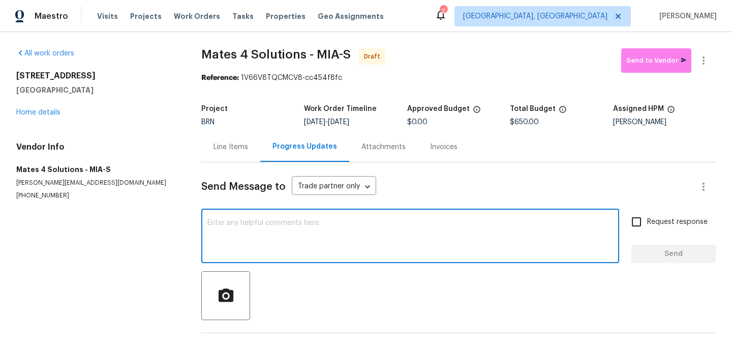
paste textarea "Hi, I'm Ananthi from Opendoor. Just wanted to check if you received the WO for …"
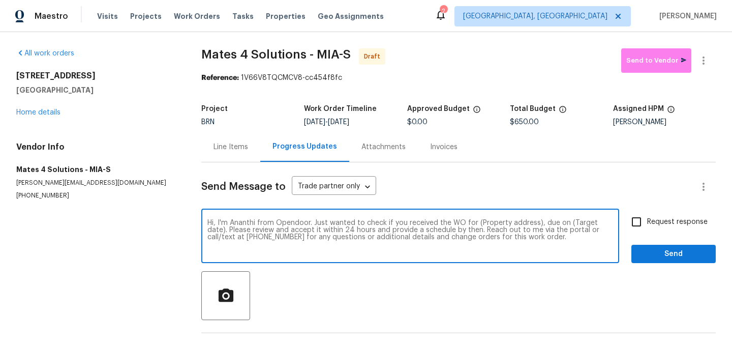
drag, startPoint x: 535, startPoint y: 224, endPoint x: 479, endPoint y: 222, distance: 55.5
click at [479, 222] on textarea "Hi, I'm Ananthi from Opendoor. Just wanted to check if you received the WO for …" at bounding box center [411, 237] width 406 height 36
paste textarea "7789 SE Spicewood Cir, Hobe Sound, FL 33455"
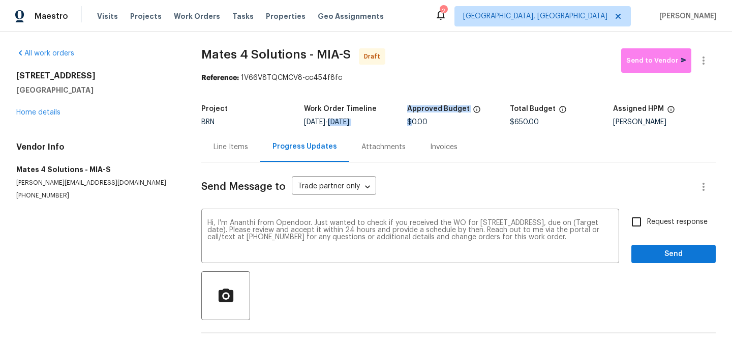
drag, startPoint x: 345, startPoint y: 121, endPoint x: 410, endPoint y: 121, distance: 65.1
click at [410, 121] on div "Project BRN Work Order Timeline 8/14/2025 - 8/18/2025 Approved Budget $0.00 Tot…" at bounding box center [458, 115] width 515 height 33
copy div "8/18/2025 Approved Budget $"
click at [400, 105] on div "Project BRN Work Order Timeline 8/14/2025 - 8/18/2025 Approved Budget $0.00 Tot…" at bounding box center [458, 115] width 515 height 33
drag, startPoint x: 383, startPoint y: 120, endPoint x: 343, endPoint y: 123, distance: 39.8
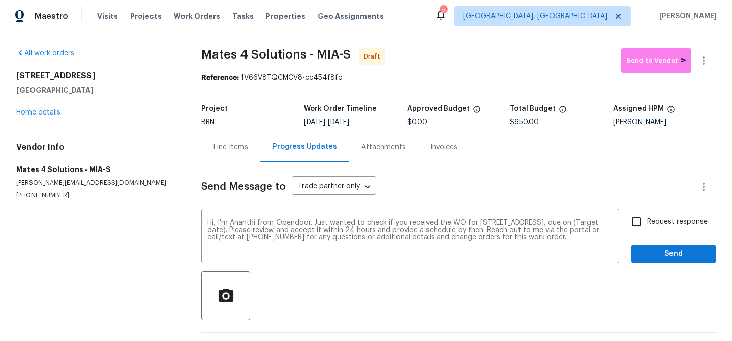
click at [343, 123] on div "8/14/2025 - 8/18/2025" at bounding box center [355, 122] width 103 height 7
copy span "[DATE]"
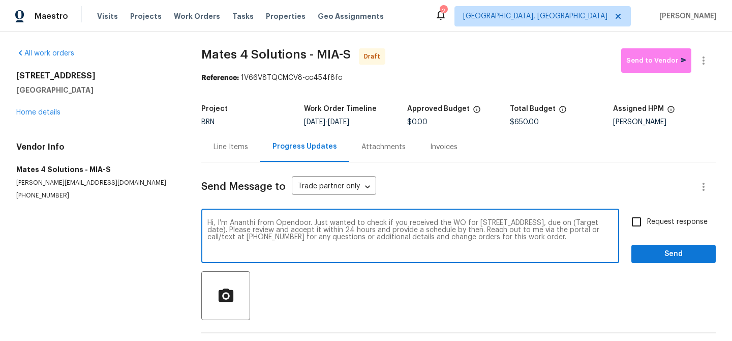
drag, startPoint x: 300, startPoint y: 233, endPoint x: 257, endPoint y: 232, distance: 43.2
click at [257, 232] on textarea "Hi, I'm Ananthi from Opendoor. Just wanted to check if you received the WO for …" at bounding box center [411, 237] width 406 height 36
paste textarea "[DATE]"
type textarea "Hi, I'm Ananthi from Opendoor. Just wanted to check if you received the WO for …"
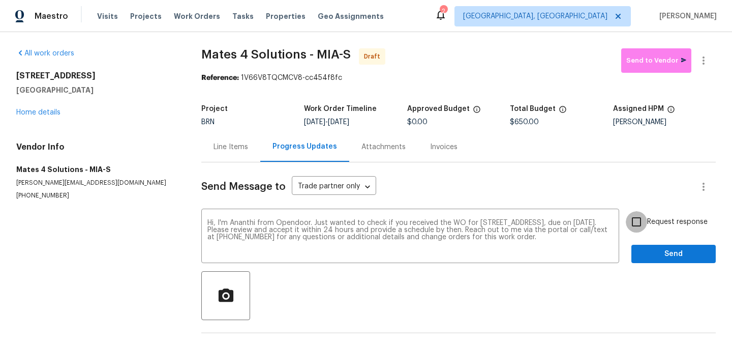
click at [648, 215] on input "Request response" at bounding box center [636, 221] width 21 height 21
checkbox input "true"
click at [648, 261] on button "Send" at bounding box center [674, 254] width 84 height 19
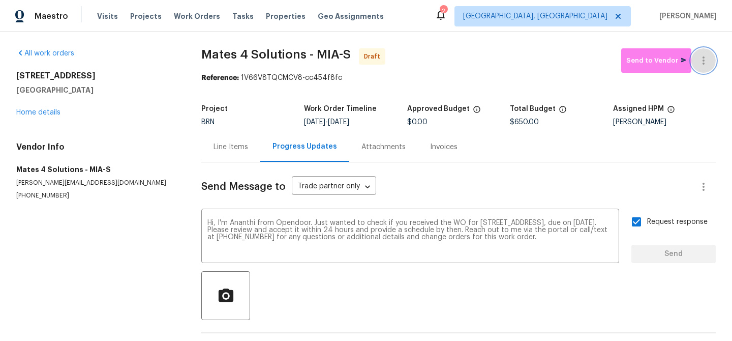
click at [700, 60] on icon "button" at bounding box center [704, 60] width 12 height 12
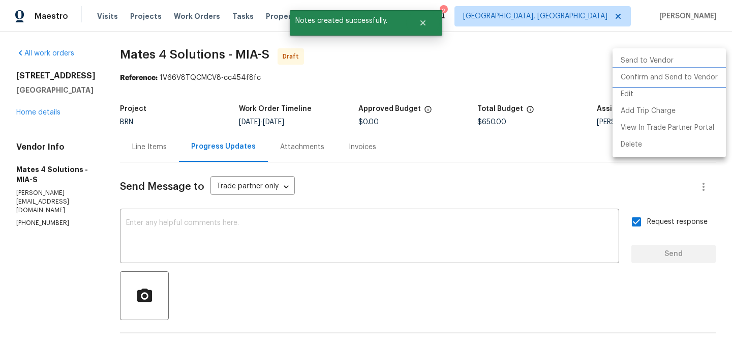
click at [652, 76] on li "Confirm and Send to Vendor" at bounding box center [669, 77] width 113 height 17
click at [292, 96] on div at bounding box center [366, 170] width 732 height 341
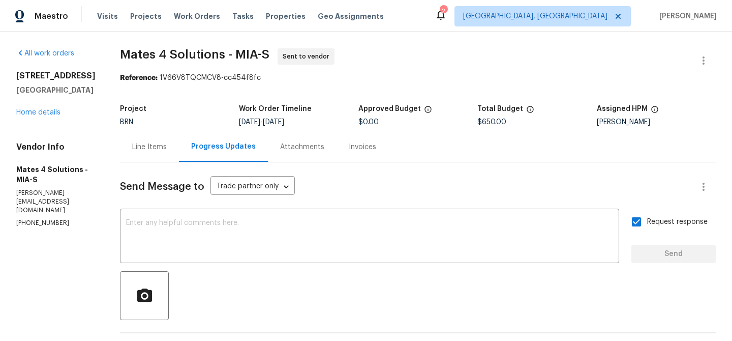
click at [127, 57] on div "All work orders 7789 SE Spicewood Cir Hobe Sound, FL 33455 Home details Vendor …" at bounding box center [366, 245] width 732 height 426
drag, startPoint x: 126, startPoint y: 57, endPoint x: 174, endPoint y: 56, distance: 48.3
click at [174, 56] on div "All work orders 7789 SE Spicewood Cir Hobe Sound, FL 33455 Home details Vendor …" at bounding box center [366, 245] width 732 height 426
copy span "Mates 4"
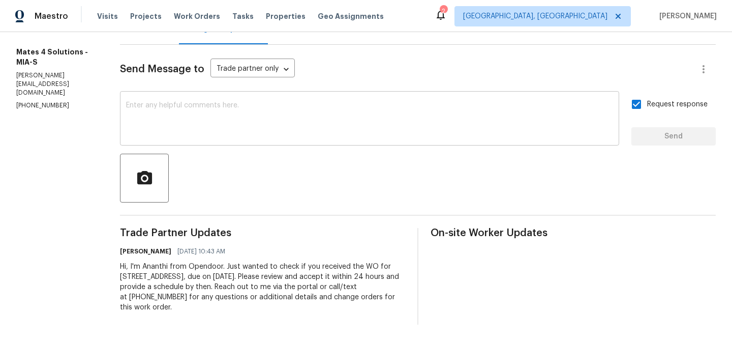
click at [194, 131] on textarea at bounding box center [369, 120] width 487 height 36
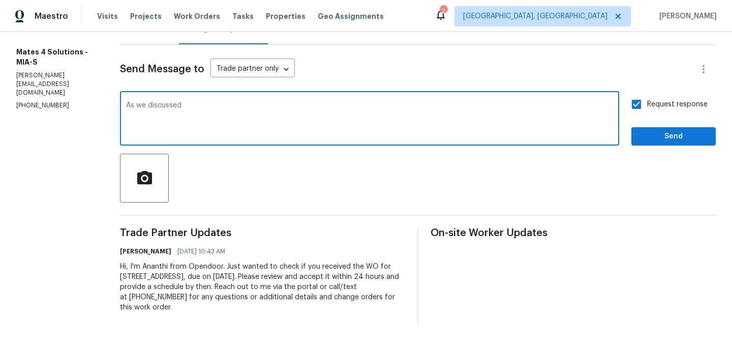
click at [29, 81] on div "Vendor Info Mates 4 Solutions - MIA-S joaquin@mates4solutions.com (626) 977-4373" at bounding box center [55, 67] width 79 height 86
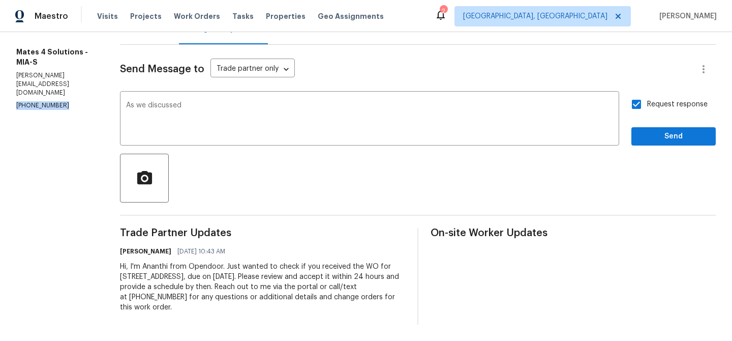
click at [29, 81] on div "Vendor Info Mates 4 Solutions - MIA-S joaquin@mates4solutions.com (626) 977-4373" at bounding box center [55, 67] width 79 height 86
copy p "(626) 977-4373"
click at [209, 109] on textarea "As we discussed" at bounding box center [369, 120] width 487 height 36
paste textarea "(626) 977-4373"
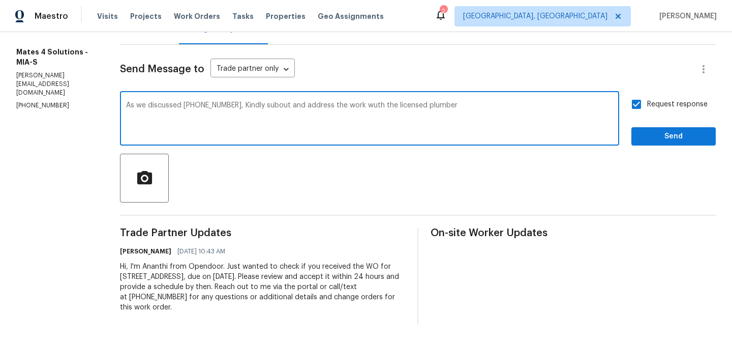
click at [290, 101] on div "As we discussed (626) 977-4373, Kindly subout and address the work wuth the lic…" at bounding box center [370, 120] width 500 height 52
click at [296, 107] on textarea "As we discussed (626) 977-4373, Kindly subout and address the work wuth the lic…" at bounding box center [369, 120] width 487 height 36
drag, startPoint x: 403, startPoint y: 107, endPoint x: 517, endPoint y: 107, distance: 114.5
click at [517, 107] on textarea "As we discussed (626) 977-4373, Kindly subout a and address the work wuth the l…" at bounding box center [369, 120] width 487 height 36
click at [294, 107] on textarea "As we discussed (626) 977-4373, Kindly subout a and address the work wuth the" at bounding box center [369, 120] width 487 height 36
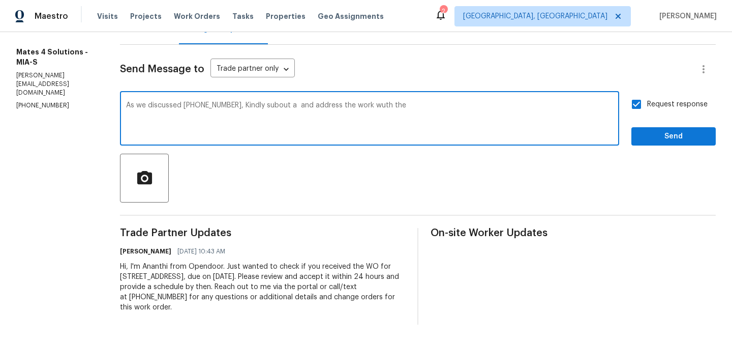
paste textarea "licensed plumber"
drag, startPoint x: 431, startPoint y: 105, endPoint x: 513, endPoint y: 105, distance: 81.4
click at [511, 105] on textarea "As we discussed (626) 977-4373, Kindly subout a licensed plumber and address th…" at bounding box center [369, 120] width 487 height 36
drag, startPoint x: 244, startPoint y: 105, endPoint x: 466, endPoint y: 105, distance: 222.3
click at [466, 105] on textarea "As we discussed (626) 977-4373, Kindly subout a licensed plumber and address th…" at bounding box center [369, 120] width 487 height 36
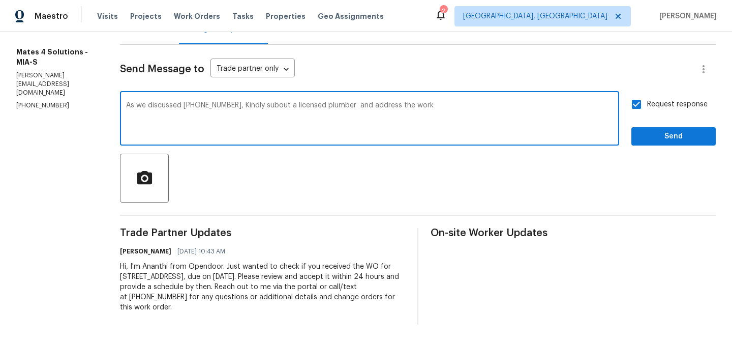
paste textarea "contract a licensed plumber to address the work."
type textarea "As we discussed (626) 977-4373, Kindly subcontract a licensed plumber to addres…"
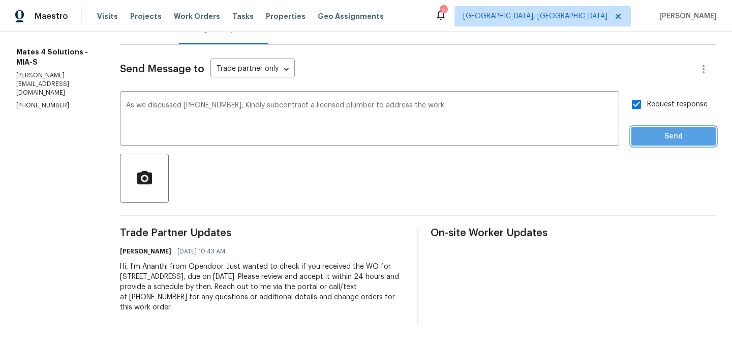
click at [669, 140] on span "Send" at bounding box center [674, 136] width 68 height 13
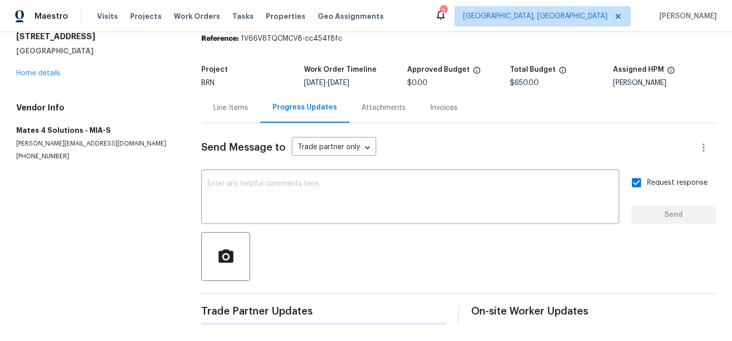
scroll to position [0, 0]
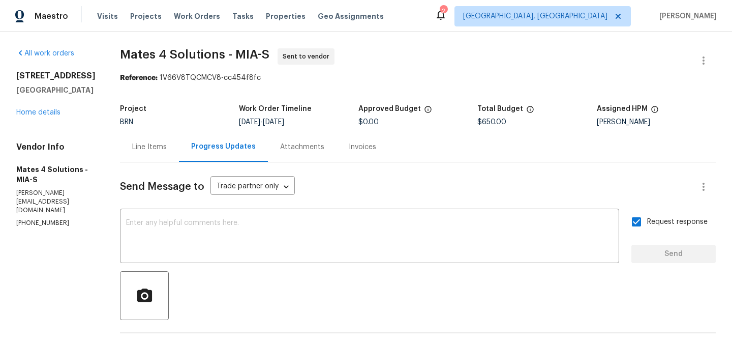
click at [174, 107] on div "Project" at bounding box center [179, 111] width 119 height 13
drag, startPoint x: 123, startPoint y: 55, endPoint x: 175, endPoint y: 55, distance: 52.4
click at [175, 55] on div "All work orders 7789 SE Spicewood Cir Hobe Sound, FL 33455 Home details Vendor …" at bounding box center [366, 270] width 732 height 476
copy span "Mates 4"
click at [136, 80] on b "Reference:" at bounding box center [139, 77] width 38 height 7
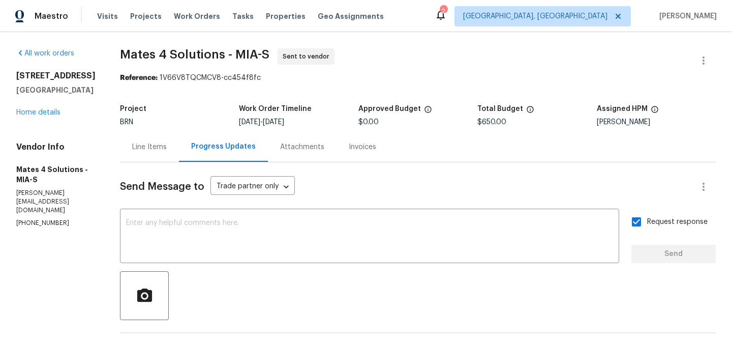
click at [192, 143] on div "Progress Updates" at bounding box center [223, 147] width 89 height 30
click at [165, 144] on div "Line Items" at bounding box center [149, 147] width 35 height 10
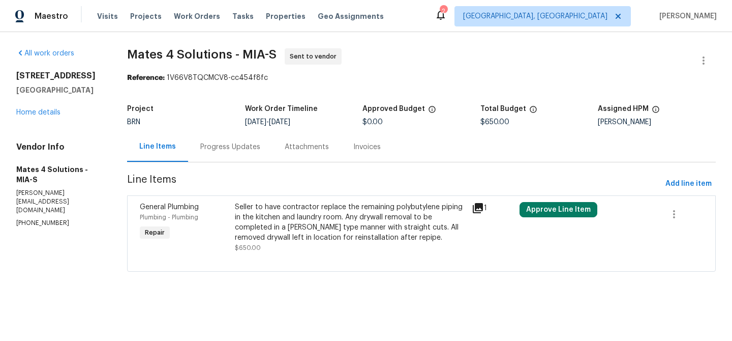
click at [361, 247] on div "Seller to have contractor replace the remaining polybutylene piping in the kitc…" at bounding box center [350, 227] width 231 height 51
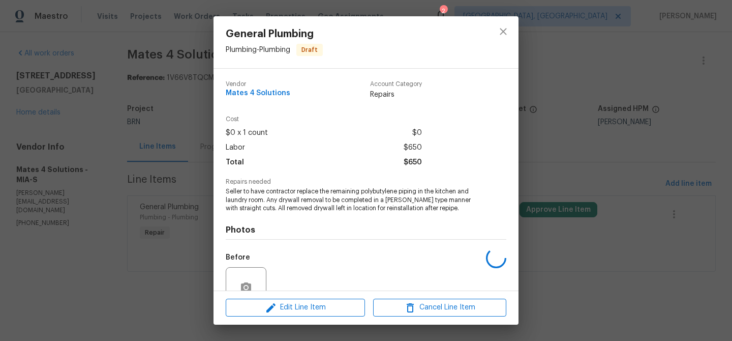
scroll to position [94, 0]
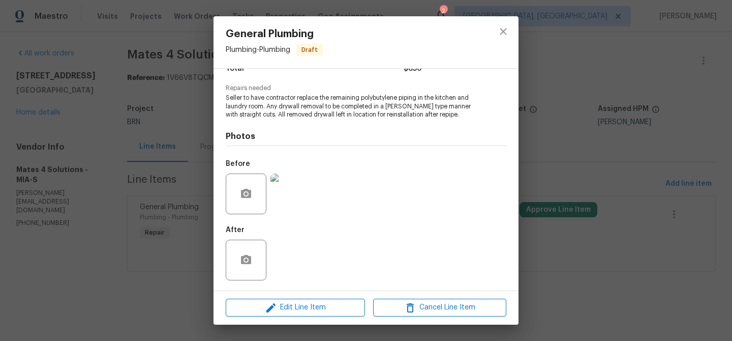
click at [121, 92] on div "General Plumbing Plumbing - Plumbing Draft Vendor Mates 4 Solutions Account Cat…" at bounding box center [366, 170] width 732 height 341
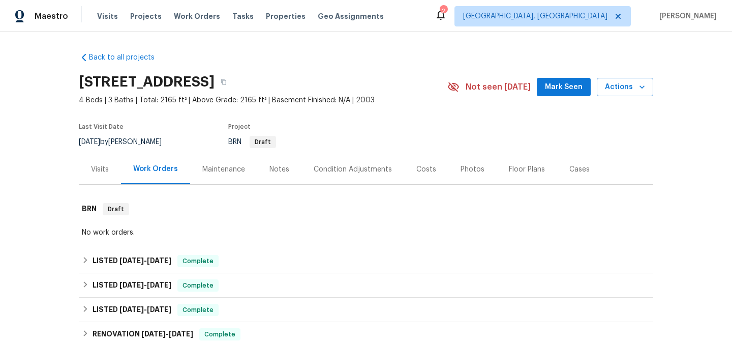
scroll to position [161, 0]
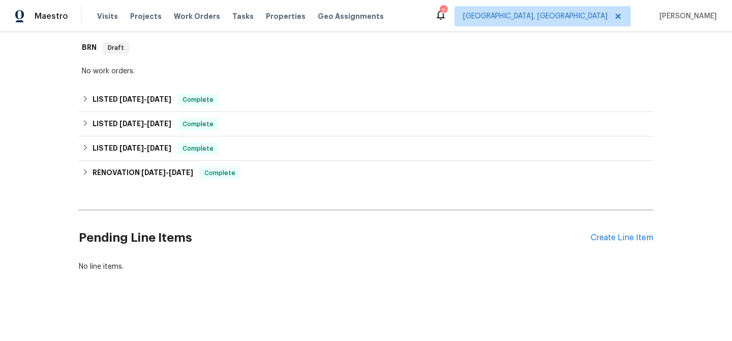
click at [604, 231] on div "Pending Line Items Create Line Item" at bounding box center [366, 237] width 575 height 47
click at [600, 237] on div "Create Line Item" at bounding box center [622, 238] width 63 height 10
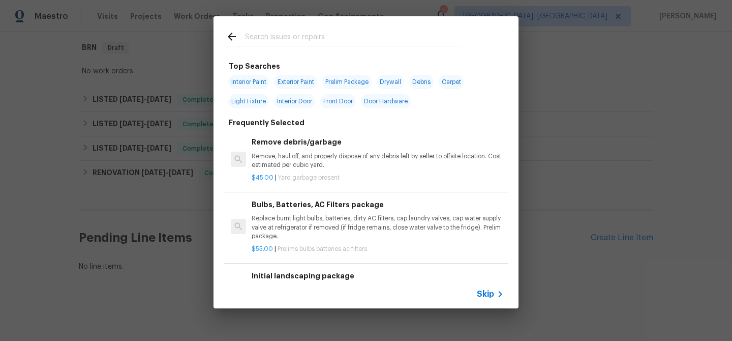
click at [486, 292] on span "Skip" at bounding box center [485, 294] width 17 height 10
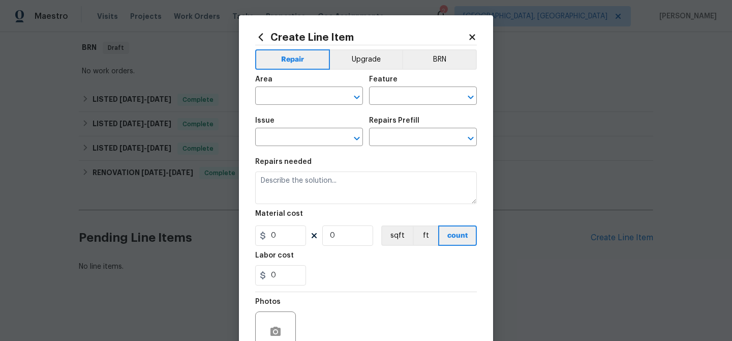
click at [451, 44] on div "Create Line Item Repair Upgrade BRN Area ​ Feature ​ Issue ​ Repairs Prefill ​ …" at bounding box center [366, 219] width 222 height 375
click at [444, 51] on button "BRN" at bounding box center [439, 59] width 75 height 20
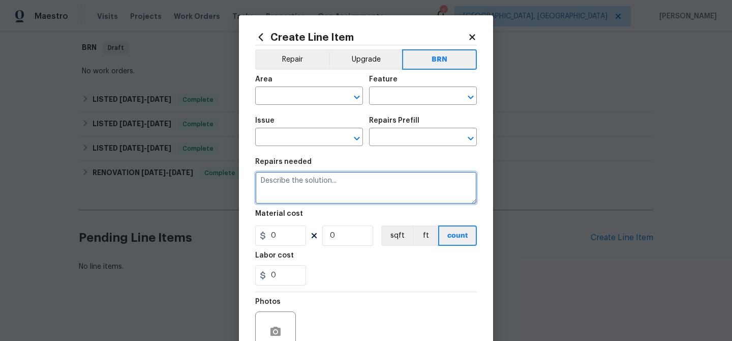
click at [337, 183] on textarea at bounding box center [366, 187] width 222 height 33
paste textarea "Seller to have Impressive Exterminating inspect for WDI, treat if needed and pr…"
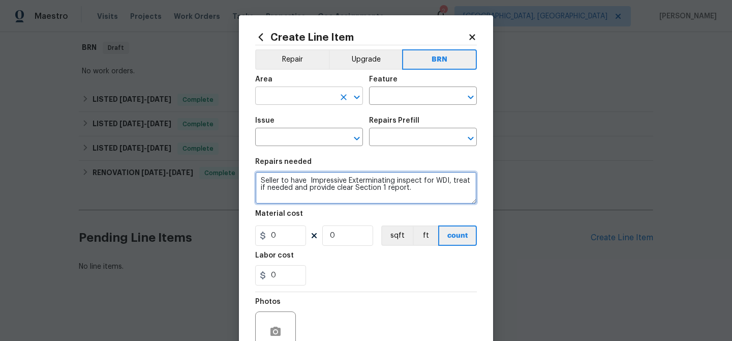
type textarea "Seller to have Impressive Exterminating inspect for WDI, treat if needed and pr…"
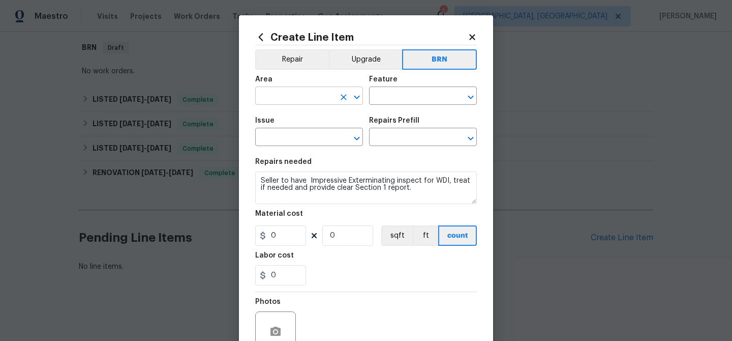
click at [282, 90] on input "text" at bounding box center [294, 97] width 79 height 16
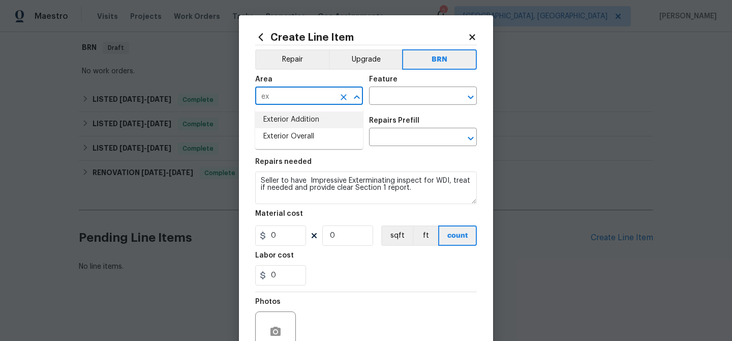
click at [292, 132] on li "Exterior Overall" at bounding box center [309, 136] width 108 height 17
type input "Exterior Overall"
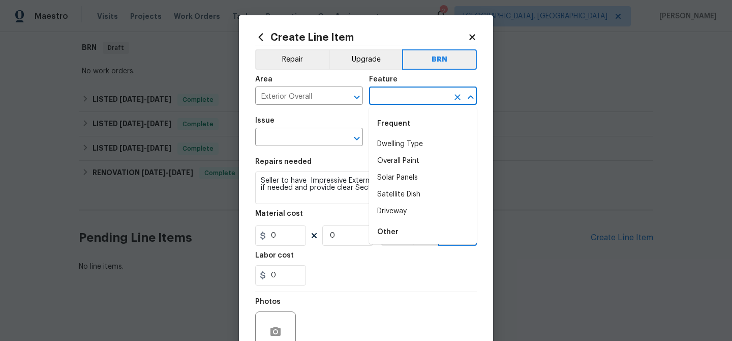
click at [375, 102] on input "text" at bounding box center [408, 97] width 79 height 16
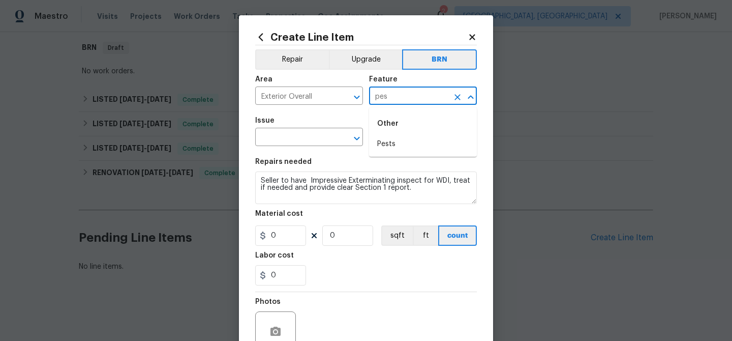
click at [385, 143] on li "Pests" at bounding box center [423, 144] width 108 height 17
type input "Pests"
click at [306, 136] on input "text" at bounding box center [294, 138] width 79 height 16
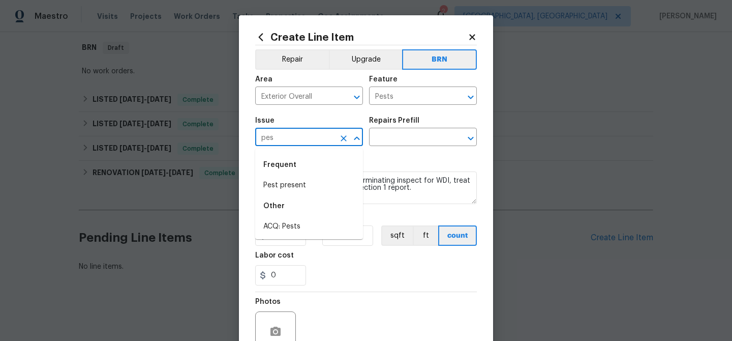
click at [317, 176] on div "Frequent" at bounding box center [309, 165] width 108 height 24
click at [301, 188] on li "Pest present" at bounding box center [309, 185] width 108 height 17
type input "Pest present"
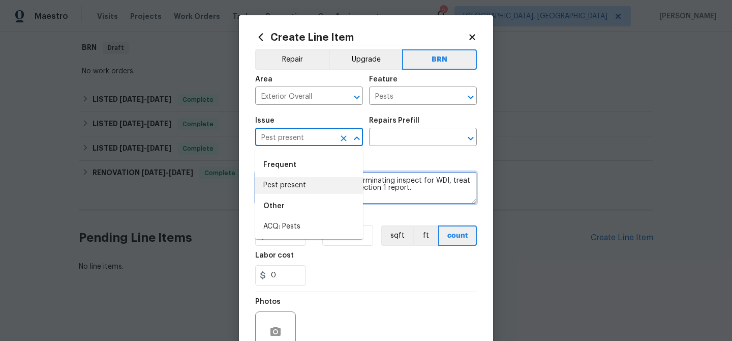
click at [301, 188] on textarea "Seller to have Impressive Exterminating inspect for WDI, treat if needed and pr…" at bounding box center [366, 187] width 222 height 33
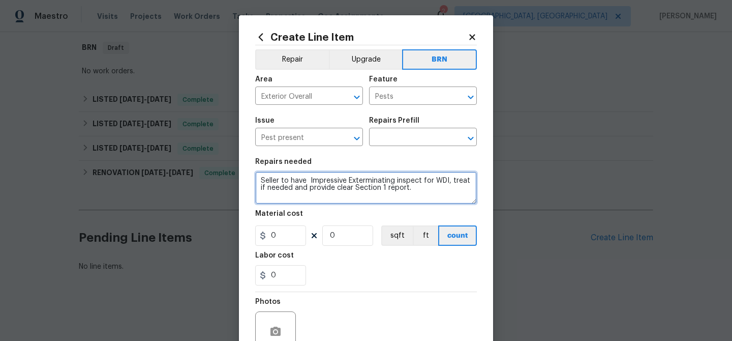
click at [301, 188] on textarea "Seller to have Impressive Exterminating inspect for WDI, treat if needed and pr…" at bounding box center [366, 187] width 222 height 33
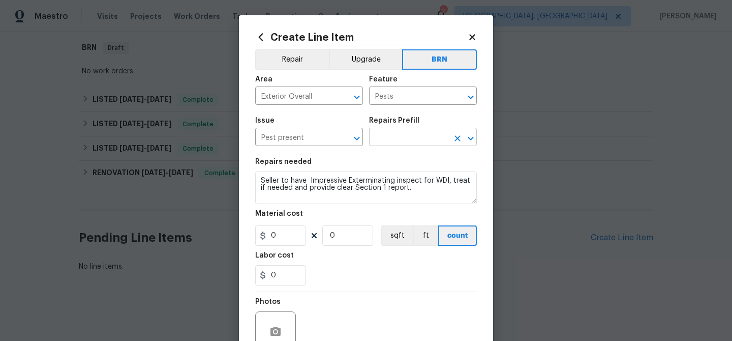
click at [380, 139] on input "text" at bounding box center [408, 138] width 79 height 16
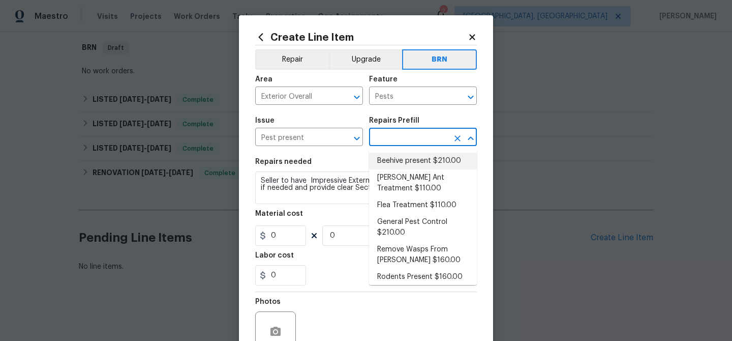
click at [390, 158] on li "Beehive present $210.00" at bounding box center [423, 161] width 108 height 17
type input "Beehive present $210.00"
type textarea "Remove, patch/paint touch up location after removal if needed."
type input "210"
type input "1"
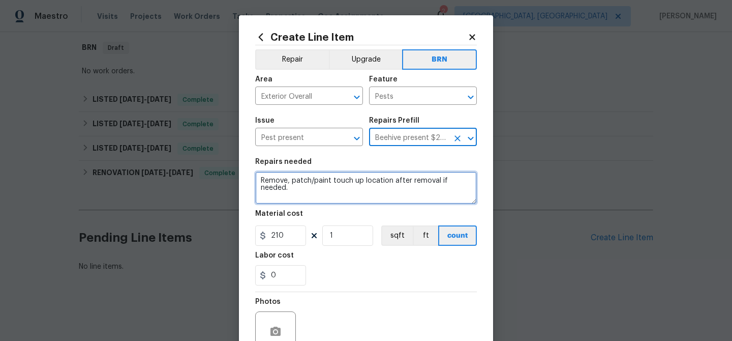
click at [331, 173] on textarea "Remove, patch/paint touch up location after removal if needed." at bounding box center [366, 187] width 222 height 33
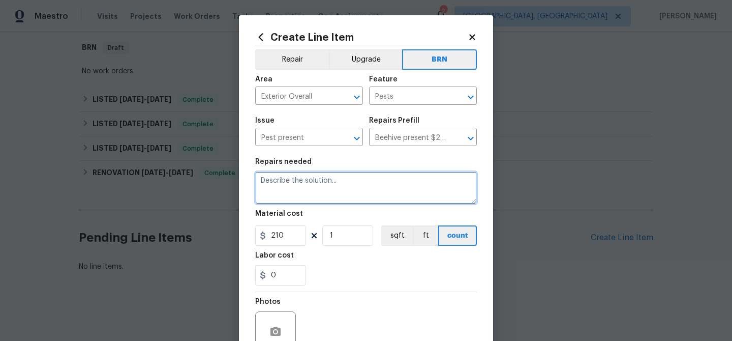
paste textarea "Seller to have Impressive Exterminating inspect for WDI, treat if needed and pr…"
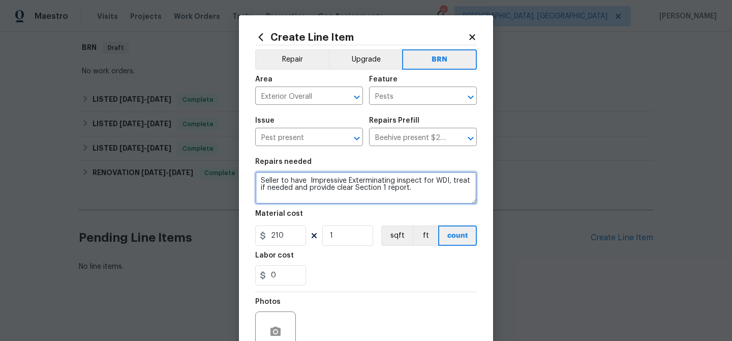
type textarea "Seller to have Impressive Exterminating inspect for WDI, treat if needed and pr…"
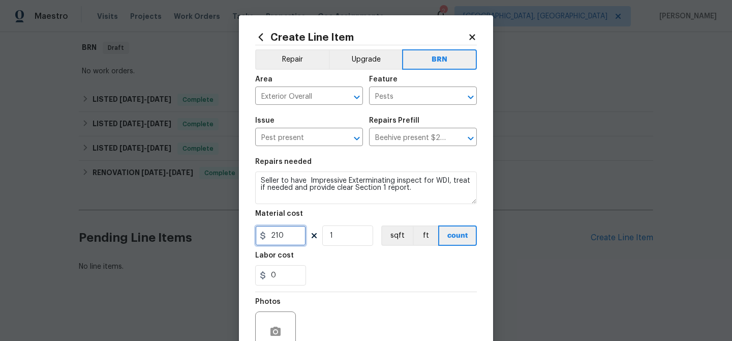
click at [295, 240] on input "210" at bounding box center [280, 235] width 51 height 20
type input "0"
click at [286, 274] on input "0" at bounding box center [280, 275] width 51 height 20
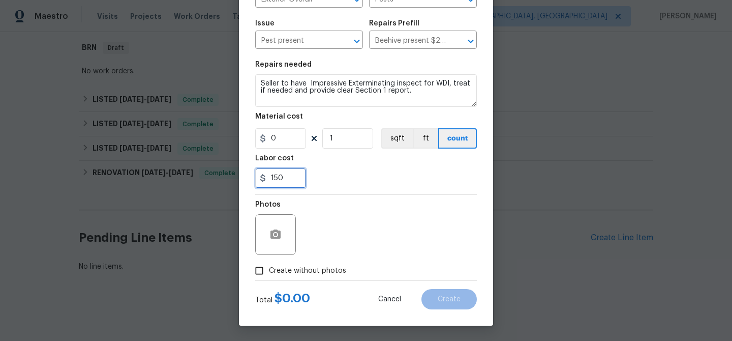
type input "150"
click at [268, 261] on input "Create without photos" at bounding box center [259, 270] width 19 height 19
checkbox input "true"
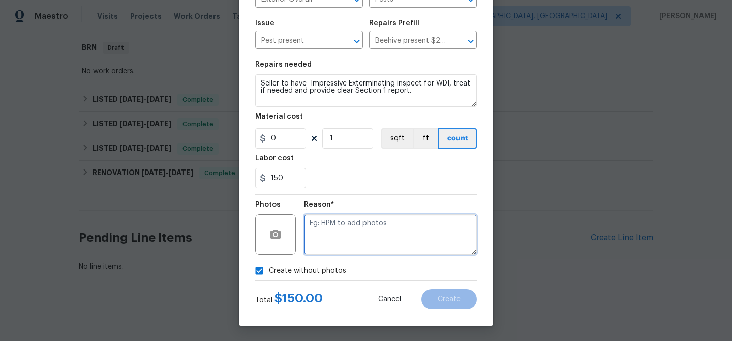
click at [366, 221] on textarea at bounding box center [390, 234] width 173 height 41
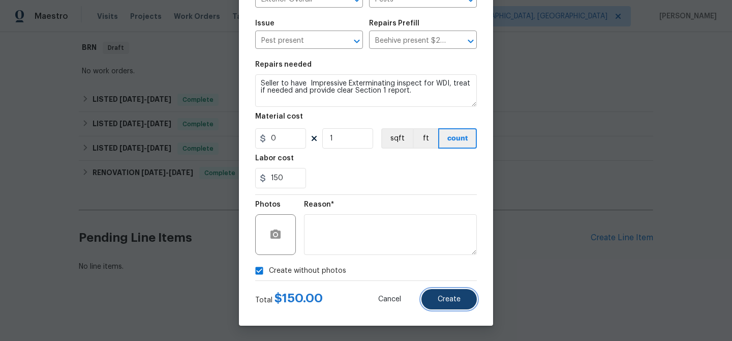
click at [436, 300] on button "Create" at bounding box center [449, 299] width 55 height 20
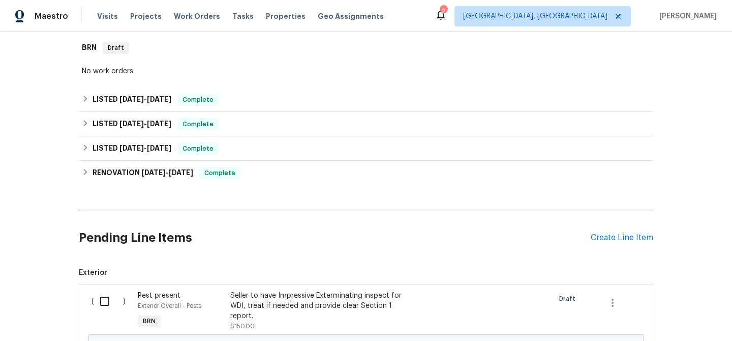
scroll to position [269, 0]
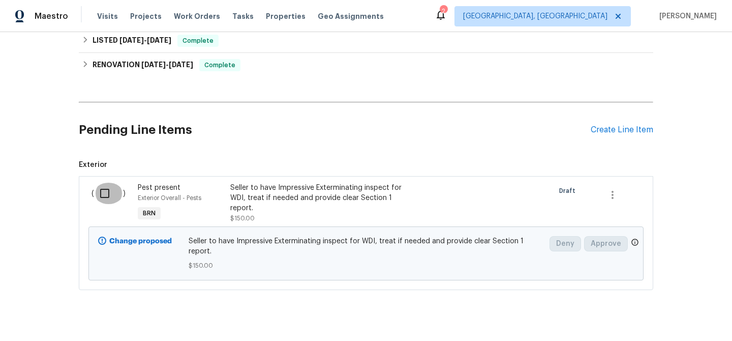
click at [108, 193] on input "checkbox" at bounding box center [108, 193] width 29 height 21
checkbox input "true"
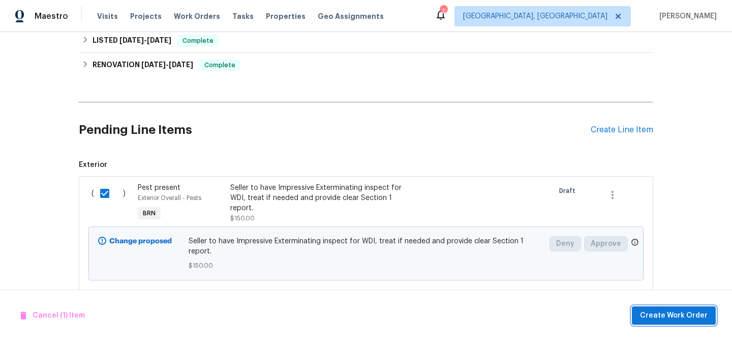
click at [668, 315] on span "Create Work Order" at bounding box center [674, 315] width 68 height 13
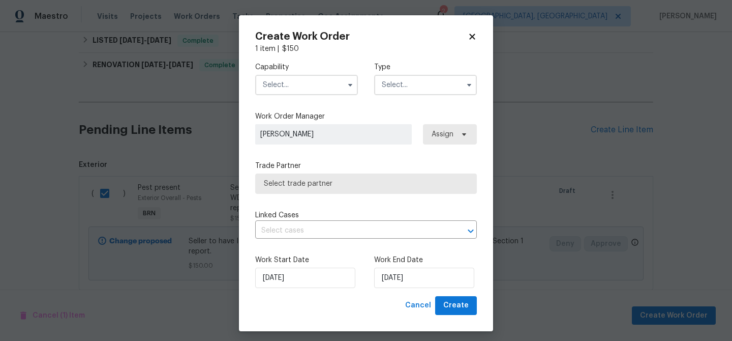
click at [294, 96] on div "Capability Type" at bounding box center [366, 78] width 222 height 49
click at [292, 88] on input "text" at bounding box center [306, 85] width 103 height 20
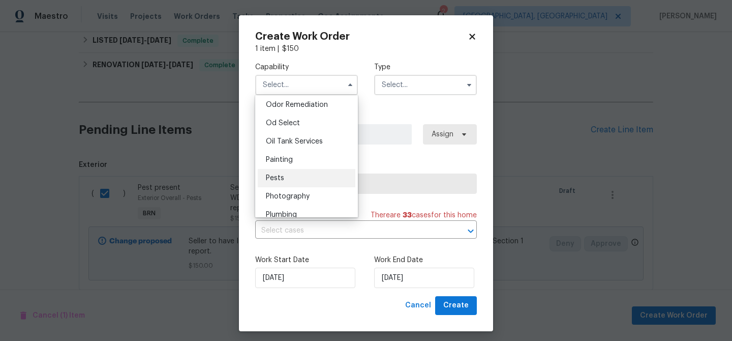
scroll to position [804, 0]
click at [286, 180] on div "Pests" at bounding box center [307, 175] width 98 height 18
type input "Pests"
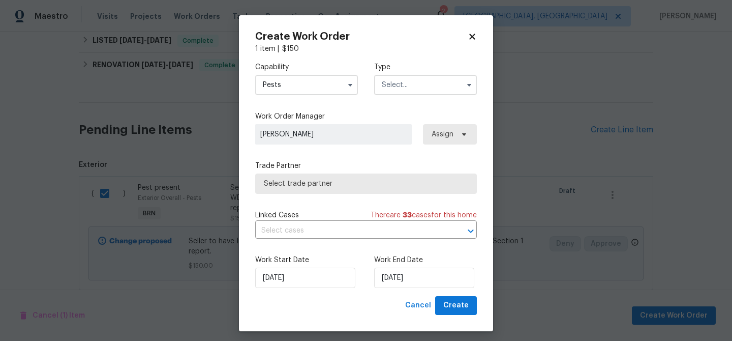
click at [398, 89] on input "text" at bounding box center [425, 85] width 103 height 20
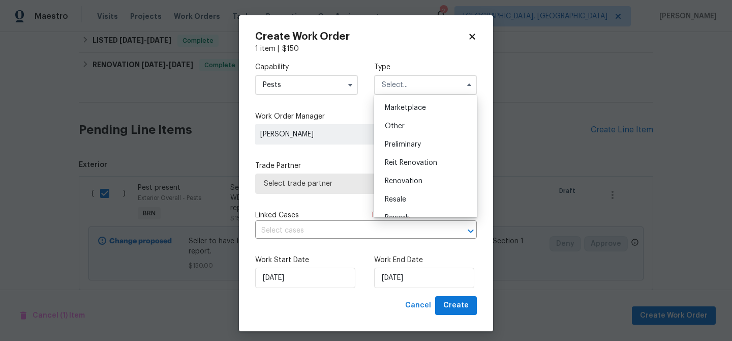
scroll to position [194, 0]
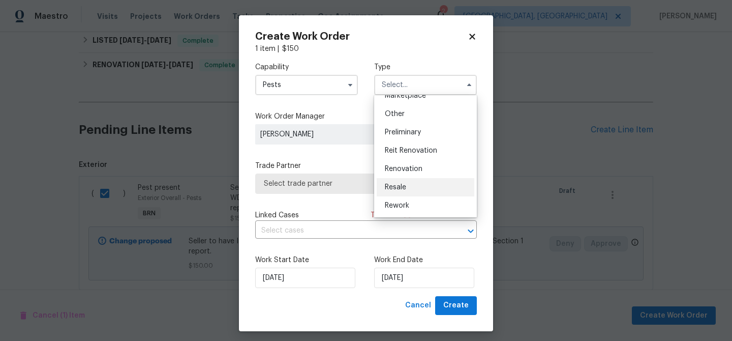
click at [403, 186] on span "Resale" at bounding box center [395, 187] width 21 height 7
type input "Resale"
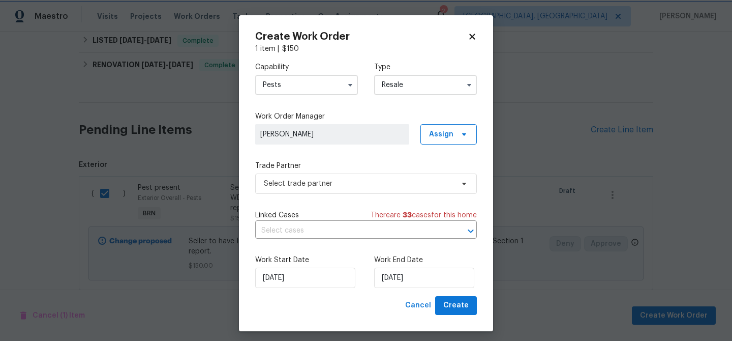
scroll to position [0, 0]
click at [332, 184] on span "Select trade partner" at bounding box center [359, 184] width 190 height 10
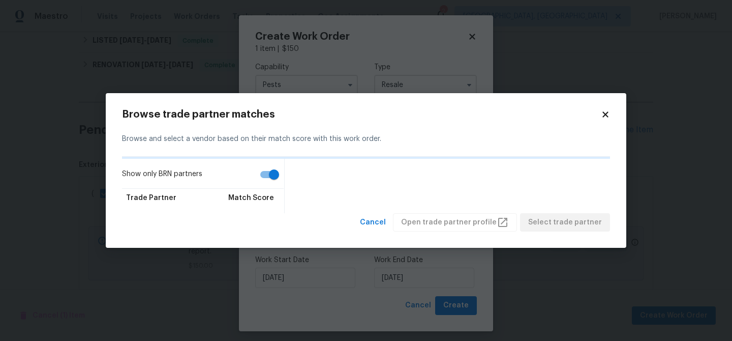
click at [266, 170] on input "Show only BRN partners" at bounding box center [274, 174] width 58 height 19
checkbox input "false"
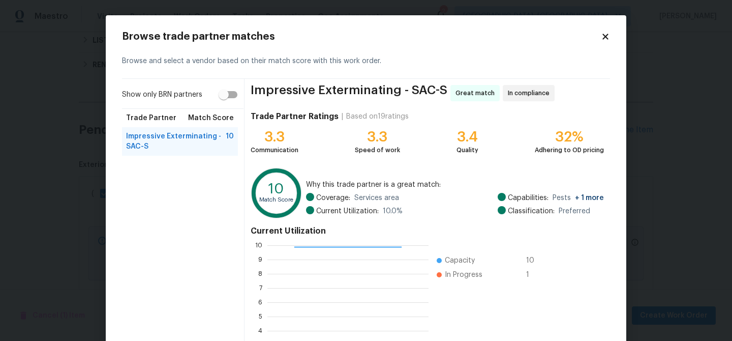
scroll to position [108, 0]
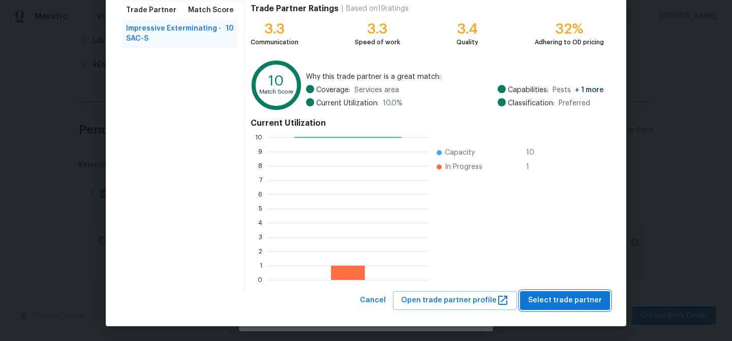
click at [547, 299] on span "Select trade partner" at bounding box center [566, 300] width 74 height 13
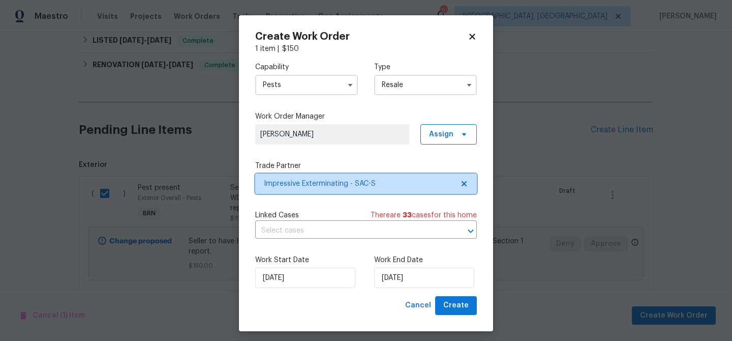
scroll to position [0, 0]
click at [347, 234] on input "text" at bounding box center [351, 231] width 193 height 16
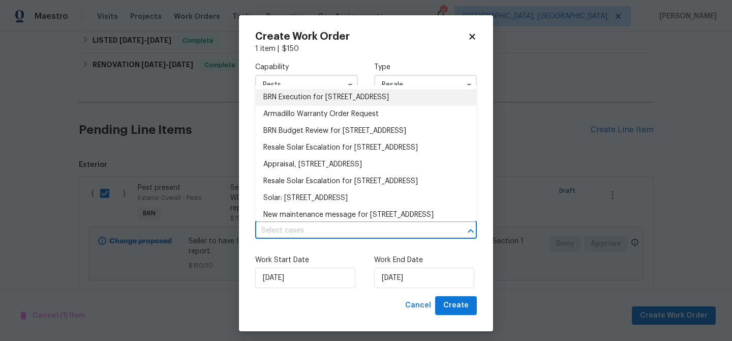
click at [317, 98] on li "BRN Execution for 616 Rose Ave, Wheatland, CA 95692" at bounding box center [366, 97] width 222 height 17
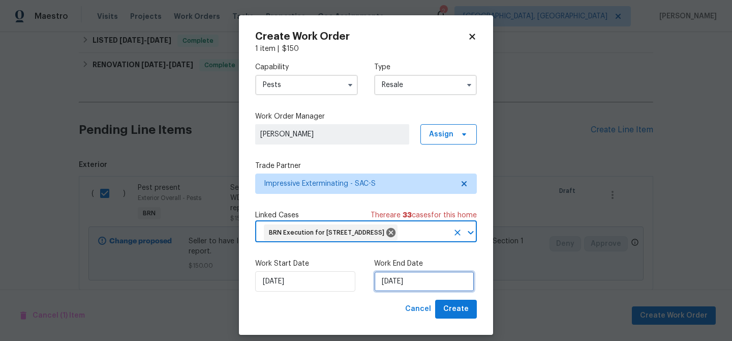
click at [390, 291] on input "14/08/2025" at bounding box center [424, 281] width 100 height 20
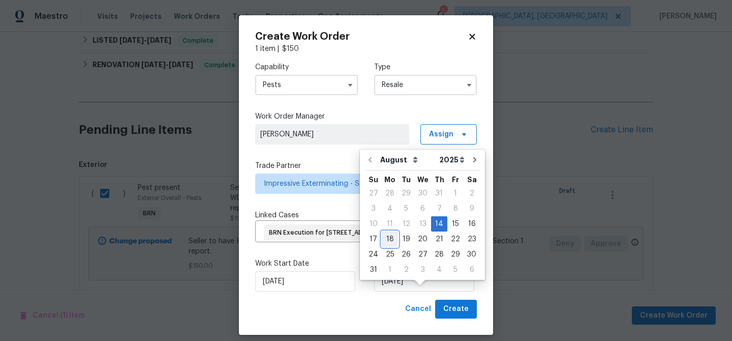
click at [389, 240] on div "18" at bounding box center [390, 239] width 16 height 14
type input "18/08/2025"
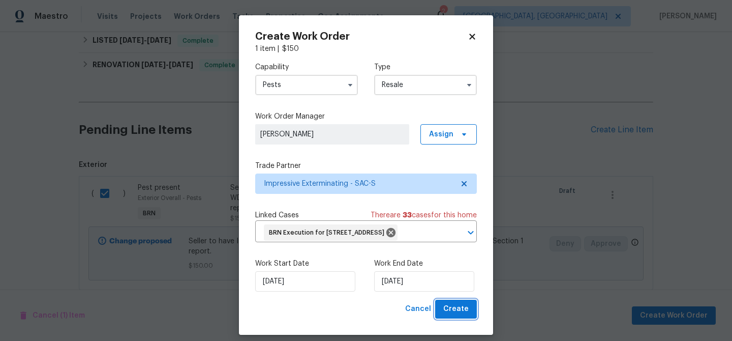
click at [449, 315] on span "Create" at bounding box center [456, 309] width 25 height 13
checkbox input "false"
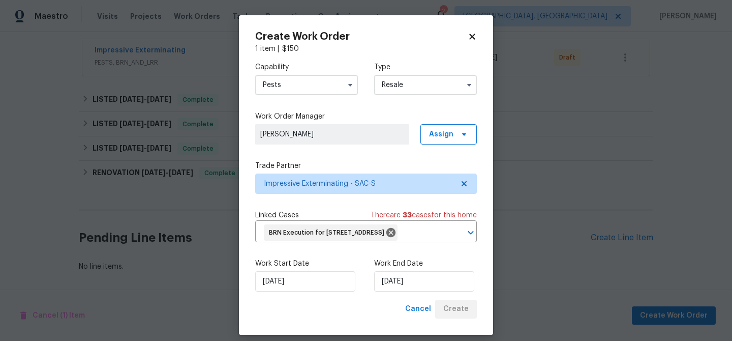
scroll to position [188, 0]
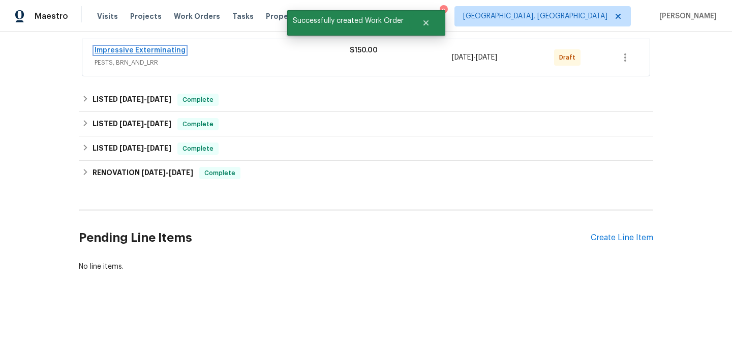
click at [171, 48] on link "Impressive Exterminating" at bounding box center [140, 50] width 91 height 7
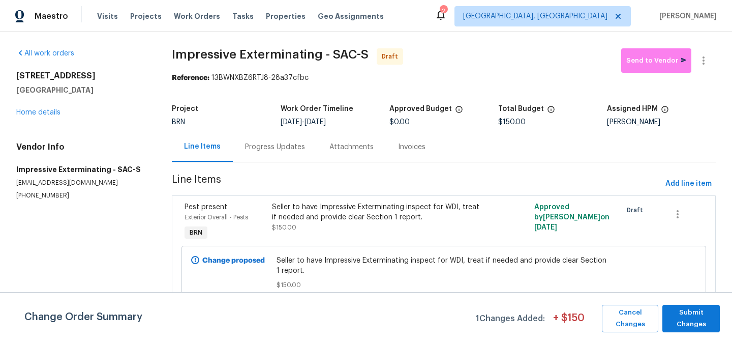
click at [283, 134] on div "Progress Updates" at bounding box center [275, 147] width 84 height 30
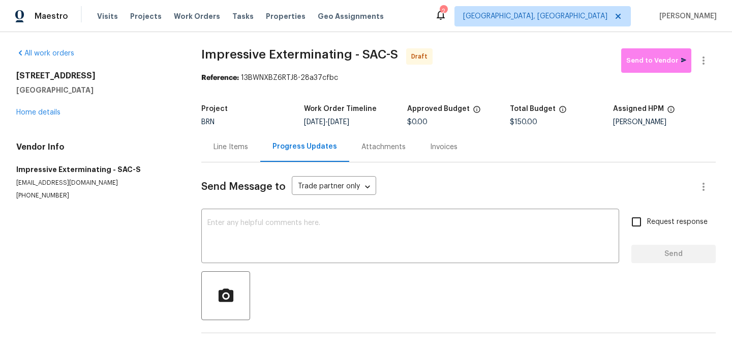
click at [295, 202] on div "Send Message to Trade partner only Trade partner only ​ x ​ Request response Se…" at bounding box center [458, 262] width 515 height 201
click at [273, 228] on textarea at bounding box center [411, 237] width 406 height 36
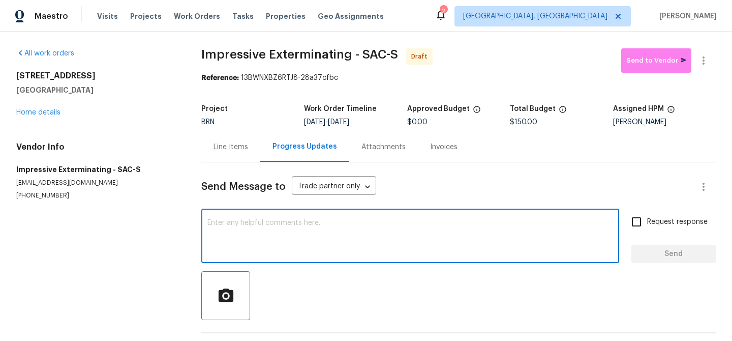
paste textarea "Hi, I'm Ananthi from Opendoor. Just wanted to check if you received the WO for …"
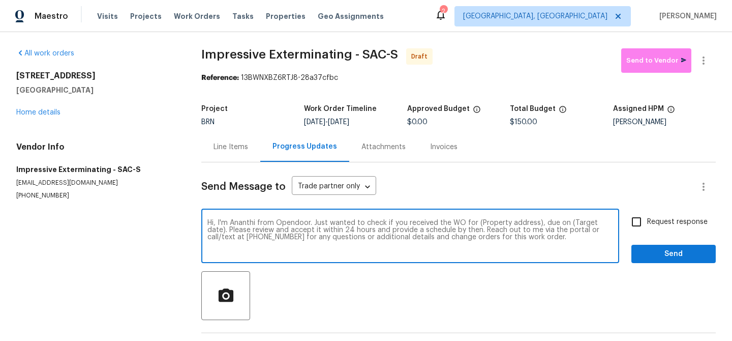
drag, startPoint x: 534, startPoint y: 223, endPoint x: 475, endPoint y: 223, distance: 59.0
click at [475, 223] on textarea "Hi, I'm Ananthi from Opendoor. Just wanted to check if you received the WO for …" at bounding box center [411, 237] width 406 height 36
paste textarea "616 Rose Ave, Wheatland, CA 95692"
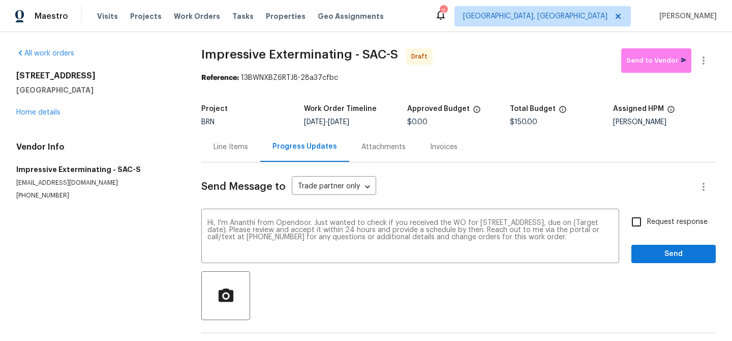
drag, startPoint x: 344, startPoint y: 121, endPoint x: 375, endPoint y: 119, distance: 31.1
click at [349, 120] on span "8/18/2025" at bounding box center [338, 122] width 21 height 7
copy span "8/18/2025"
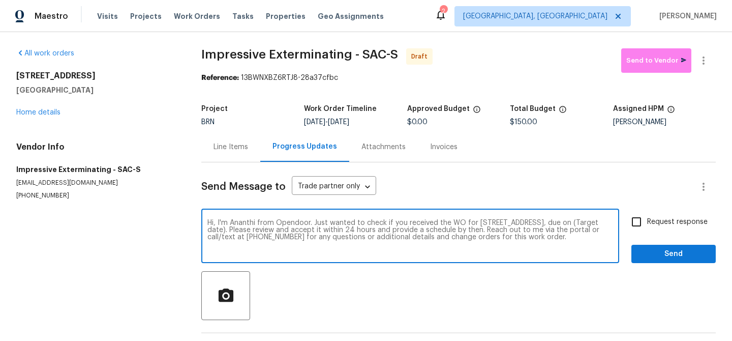
drag, startPoint x: 260, startPoint y: 231, endPoint x: 226, endPoint y: 231, distance: 33.6
click at [226, 231] on textarea "Hi, I'm Ananthi from Opendoor. Just wanted to check if you received the WO for …" at bounding box center [411, 237] width 406 height 36
paste textarea "8/18/2025"
type textarea "Hi, I'm Ananthi from Opendoor. Just wanted to check if you received the WO for …"
click at [648, 221] on input "Request response" at bounding box center [636, 221] width 21 height 21
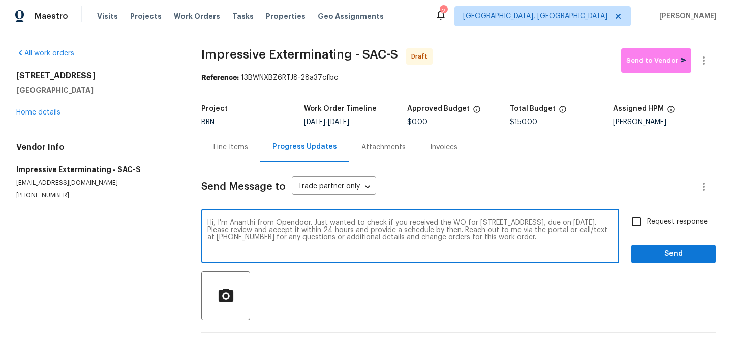
checkbox input "true"
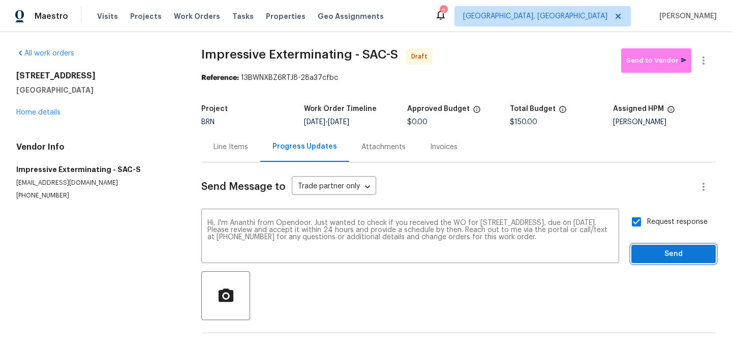
click at [649, 258] on span "Send" at bounding box center [674, 254] width 68 height 13
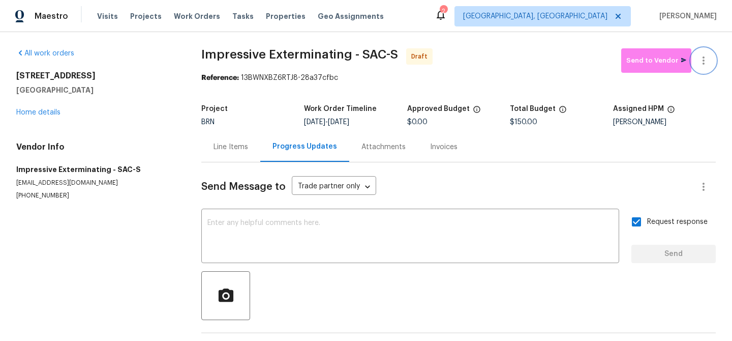
click at [706, 52] on button "button" at bounding box center [704, 60] width 24 height 24
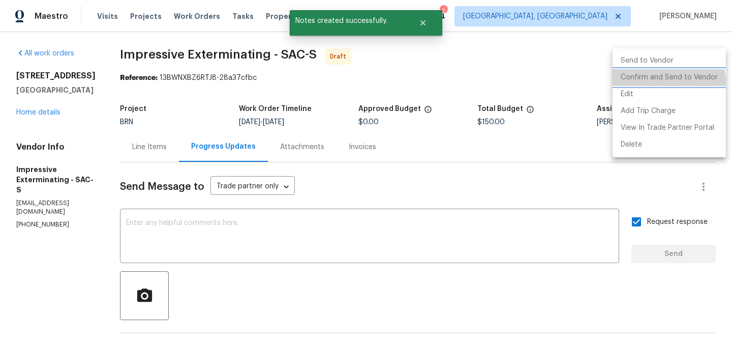
click at [661, 81] on li "Confirm and Send to Vendor" at bounding box center [669, 77] width 113 height 17
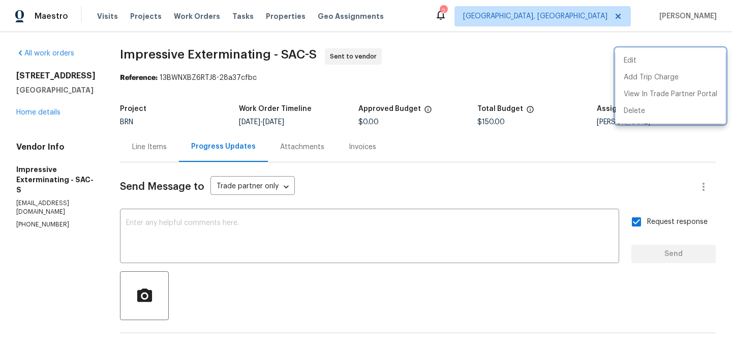
click at [171, 61] on div at bounding box center [366, 170] width 732 height 341
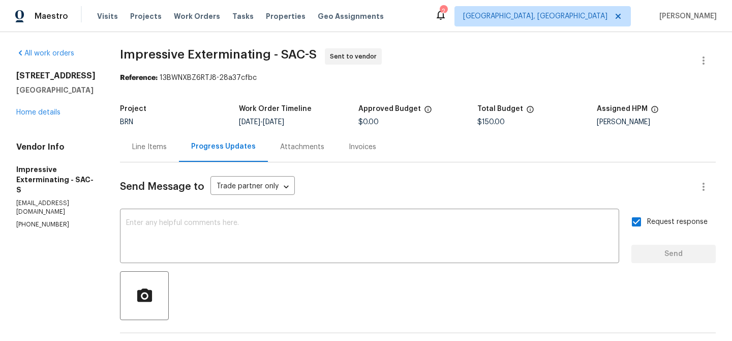
drag, startPoint x: 122, startPoint y: 55, endPoint x: 237, endPoint y: 55, distance: 115.5
click at [188, 55] on div "All work orders 616 Rose Ave Wheatland, CA 95692 Home details Vendor Info Impre…" at bounding box center [366, 245] width 732 height 426
drag, startPoint x: 274, startPoint y: 55, endPoint x: 126, endPoint y: 54, distance: 147.5
click at [126, 54] on span "Impressive Exterminating - SAC-S" at bounding box center [218, 54] width 197 height 12
copy span "Impressive Exterminating"
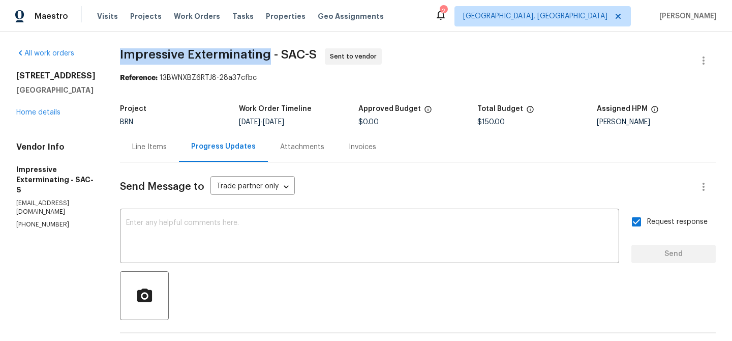
copy span "Impressive Exterminating"
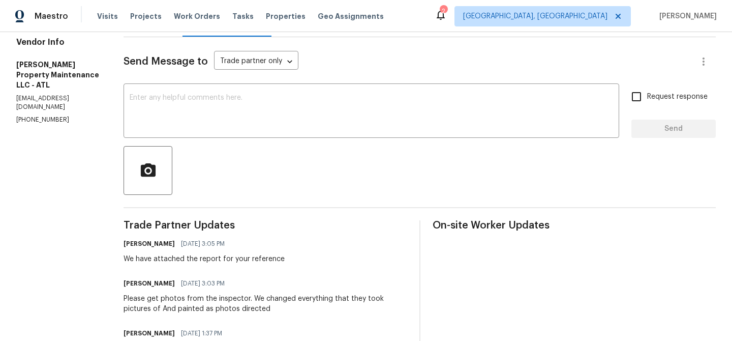
scroll to position [134, 0]
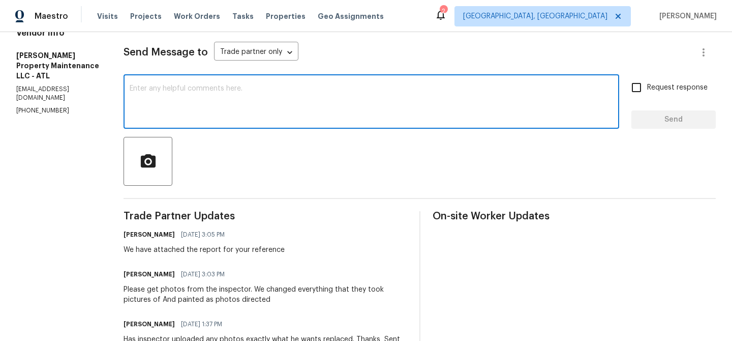
click at [163, 120] on textarea at bounding box center [372, 103] width 484 height 36
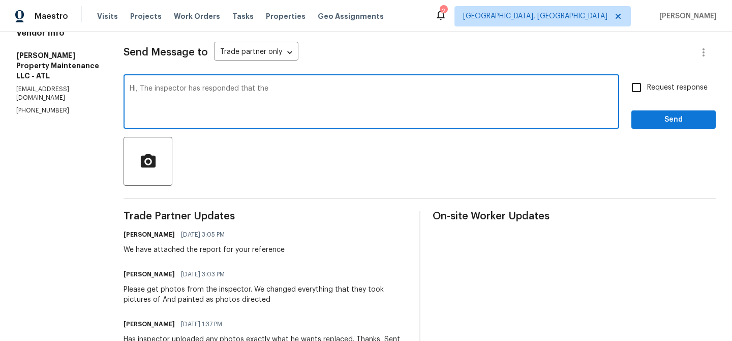
scroll to position [127, 0]
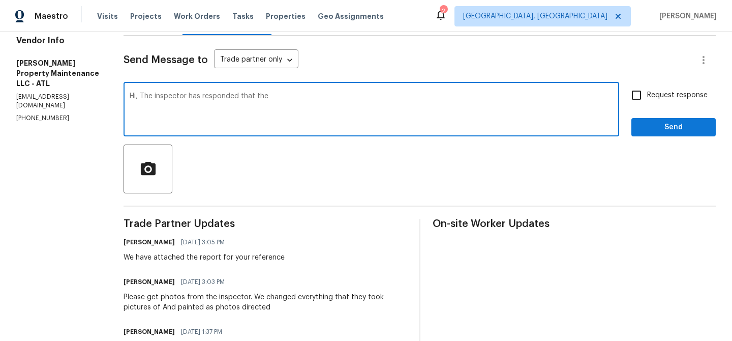
paste textarea "Front Window Wood rot and defective paint require repair. This item needs repai…"
paste textarea "Front bedroom windows do not open. May have been painted over, but needs to be …"
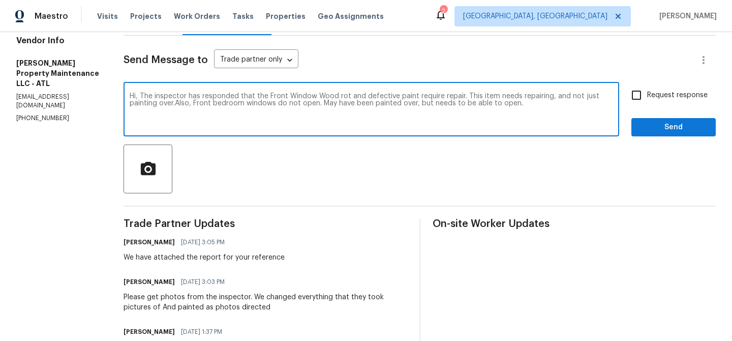
click at [250, 94] on textarea "Hi, The inspector has responded that the Front Window Wood rot and defective pa…" at bounding box center [372, 111] width 484 height 36
paste textarea "The inspector noted that the front window has wood rot and defective paint, whi…"
type textarea "The inspector noted that the front window has wood rot and defective paint, whi…"
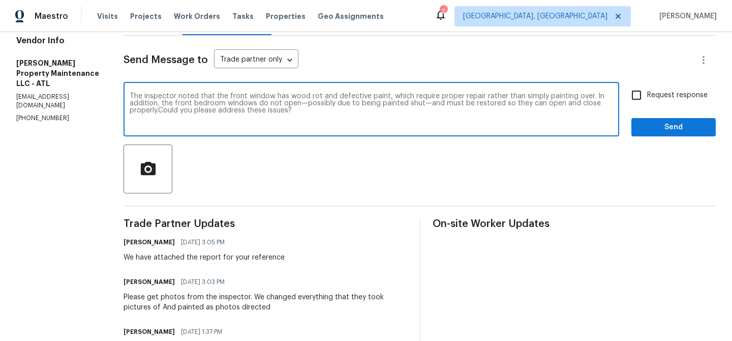
click at [649, 116] on div "Request response Send" at bounding box center [674, 110] width 84 height 52
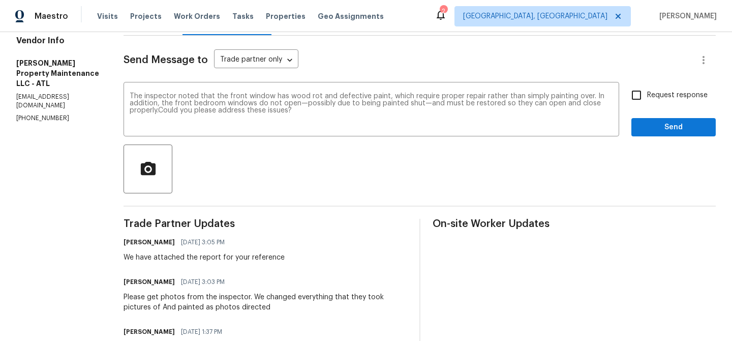
click at [648, 92] on input "Request response" at bounding box center [636, 94] width 21 height 21
checkbox input "true"
click at [648, 135] on button "Send" at bounding box center [674, 127] width 84 height 19
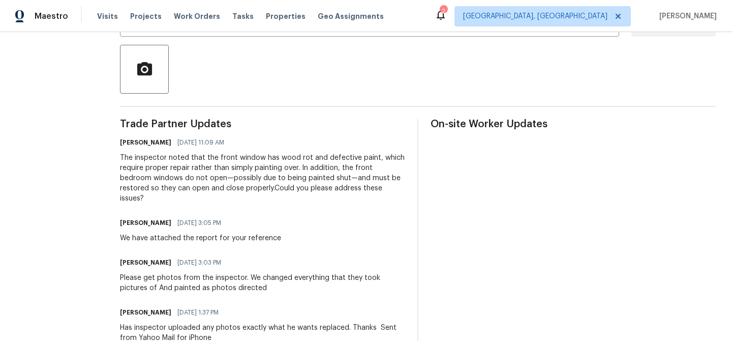
scroll to position [234, 0]
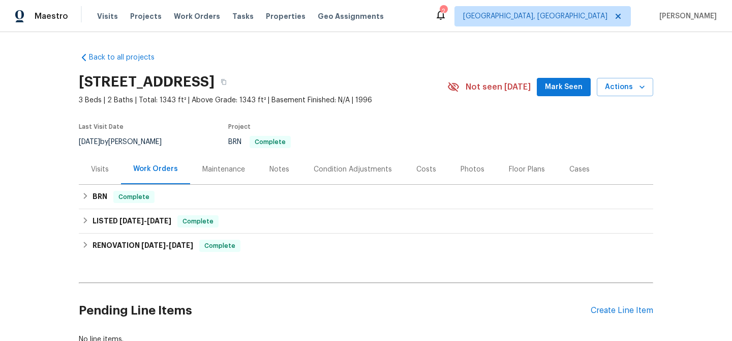
scroll to position [49, 0]
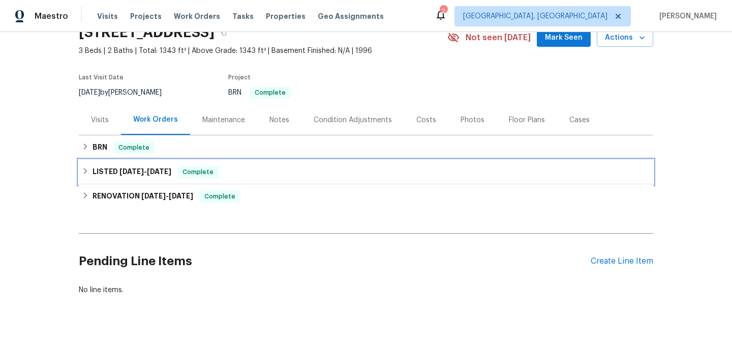
click at [182, 173] on div "Complete" at bounding box center [198, 172] width 41 height 12
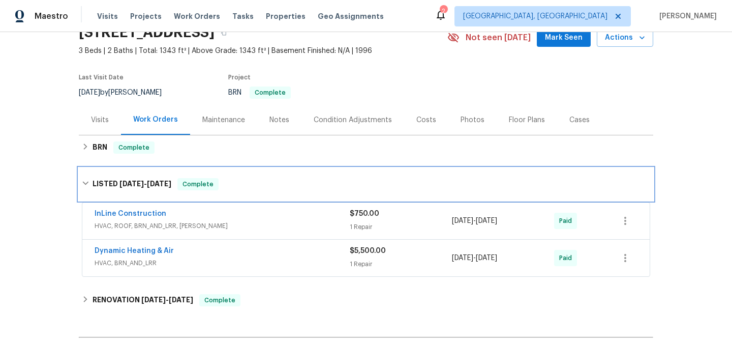
click at [182, 168] on div "LISTED [DATE] - [DATE] Complete InLine Construction HVAC, ROOF, BRN_AND_LRR, [P…" at bounding box center [366, 224] width 575 height 112
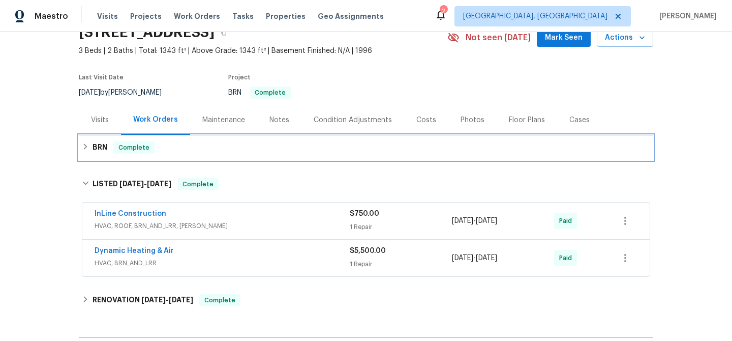
click at [182, 151] on div "BRN Complete" at bounding box center [366, 147] width 569 height 12
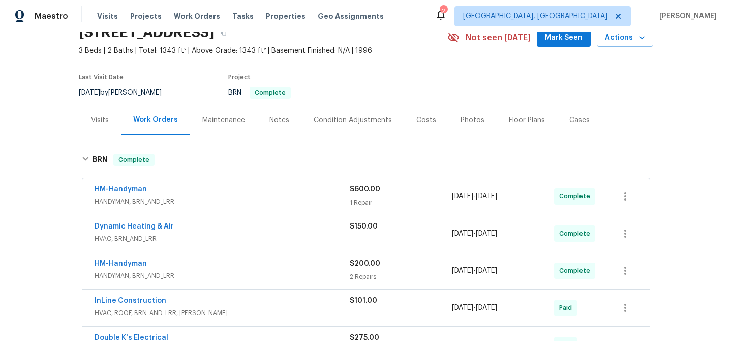
click at [192, 189] on div "HM-Handyman" at bounding box center [222, 190] width 255 height 12
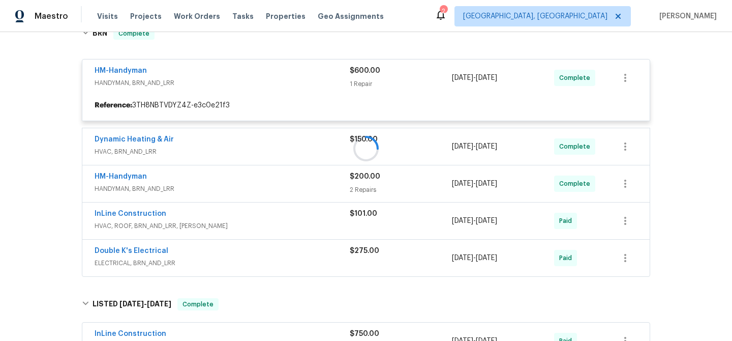
scroll to position [190, 0]
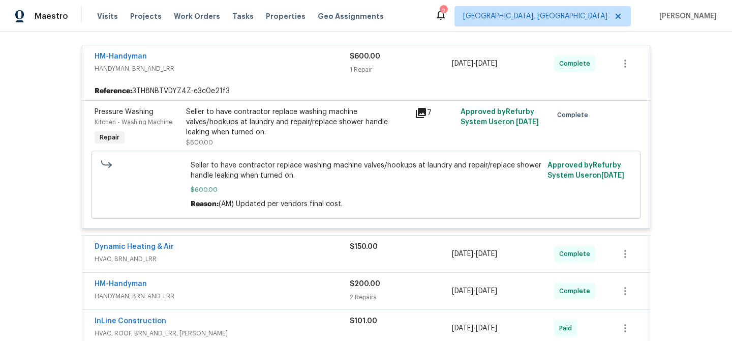
click at [240, 124] on div "Seller to have contractor replace washing machine valves/hookups at laundry and…" at bounding box center [297, 122] width 223 height 31
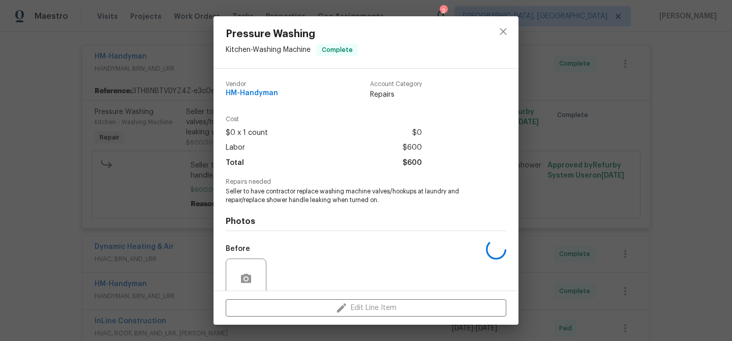
scroll to position [85, 0]
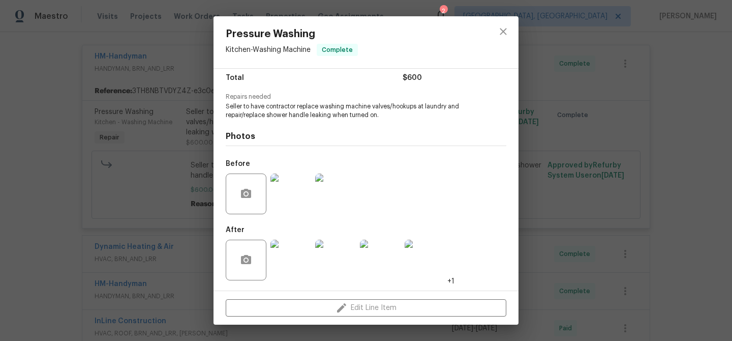
click at [295, 272] on img at bounding box center [291, 260] width 41 height 41
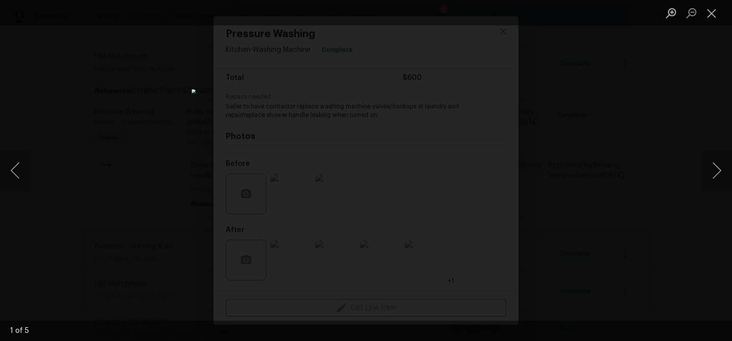
click at [168, 162] on div "Lightbox" at bounding box center [366, 170] width 732 height 341
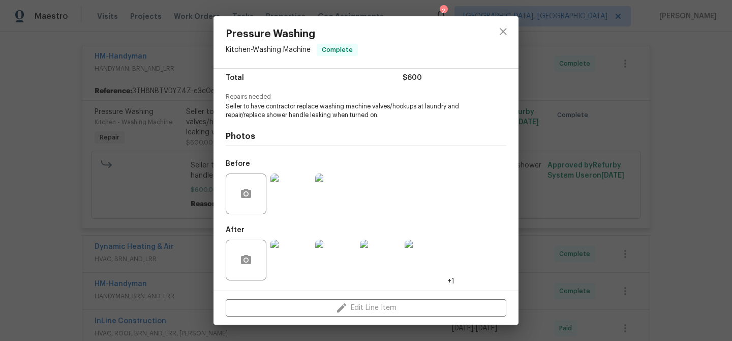
click at [90, 164] on div "Pressure Washing Kitchen - Washing Machine Complete Vendor HM-Handyman Account …" at bounding box center [366, 170] width 732 height 341
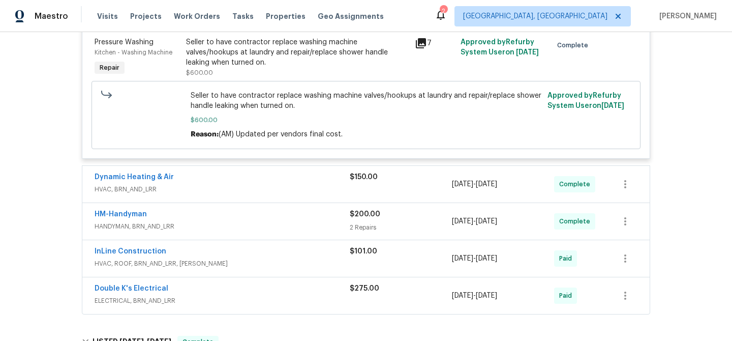
click at [240, 186] on span "HVAC, BRN_AND_LRR" at bounding box center [222, 189] width 255 height 10
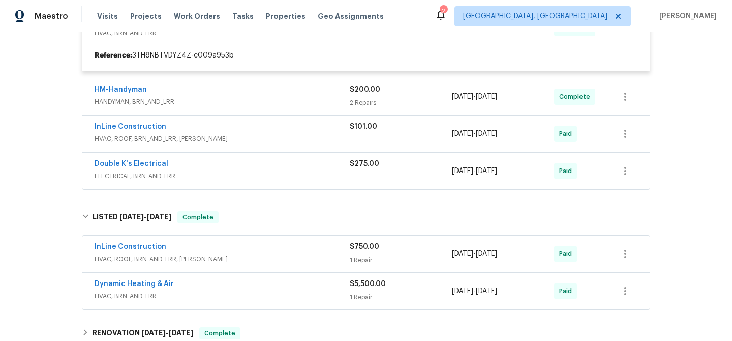
scroll to position [418, 0]
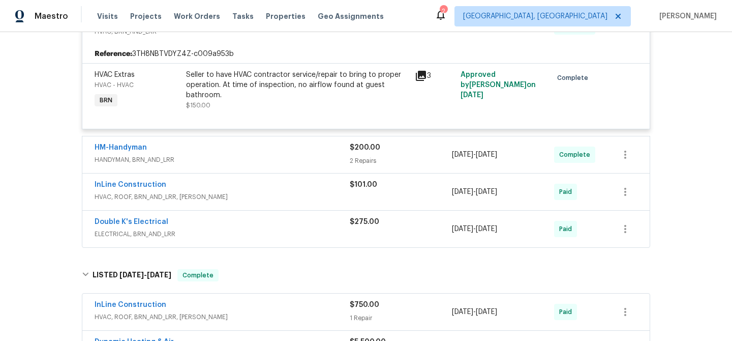
click at [215, 152] on div "HM-Handyman" at bounding box center [222, 148] width 255 height 12
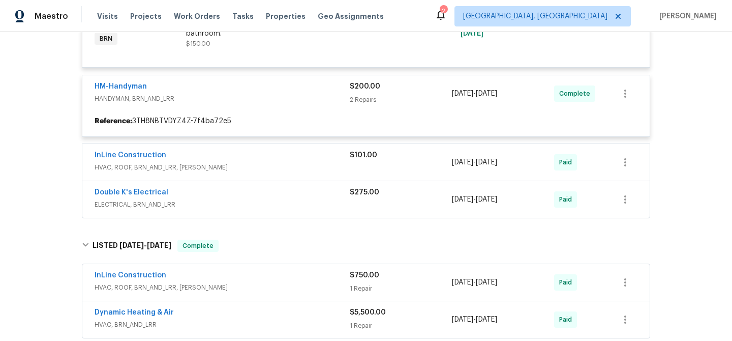
scroll to position [486, 0]
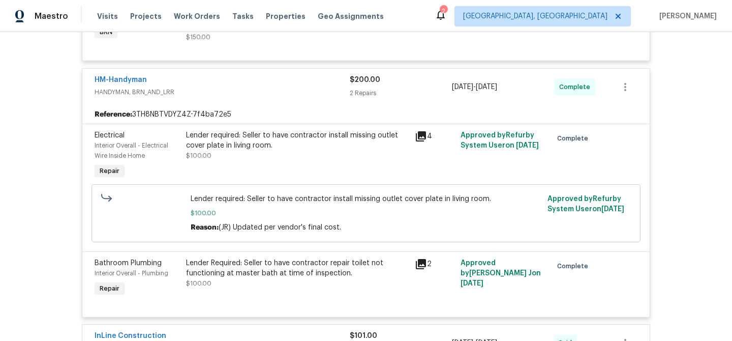
click at [246, 273] on div "Lender Required: Seller to have contractor repair toilet not functioning at mas…" at bounding box center [297, 268] width 223 height 20
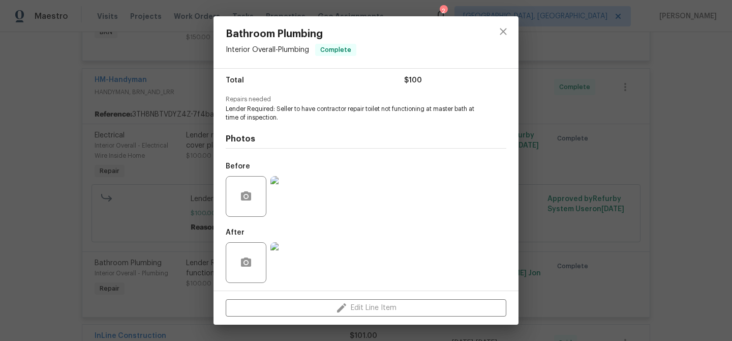
scroll to position [85, 0]
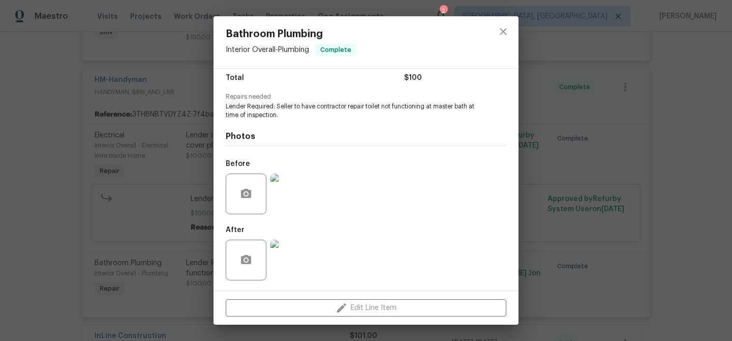
click at [88, 257] on div "Bathroom Plumbing Interior Overall - Plumbing Complete Vendor HM-Handyman Accou…" at bounding box center [366, 170] width 732 height 341
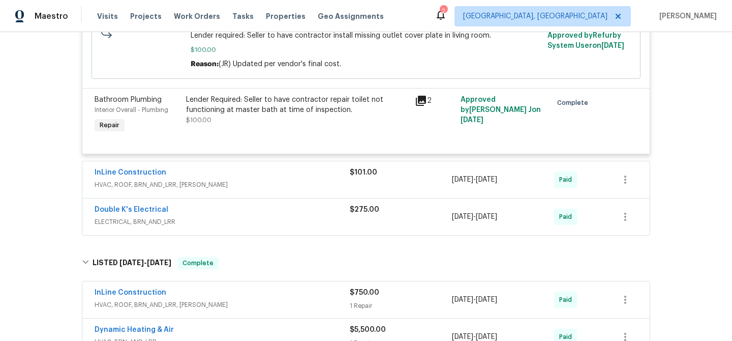
click at [227, 188] on span "HVAC, ROOF, BRN_AND_LRR, WELLS" at bounding box center [222, 185] width 255 height 10
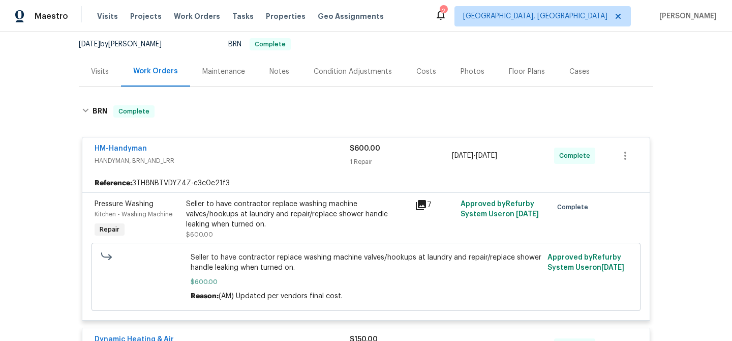
scroll to position [91, 0]
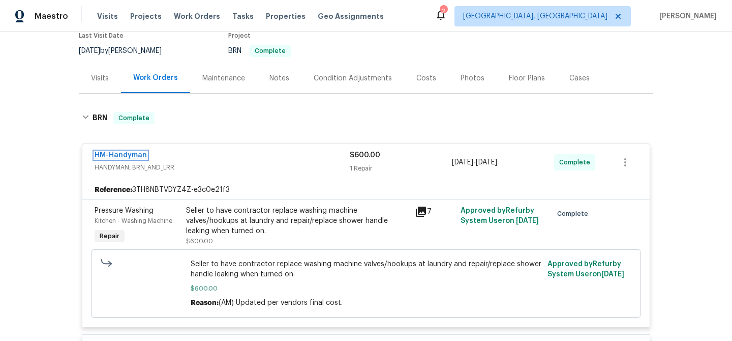
click at [117, 158] on link "HM-Handyman" at bounding box center [121, 155] width 52 height 7
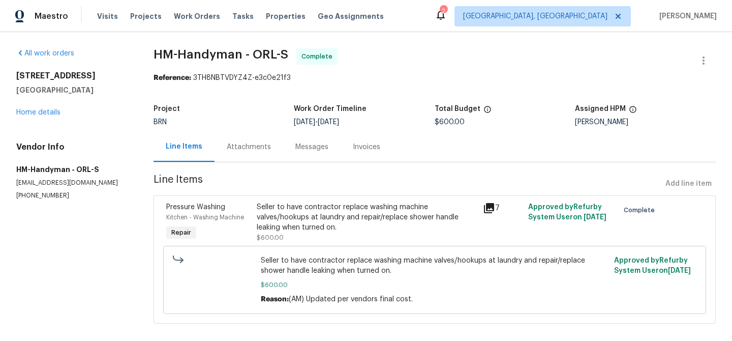
scroll to position [12, 0]
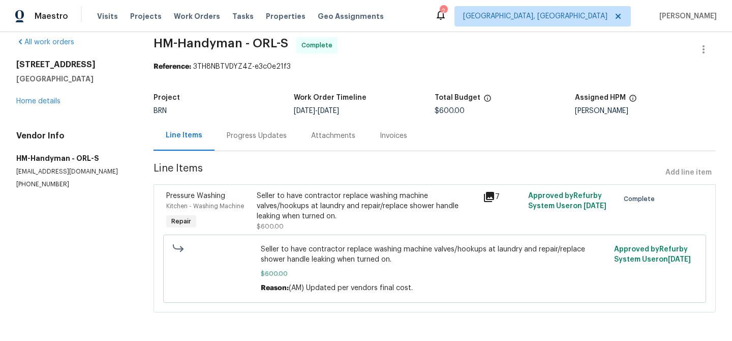
click at [273, 199] on div "Seller to have contractor replace washing machine valves/hookups at laundry and…" at bounding box center [367, 206] width 220 height 31
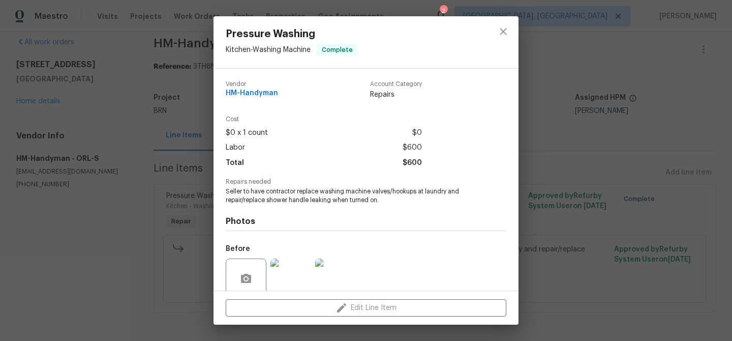
scroll to position [85, 0]
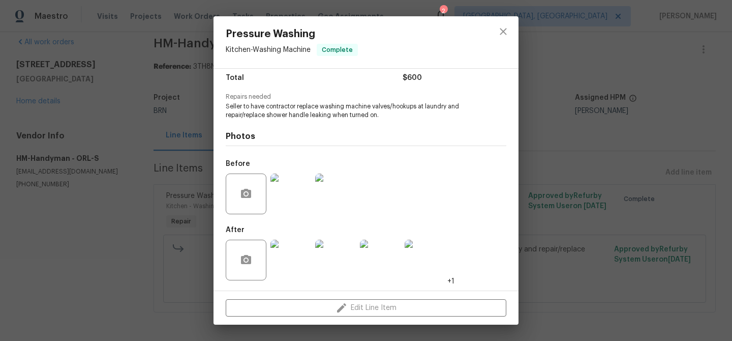
click at [281, 256] on img at bounding box center [291, 260] width 41 height 41
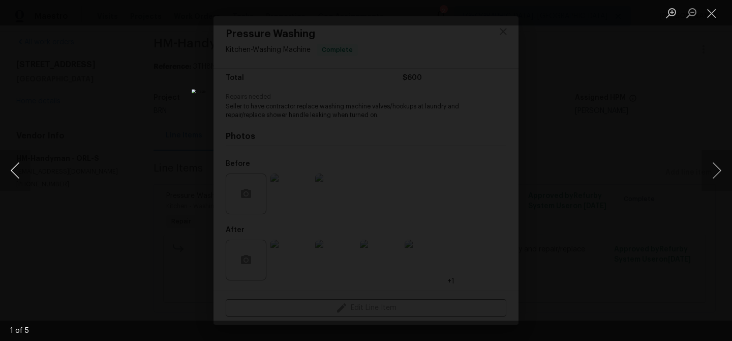
click at [15, 166] on button "Previous image" at bounding box center [15, 170] width 31 height 41
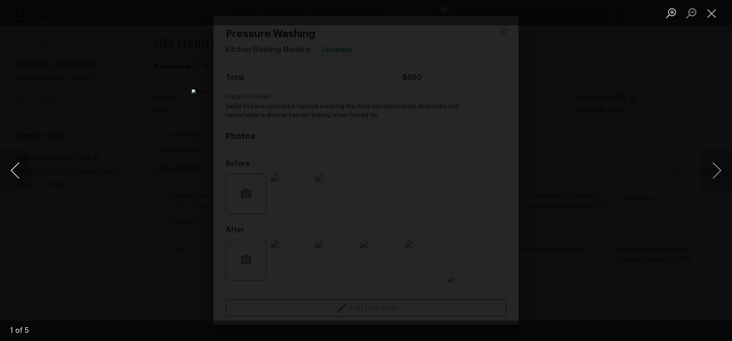
click at [15, 166] on button "Previous image" at bounding box center [15, 170] width 31 height 41
click at [108, 117] on div "Lightbox" at bounding box center [366, 170] width 732 height 341
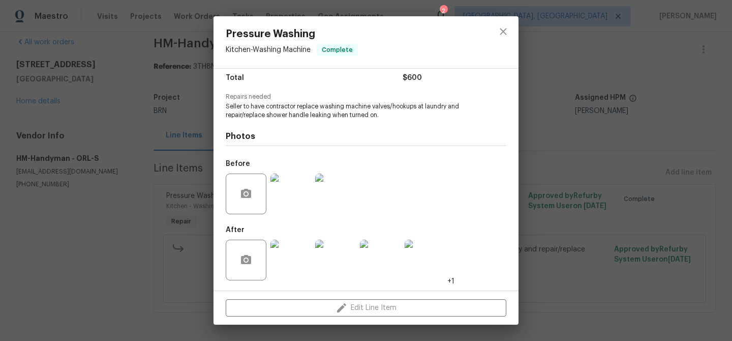
click at [146, 107] on div "Pressure Washing Kitchen - Washing Machine Complete Vendor HM-Handyman Account …" at bounding box center [366, 170] width 732 height 341
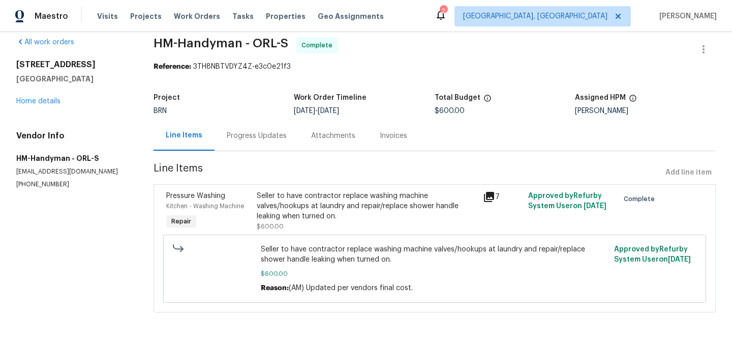
click at [230, 118] on div "Project BRN Work Order Timeline 8/4/2025 - 8/6/2025 Total Budget $600.00 Assign…" at bounding box center [435, 104] width 563 height 33
click at [235, 134] on div "Progress Updates" at bounding box center [257, 136] width 60 height 10
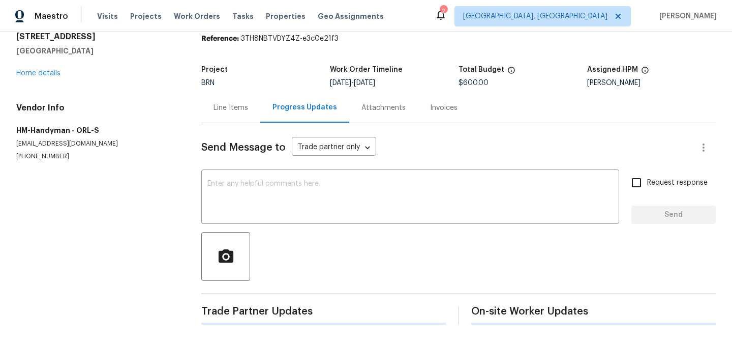
scroll to position [54, 0]
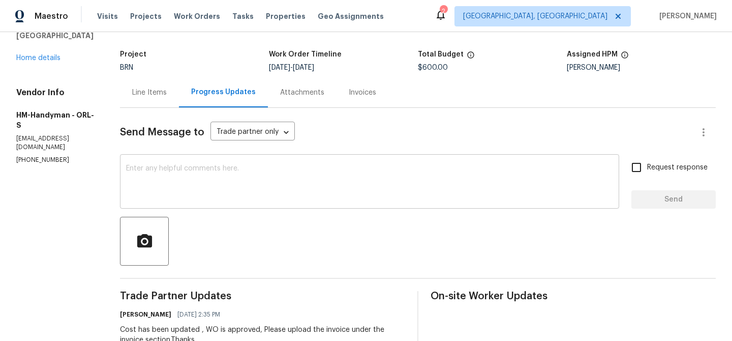
click at [213, 182] on textarea at bounding box center [369, 183] width 487 height 36
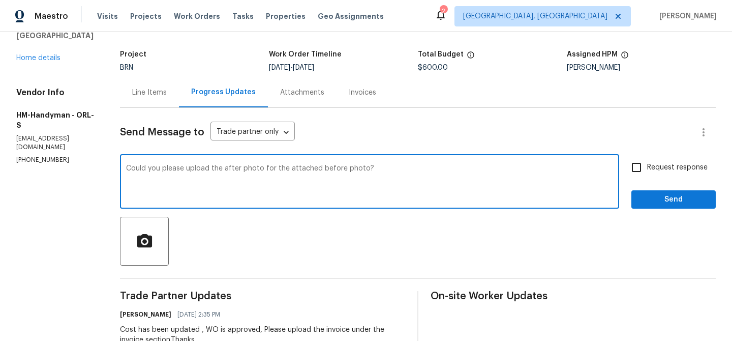
type textarea "Could you please upload the after photo for the attached before photo?"
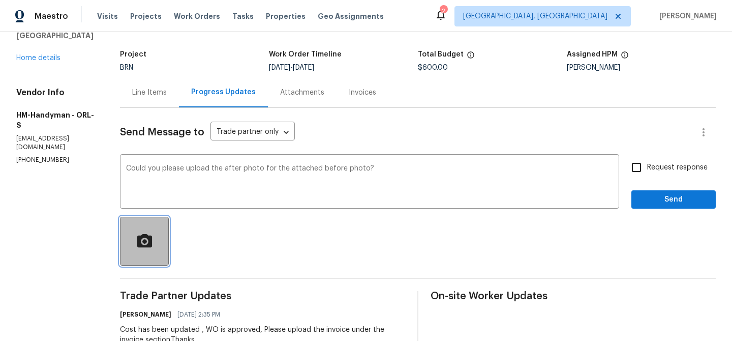
click at [154, 239] on icon "button" at bounding box center [145, 241] width 18 height 18
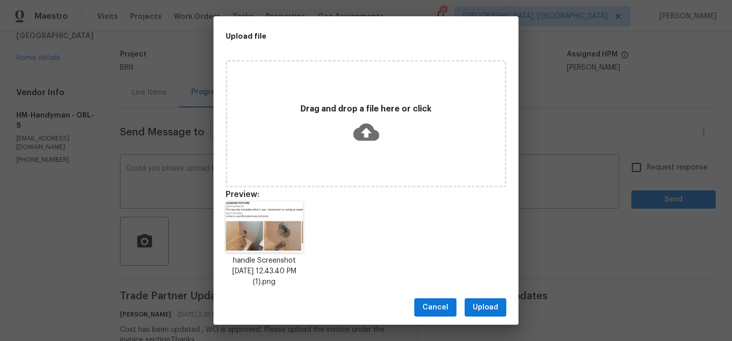
click at [497, 322] on div "Cancel Upload" at bounding box center [366, 307] width 305 height 35
click at [484, 298] on button "Upload" at bounding box center [486, 307] width 42 height 19
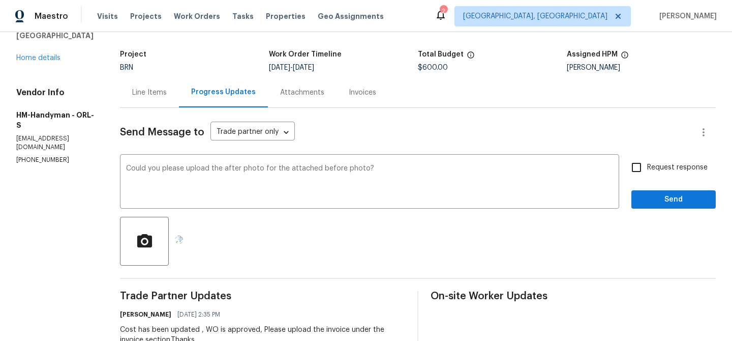
click at [633, 162] on input "Request response" at bounding box center [636, 167] width 21 height 21
checkbox input "true"
click at [643, 204] on span "Send" at bounding box center [674, 199] width 68 height 13
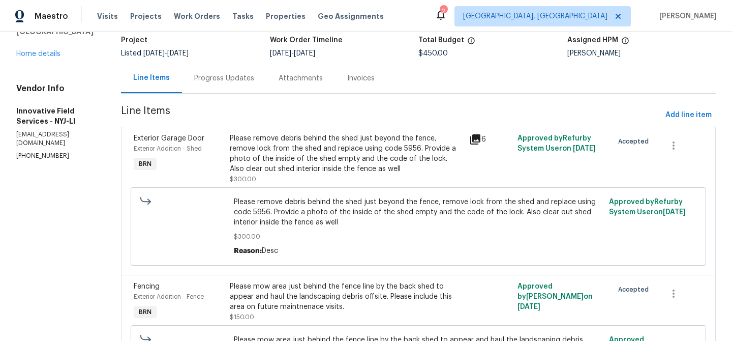
click at [233, 85] on div "Progress Updates" at bounding box center [224, 78] width 84 height 30
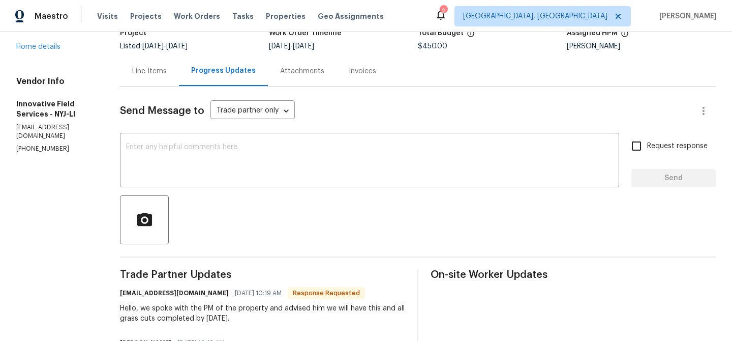
scroll to position [65, 0]
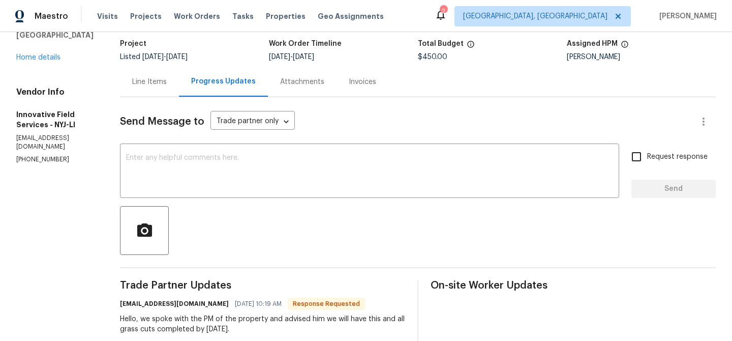
click at [154, 92] on div "Line Items" at bounding box center [149, 82] width 59 height 30
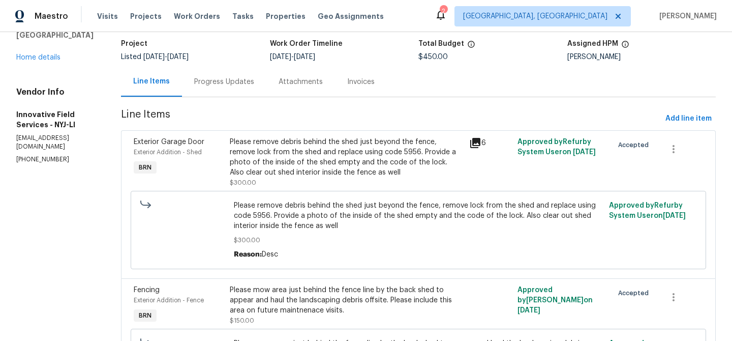
click at [303, 163] on div "Please remove debris behind the shed just beyond the fence, remove lock from th…" at bounding box center [347, 157] width 234 height 41
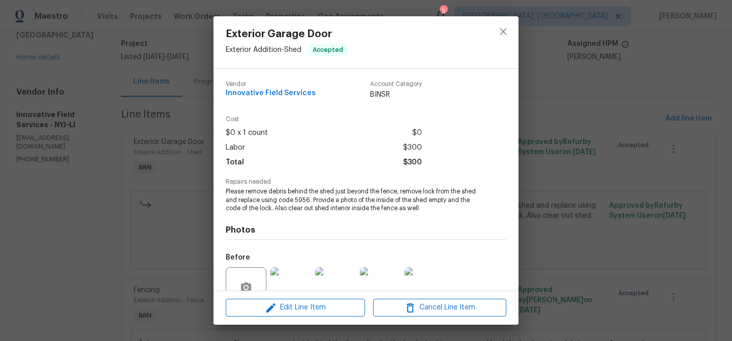
scroll to position [94, 0]
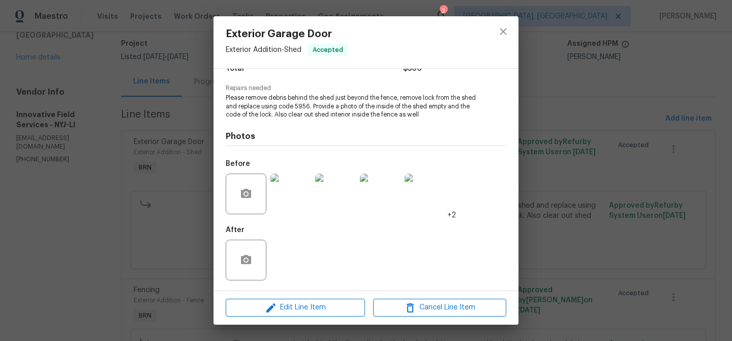
click at [291, 195] on img at bounding box center [291, 193] width 41 height 41
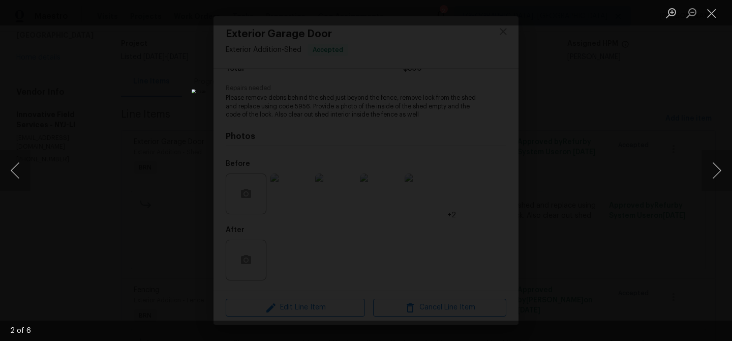
click at [127, 186] on div "Lightbox" at bounding box center [366, 170] width 732 height 341
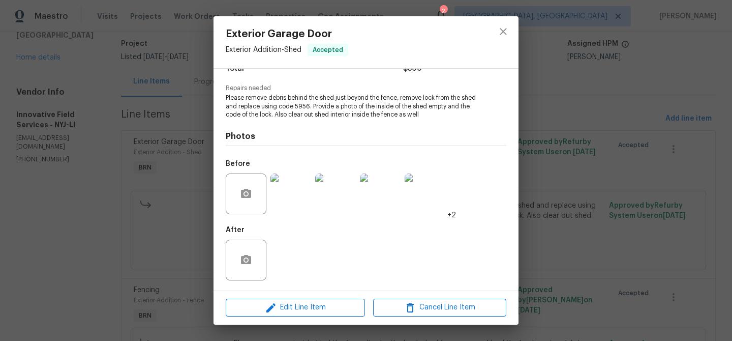
click at [157, 184] on div "Exterior Garage Door Exterior Addition - Shed Accepted Vendor Innovative Field …" at bounding box center [366, 170] width 732 height 341
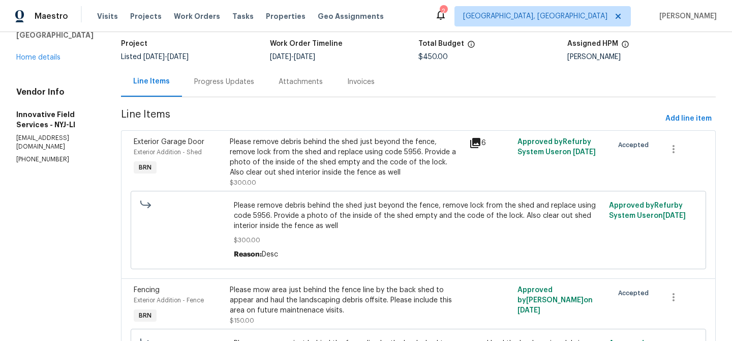
click at [216, 81] on div "Progress Updates" at bounding box center [224, 82] width 60 height 10
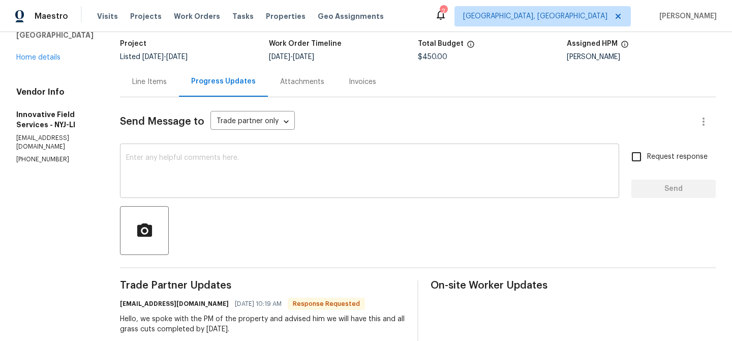
scroll to position [72, 0]
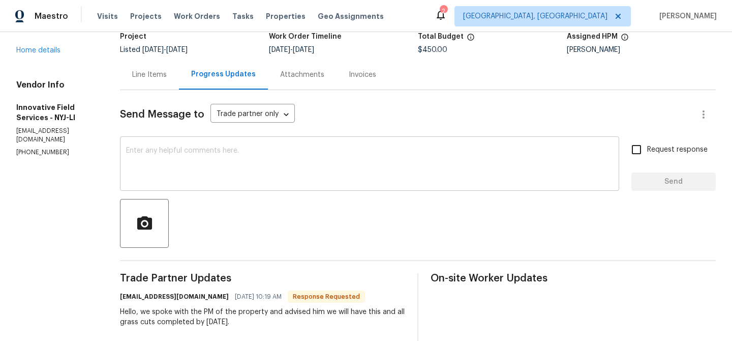
click at [182, 161] on textarea at bounding box center [369, 165] width 487 height 36
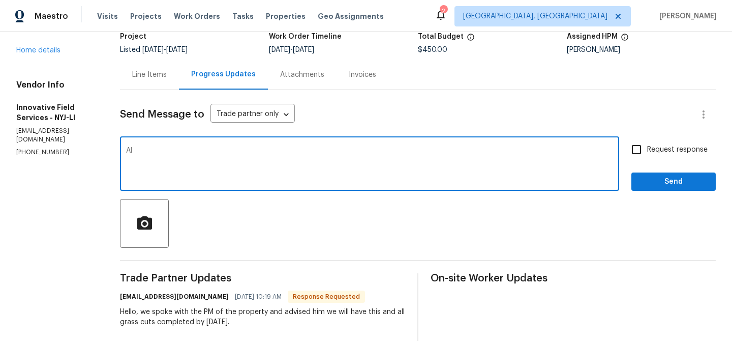
type textarea "A"
paste textarea "grab all the junk under the deck. and someone locked the basement door and buye…"
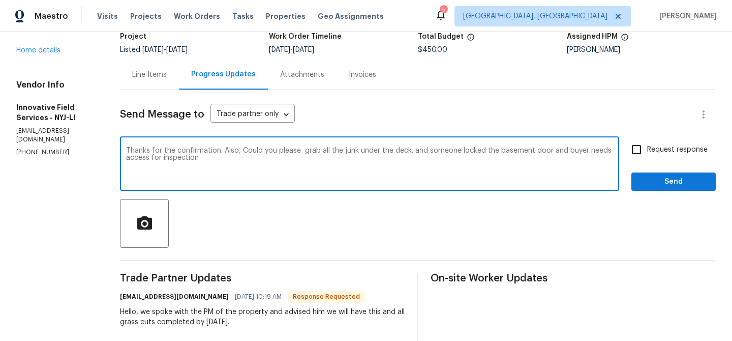
click at [300, 153] on textarea "Thanks for the confirmation. Also, Could you please grab all the junk under the…" at bounding box center [369, 165] width 487 height 36
type textarea "Thanks for the confirmation. Also, Could you please grab all the junk under the…"
click at [258, 157] on textarea "Thanks for the confirmation. Also, Could you please grab all the junk under the…" at bounding box center [369, 165] width 487 height 36
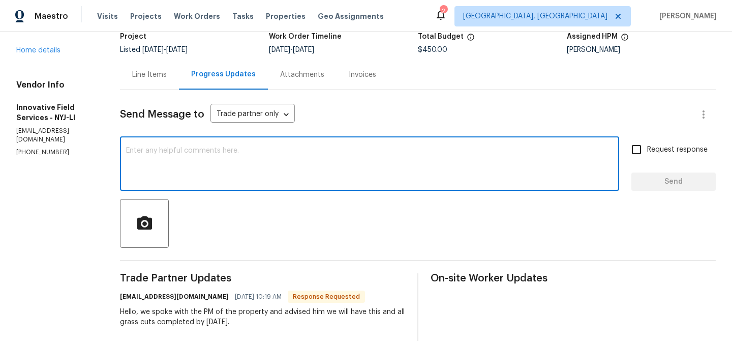
click at [154, 76] on div "Line Items" at bounding box center [149, 75] width 35 height 10
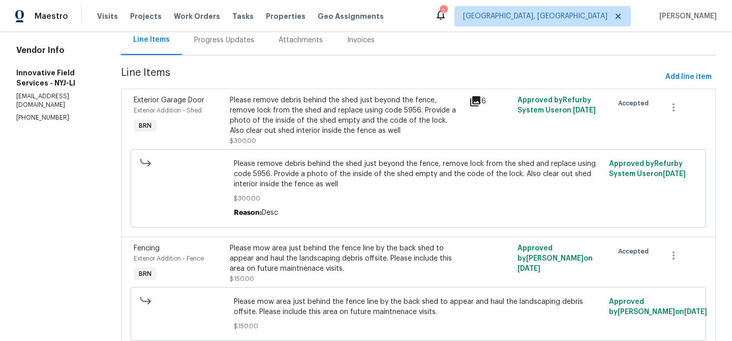
scroll to position [110, 0]
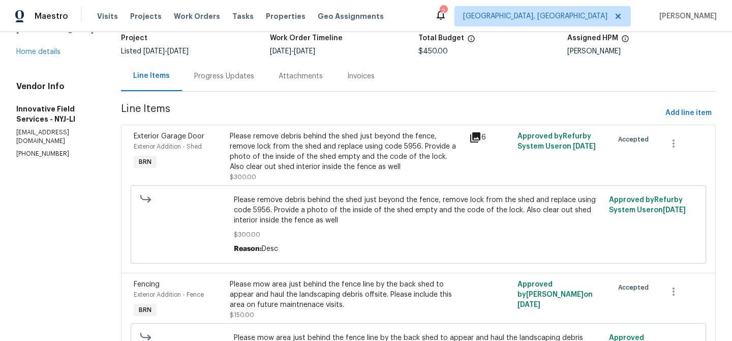
click at [225, 73] on div "Progress Updates" at bounding box center [224, 76] width 60 height 10
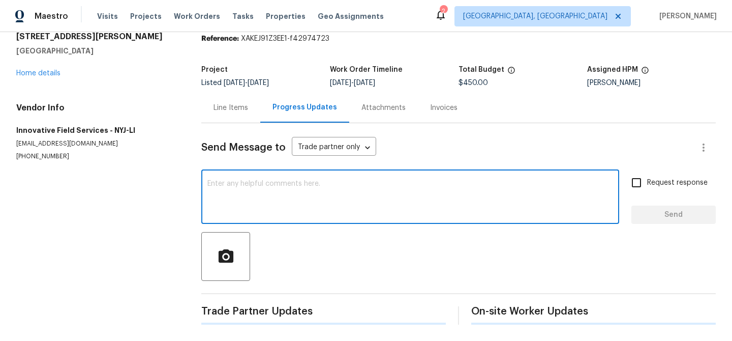
click at [236, 204] on textarea at bounding box center [411, 198] width 406 height 36
paste textarea "Thanks for the confirmation. Also, Could you please grab all the junk under the…"
type textarea "Thanks for the confirmation. Also, Could you please grab all the junk under the…"
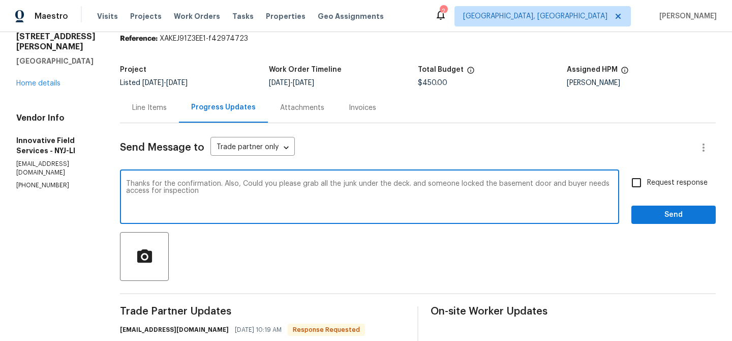
click at [226, 192] on textarea "Thanks for the confirmation. Also, Could you please grab all the junk under the…" at bounding box center [369, 198] width 487 height 36
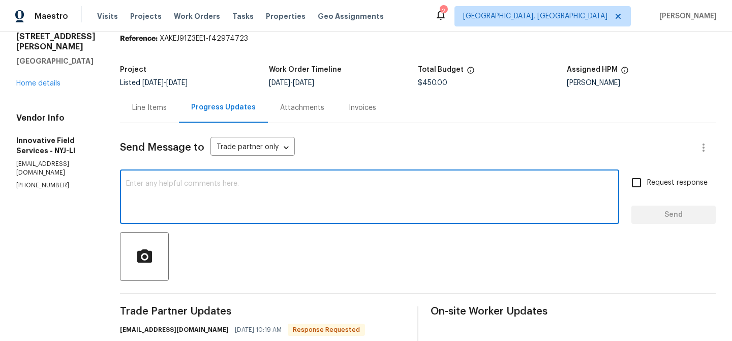
paste textarea "Thanks for confirming. Also, please remove all the items stored under the deck.…"
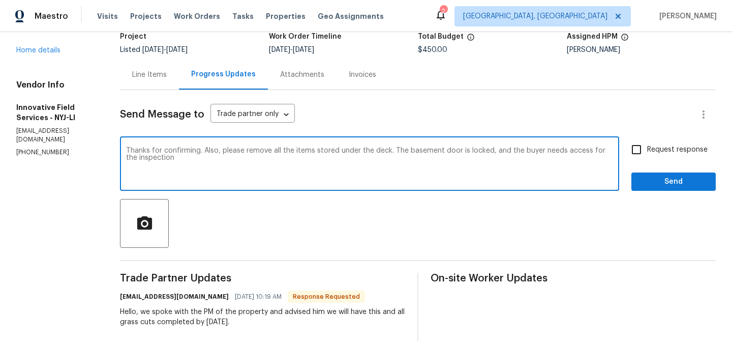
scroll to position [76, 0]
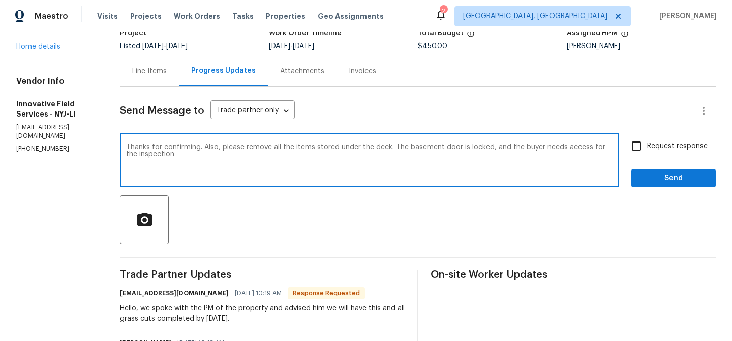
drag, startPoint x: 388, startPoint y: 149, endPoint x: 423, endPoint y: 158, distance: 36.8
click at [423, 158] on textarea "Thanks for confirming. Also, please remove all the items stored under the deck.…" at bounding box center [369, 161] width 487 height 36
type textarea "Thanks for confirming. Also, please remove all the items stored under the deck …"
click at [658, 145] on span "Request response" at bounding box center [678, 146] width 61 height 11
click at [648, 145] on input "Request response" at bounding box center [636, 145] width 21 height 21
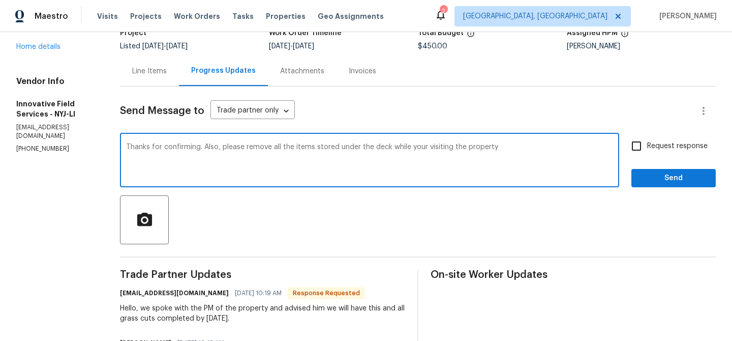
checkbox input "true"
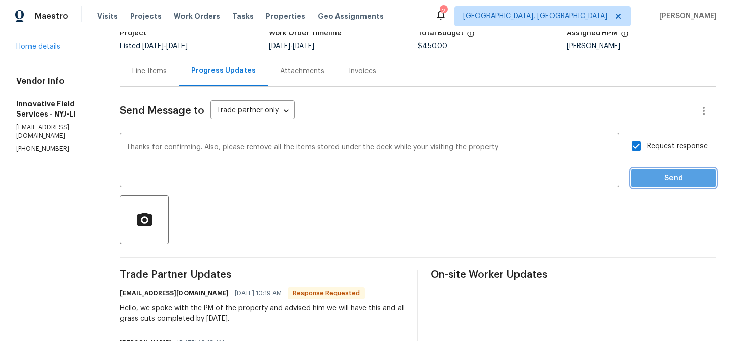
click at [651, 172] on span "Send" at bounding box center [674, 178] width 68 height 13
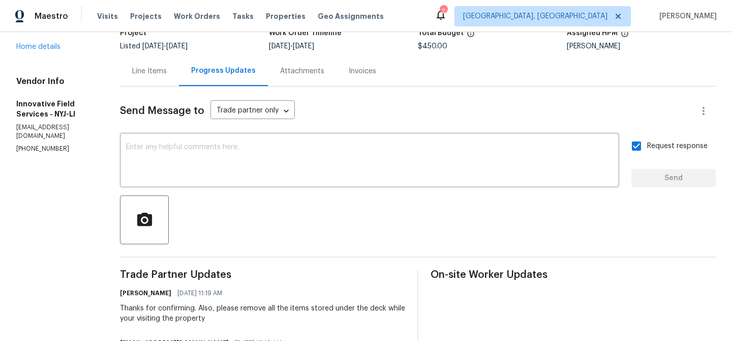
click at [137, 66] on div "Line Items" at bounding box center [149, 71] width 35 height 10
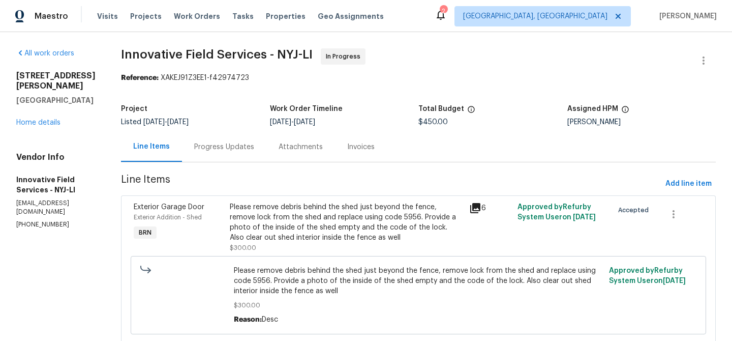
click at [231, 152] on div "Progress Updates" at bounding box center [224, 147] width 84 height 30
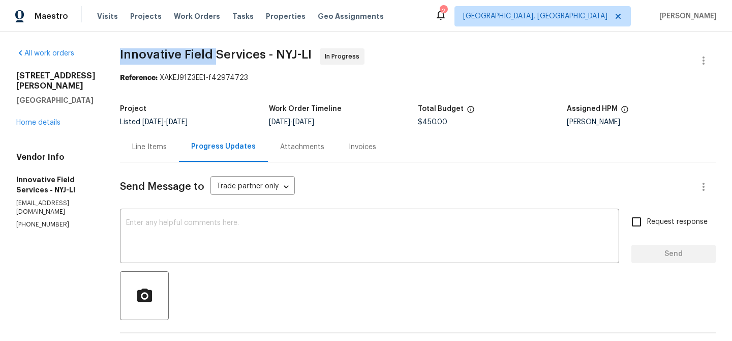
drag, startPoint x: 108, startPoint y: 55, endPoint x: 213, endPoint y: 52, distance: 104.3
copy span "Innovative Field"
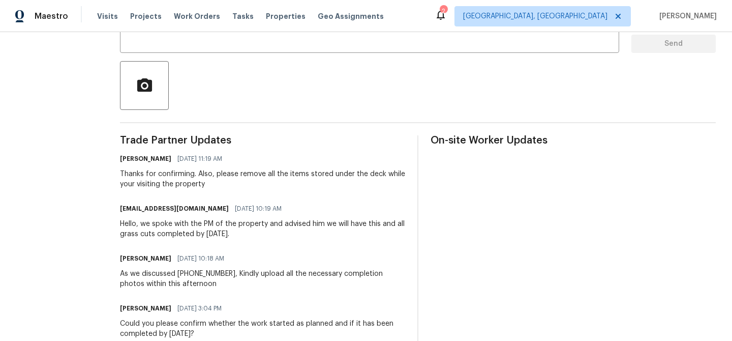
scroll to position [211, 0]
drag, startPoint x: 150, startPoint y: 225, endPoint x: 267, endPoint y: 228, distance: 117.0
click at [267, 228] on div "Hello, we spoke with the PM of the property and advised him we will have this a…" at bounding box center [262, 228] width 285 height 20
copy div "spoke with the PM of the property and advised him we will have this and all gra…"
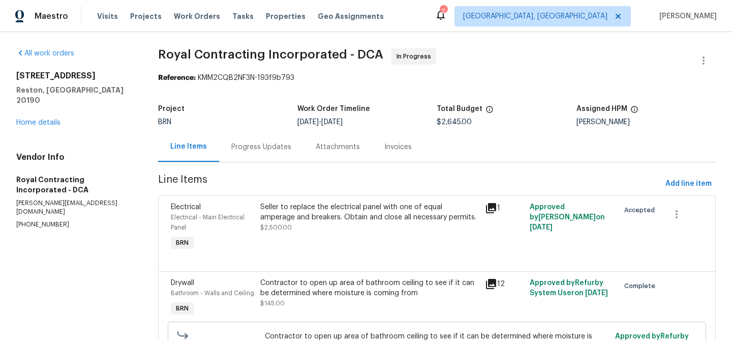
click at [238, 150] on div "Progress Updates" at bounding box center [261, 147] width 60 height 10
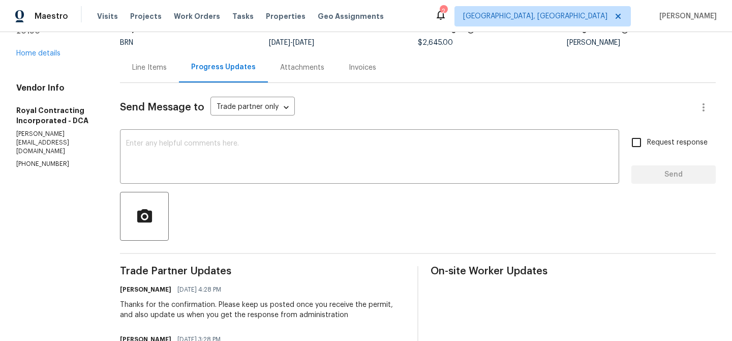
scroll to position [80, 0]
click at [158, 61] on div "Line Items" at bounding box center [149, 67] width 59 height 30
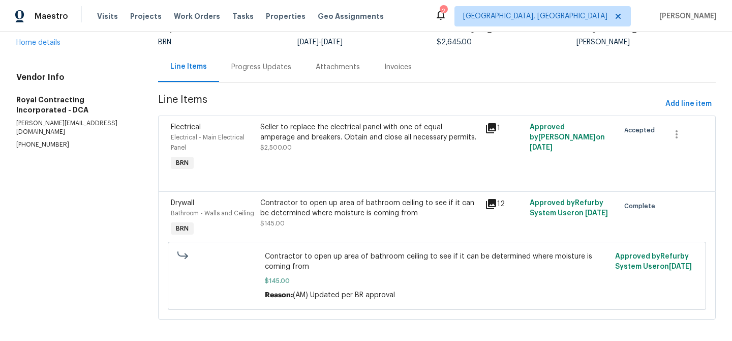
click at [243, 71] on div "Progress Updates" at bounding box center [261, 67] width 60 height 10
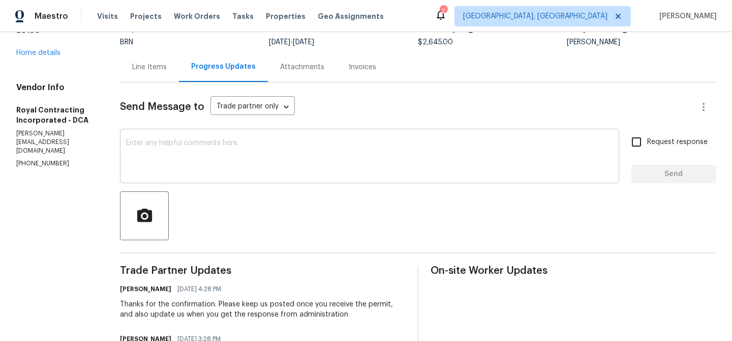
scroll to position [81, 0]
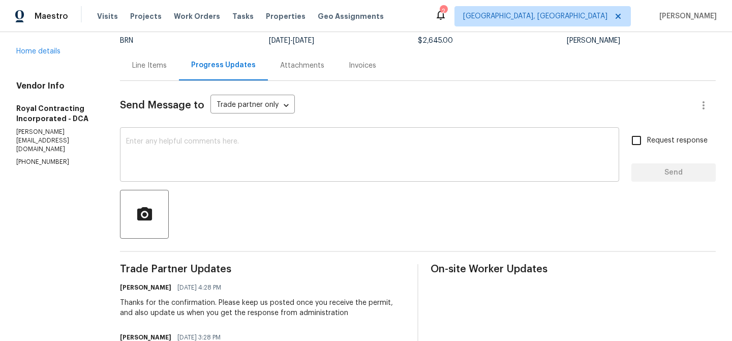
click at [226, 153] on textarea at bounding box center [369, 156] width 487 height 36
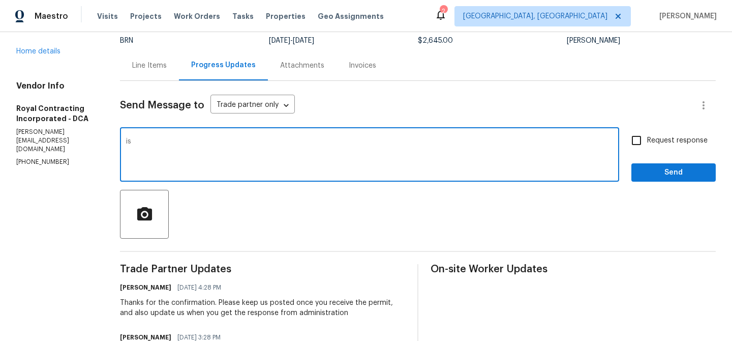
type textarea "i"
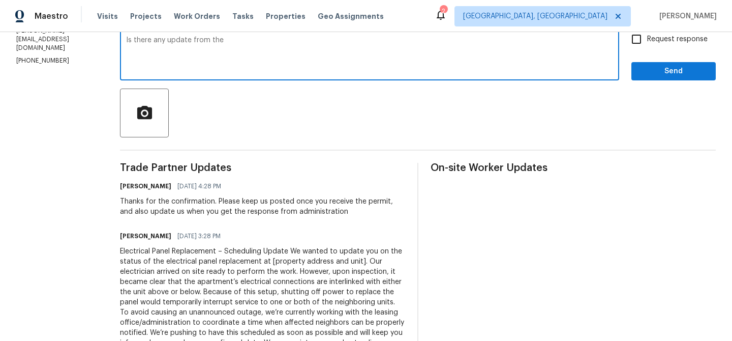
scroll to position [218, 0]
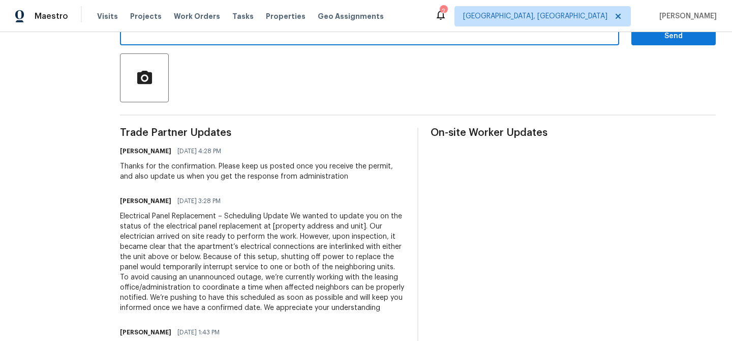
click at [169, 286] on div "Electrical Panel Replacement – Scheduling Update We wanted to update you on the…" at bounding box center [262, 262] width 285 height 102
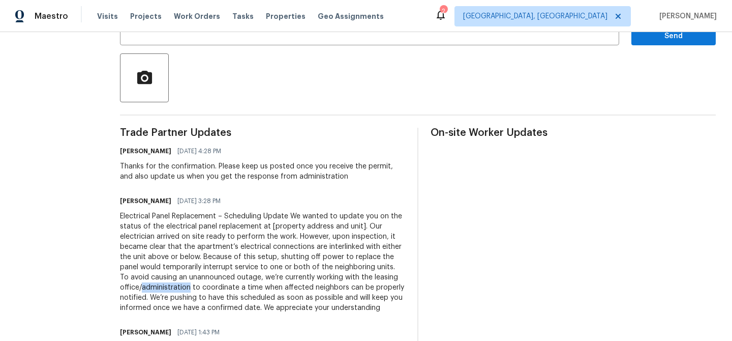
click at [169, 286] on div "Electrical Panel Replacement – Scheduling Update We wanted to update you on the…" at bounding box center [262, 262] width 285 height 102
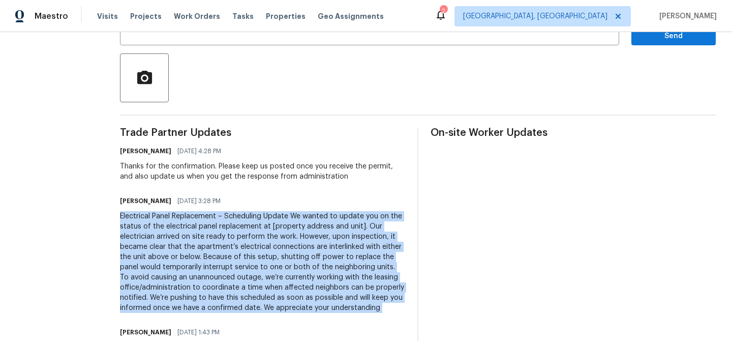
click at [169, 286] on div "Electrical Panel Replacement – Scheduling Update We wanted to update you on the…" at bounding box center [262, 262] width 285 height 102
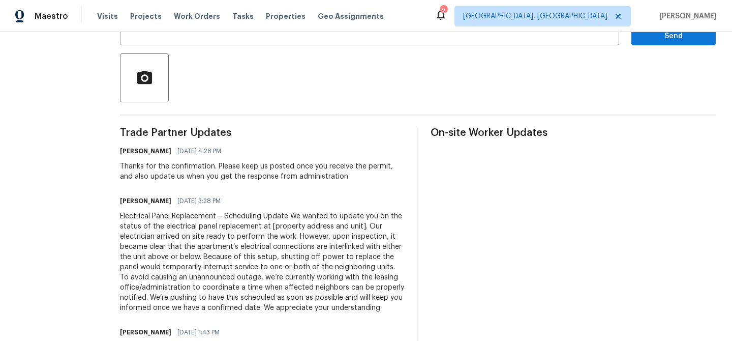
click at [318, 278] on div "Electrical Panel Replacement – Scheduling Update We wanted to update you on the…" at bounding box center [262, 262] width 285 height 102
drag, startPoint x: 382, startPoint y: 276, endPoint x: 150, endPoint y: 287, distance: 232.7
click at [150, 287] on div "Electrical Panel Replacement – Scheduling Update We wanted to update you on the…" at bounding box center [262, 262] width 285 height 102
copy div "leasing office"
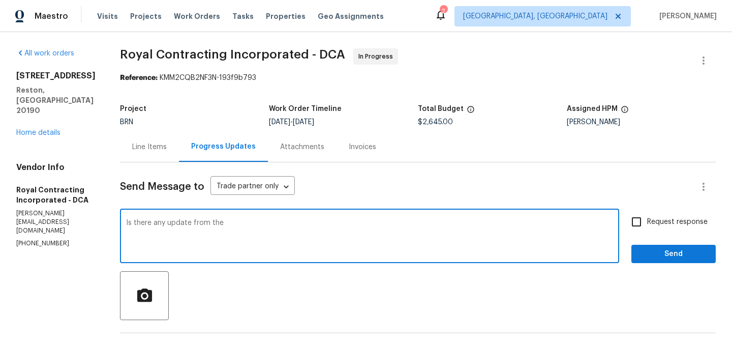
click at [257, 229] on textarea "Is there any update from the" at bounding box center [369, 237] width 487 height 36
paste textarea "leasing office"
type textarea "Is there any update from the leasing office?"
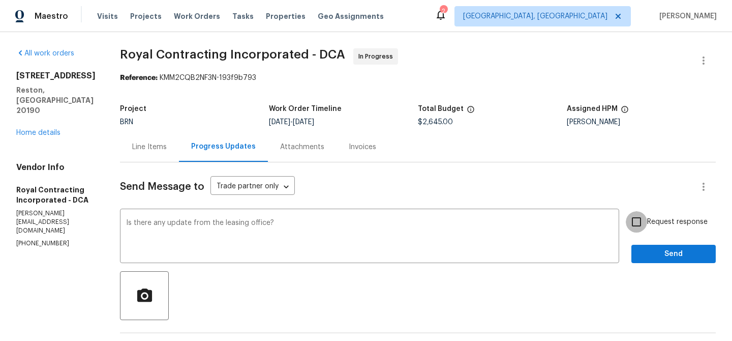
click at [643, 219] on input "Request response" at bounding box center [636, 221] width 21 height 21
checkbox input "true"
click at [650, 250] on span "Send" at bounding box center [674, 254] width 68 height 13
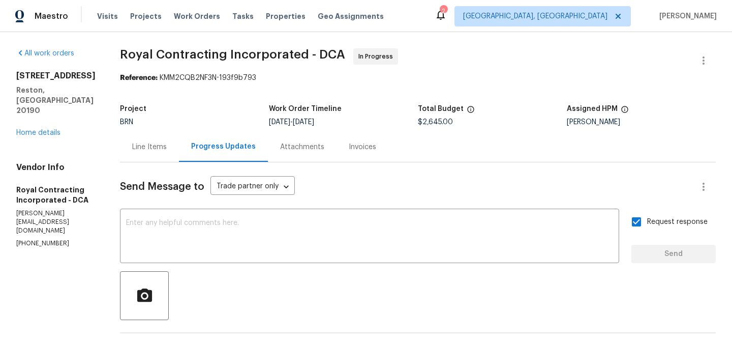
scroll to position [67, 0]
drag, startPoint x: 129, startPoint y: 56, endPoint x: 236, endPoint y: 51, distance: 106.4
copy span "Royal Contracting"
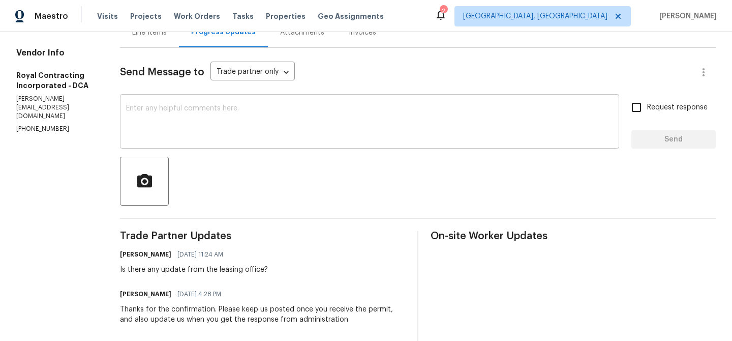
scroll to position [118, 0]
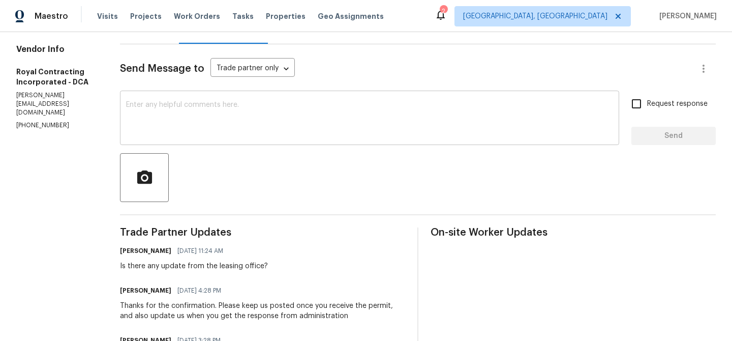
click at [181, 111] on textarea at bounding box center [369, 119] width 487 height 36
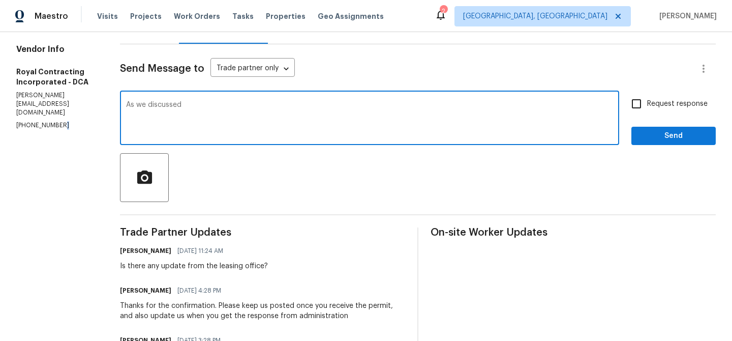
click at [56, 121] on p "[PHONE_NUMBER]" at bounding box center [55, 125] width 79 height 9
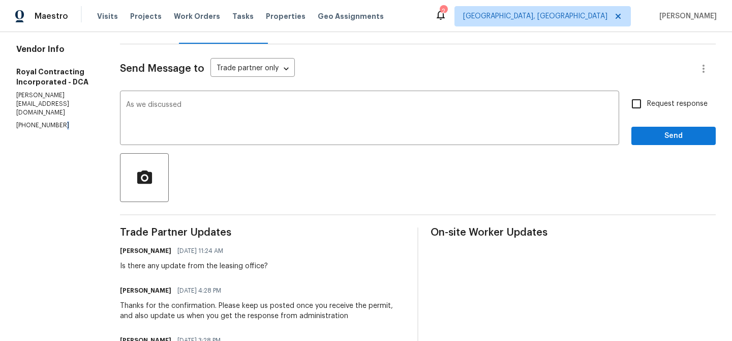
click at [56, 121] on p "[PHONE_NUMBER]" at bounding box center [55, 125] width 79 height 9
copy p "[PHONE_NUMBER]"
click at [228, 112] on textarea "As we discussed" at bounding box center [369, 119] width 487 height 36
paste textarea "[PHONE_NUMBER]"
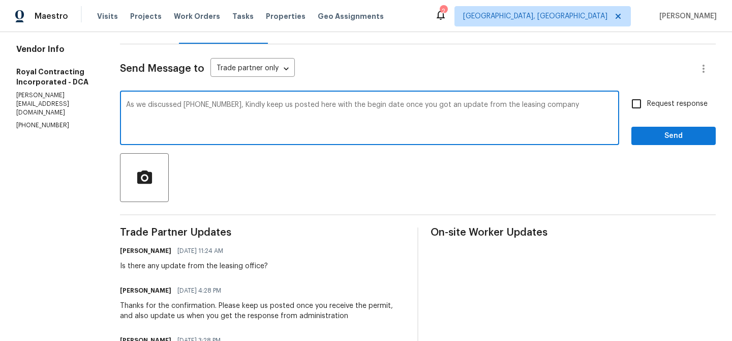
type textarea "As we discussed [PHONE_NUMBER], Kindly keep us posted here with the begin date …"
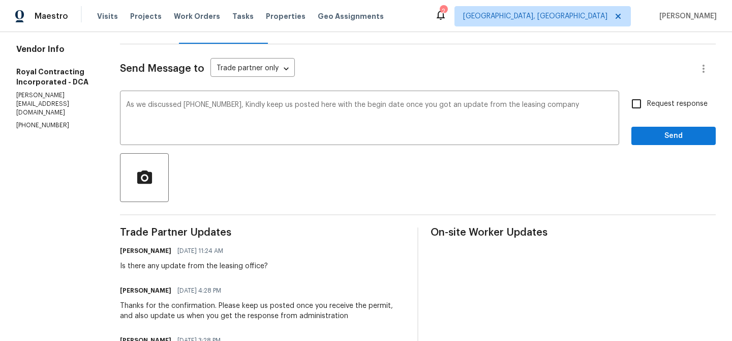
click at [649, 104] on span "Request response" at bounding box center [678, 104] width 61 height 11
click at [648, 104] on input "Request response" at bounding box center [636, 103] width 21 height 21
checkbox input "true"
click at [644, 134] on span "Send" at bounding box center [674, 136] width 68 height 13
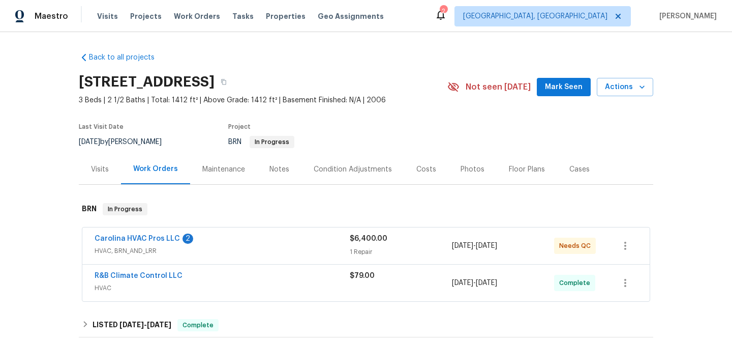
click at [110, 243] on span "Carolina HVAC Pros LLC" at bounding box center [137, 238] width 85 height 10
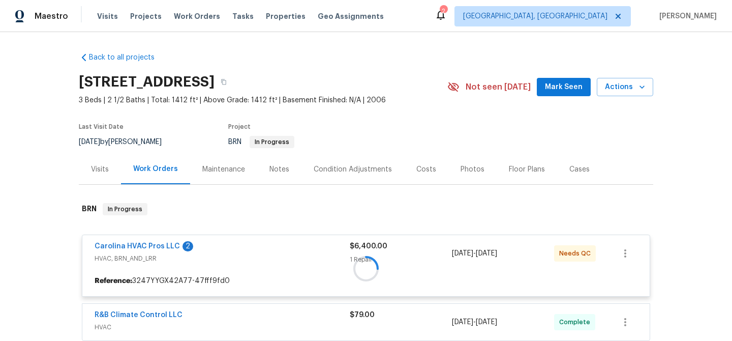
click at [110, 243] on div at bounding box center [366, 268] width 575 height 151
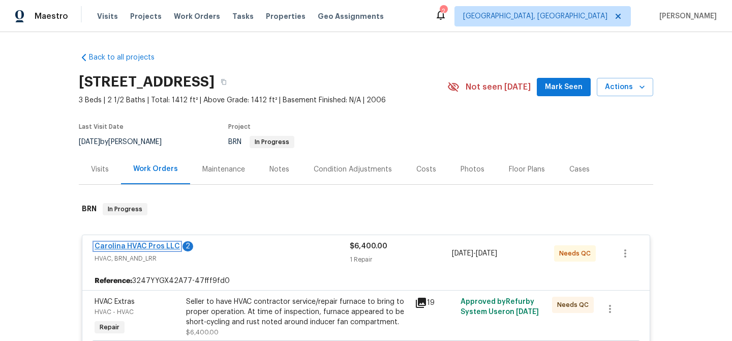
click at [115, 244] on link "Carolina HVAC Pros LLC" at bounding box center [137, 246] width 85 height 7
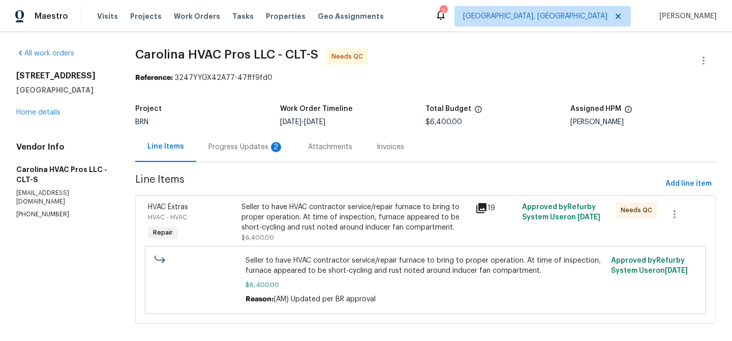
click at [243, 146] on div "Progress Updates 2" at bounding box center [246, 147] width 75 height 10
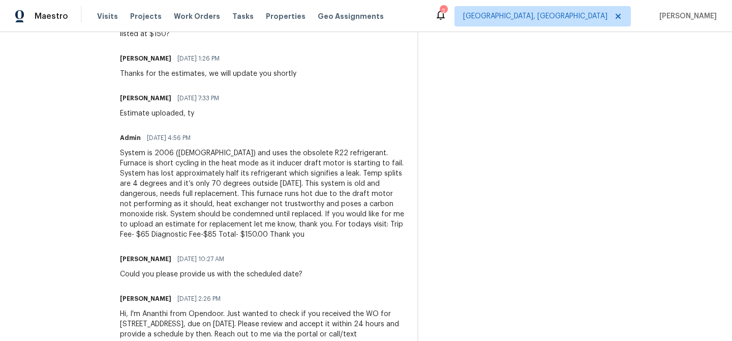
scroll to position [786, 0]
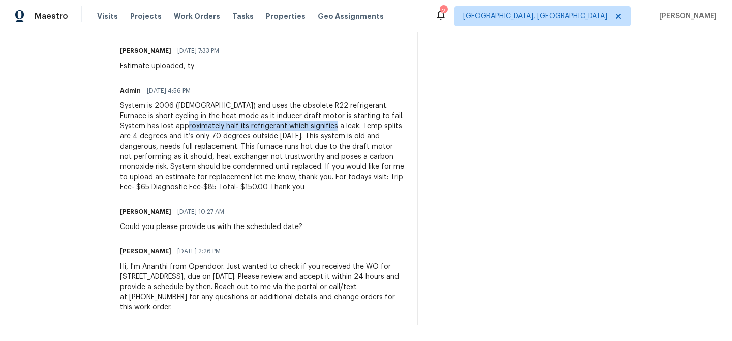
drag, startPoint x: 162, startPoint y: 128, endPoint x: 305, endPoint y: 125, distance: 143.0
click at [305, 127] on div "System is 2006 (19 years old) and uses the obsolete R22 refrigerant. Furnace is…" at bounding box center [262, 147] width 285 height 92
click at [266, 152] on div "System is 2006 (19 years old) and uses the obsolete R22 refrigerant. Furnace is…" at bounding box center [262, 147] width 285 height 92
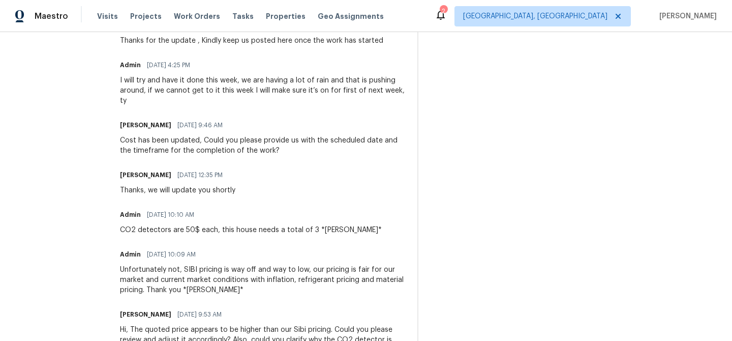
scroll to position [106, 0]
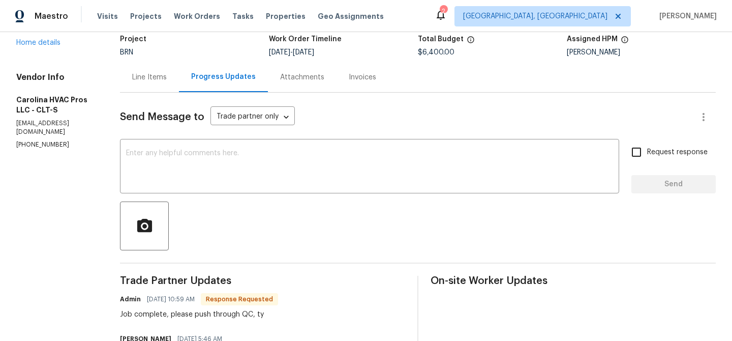
click at [155, 82] on div "Line Items" at bounding box center [149, 77] width 35 height 10
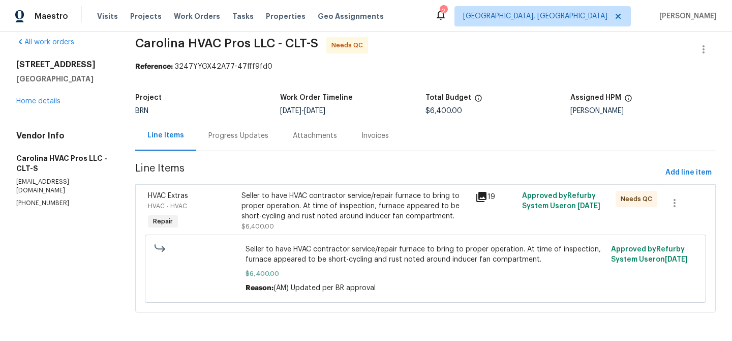
click at [289, 200] on div "Seller to have HVAC contractor service/repair furnace to bring to proper operat…" at bounding box center [356, 206] width 228 height 31
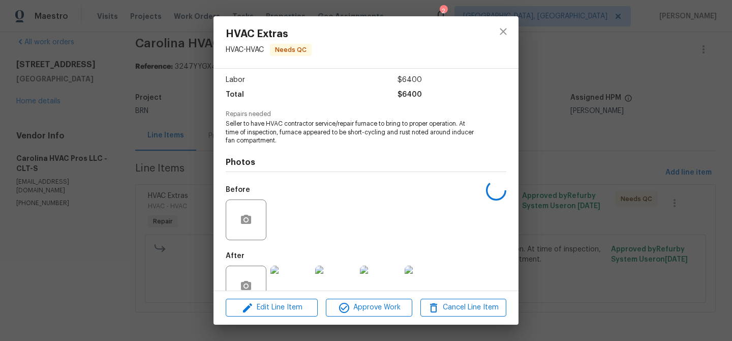
scroll to position [94, 0]
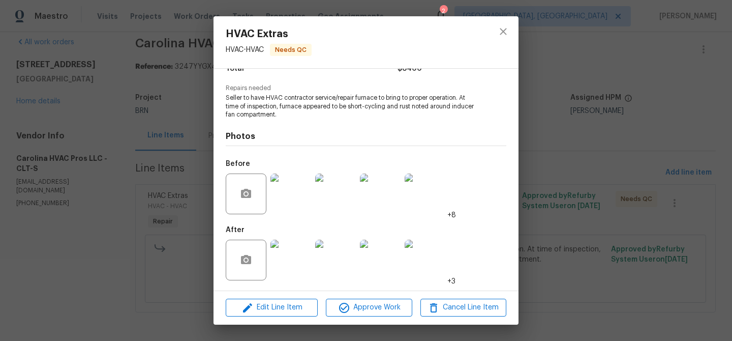
click at [289, 255] on img at bounding box center [291, 260] width 41 height 41
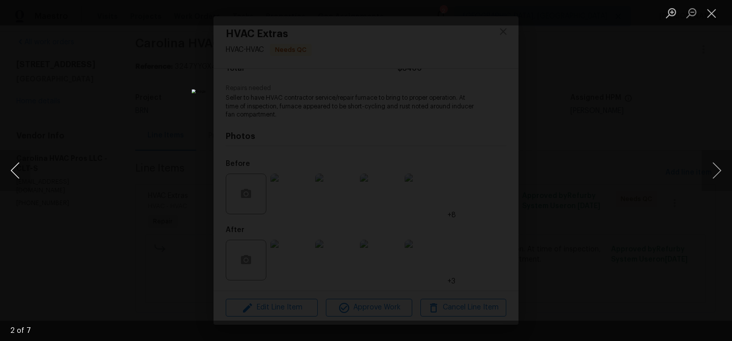
click at [30, 169] on button "Previous image" at bounding box center [15, 170] width 31 height 41
click at [79, 157] on div "Lightbox" at bounding box center [366, 170] width 732 height 341
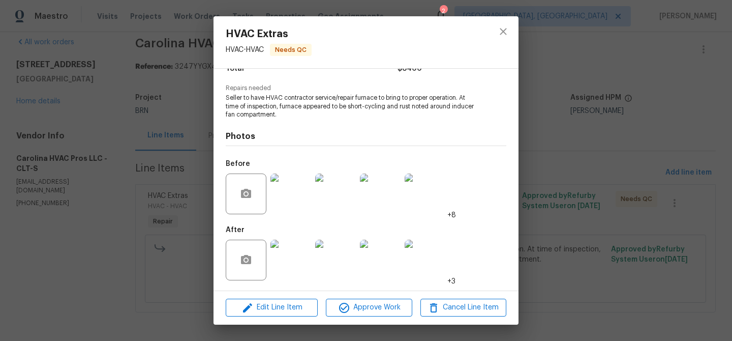
click at [104, 156] on div "HVAC Extras HVAC - HVAC Needs QC Vendor Carolina HVAC Pros LLC Account Category…" at bounding box center [366, 170] width 732 height 341
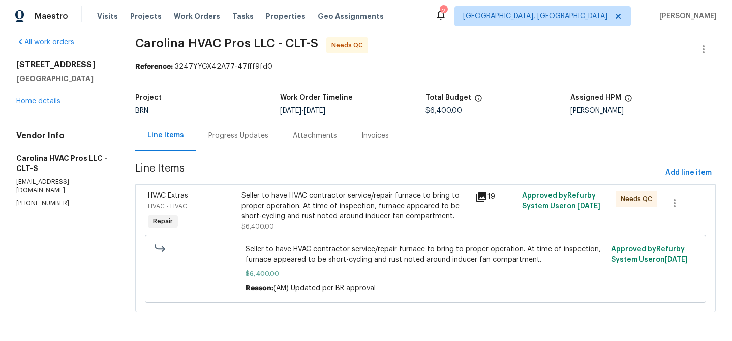
click at [199, 140] on div "Progress Updates" at bounding box center [238, 136] width 84 height 30
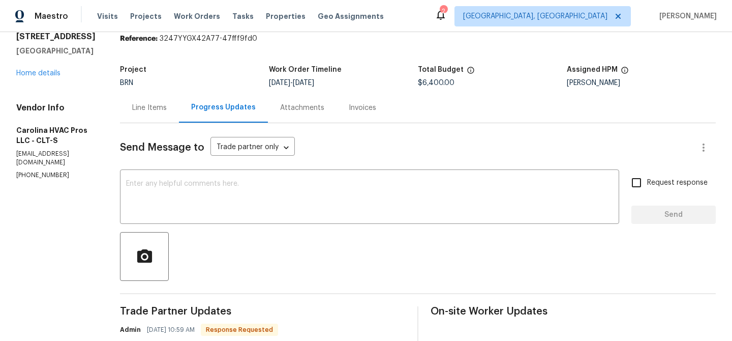
scroll to position [70, 0]
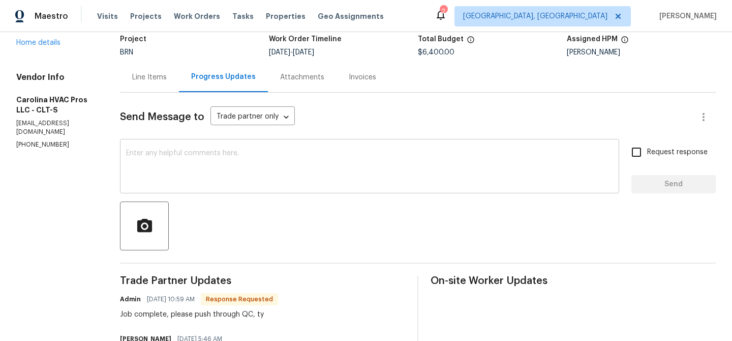
click at [179, 172] on textarea at bounding box center [369, 168] width 487 height 36
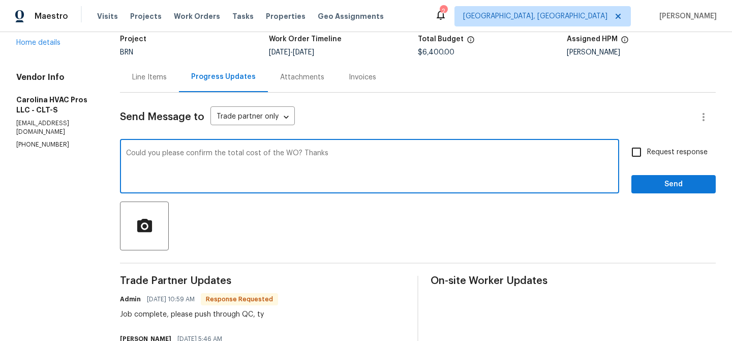
type textarea "Could you please confirm the total cost of the WO? Thanks"
click at [652, 152] on span "Request response" at bounding box center [678, 152] width 61 height 11
click at [648, 152] on input "Request response" at bounding box center [636, 151] width 21 height 21
checkbox input "true"
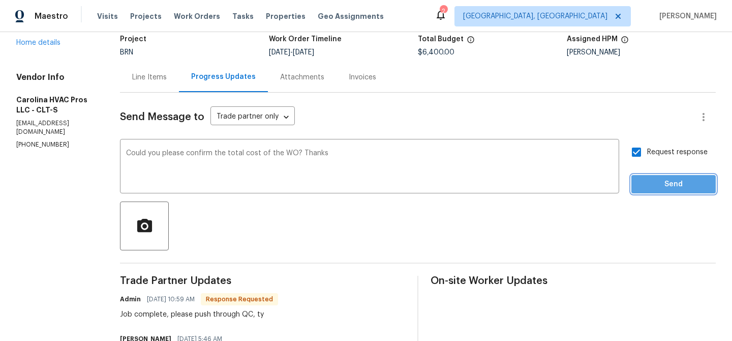
click at [651, 176] on button "Send" at bounding box center [674, 184] width 84 height 19
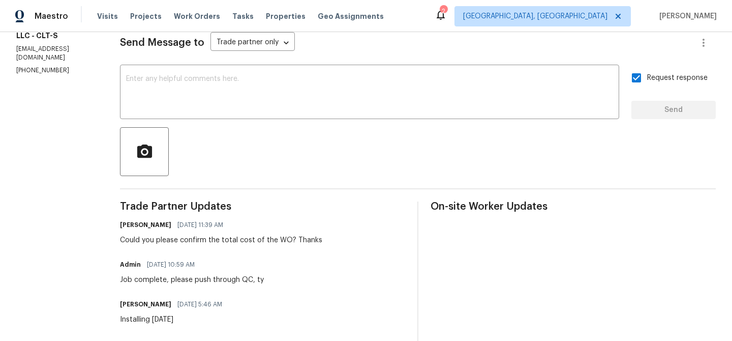
scroll to position [172, 0]
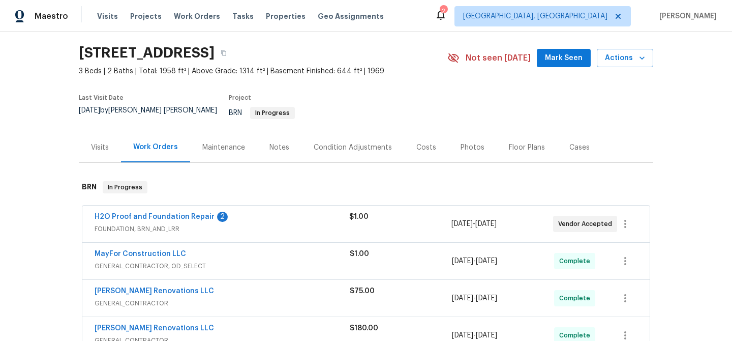
scroll to position [46, 0]
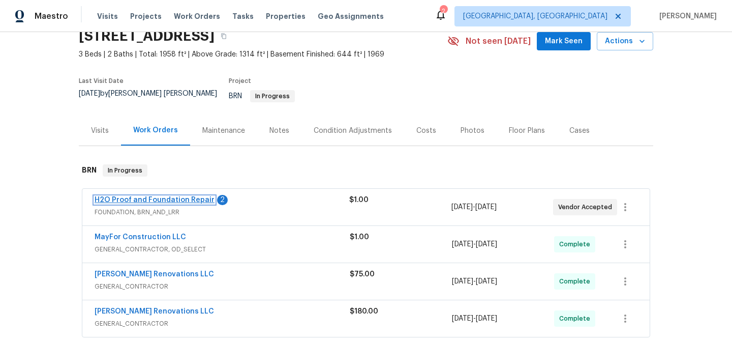
click at [120, 196] on link "H2O Proof and Foundation Repair" at bounding box center [155, 199] width 120 height 7
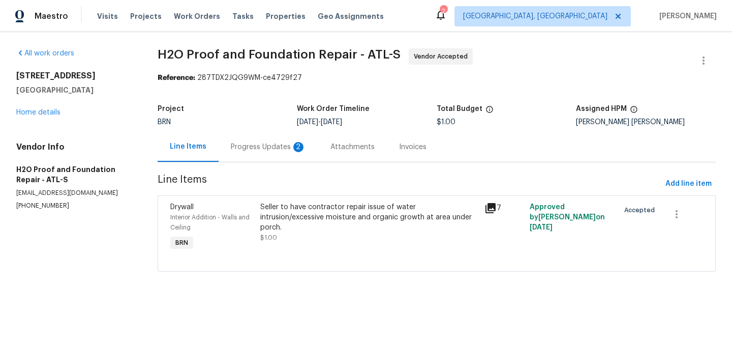
click at [271, 142] on div "Progress Updates 2" at bounding box center [268, 147] width 75 height 10
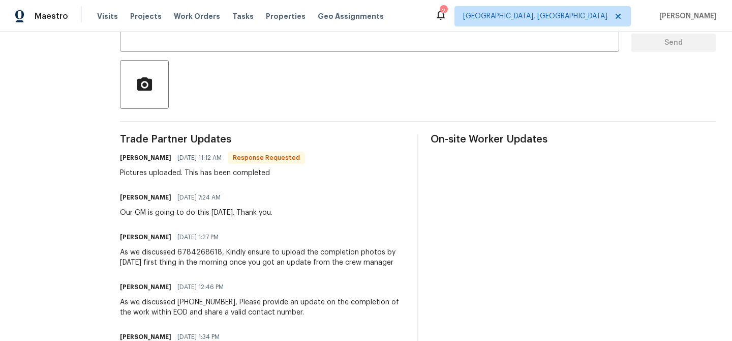
scroll to position [214, 0]
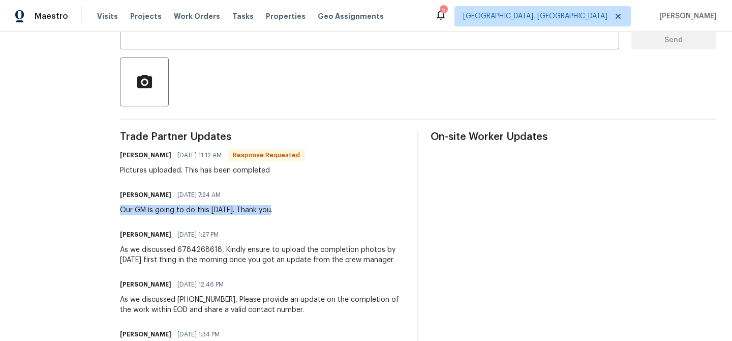
drag, startPoint x: 105, startPoint y: 211, endPoint x: 296, endPoint y: 210, distance: 190.8
click at [201, 213] on div "Our GM is going to do this [DATE]. Thank you." at bounding box center [196, 210] width 153 height 10
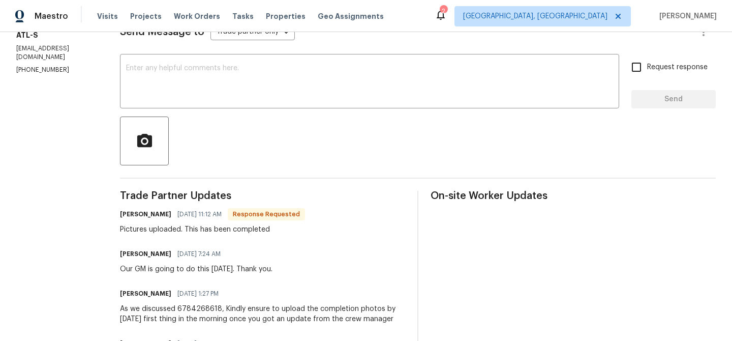
scroll to position [42, 0]
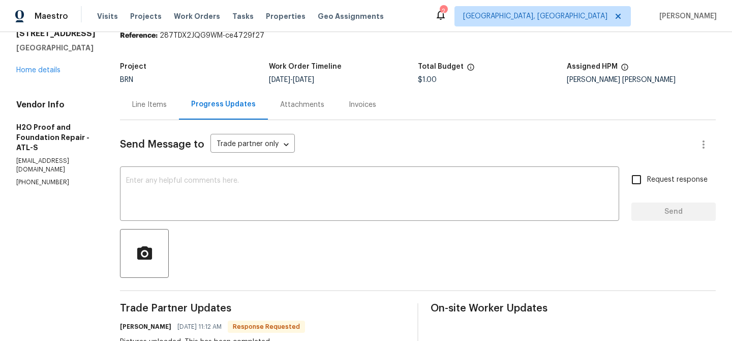
click at [142, 93] on div "Line Items" at bounding box center [149, 105] width 59 height 30
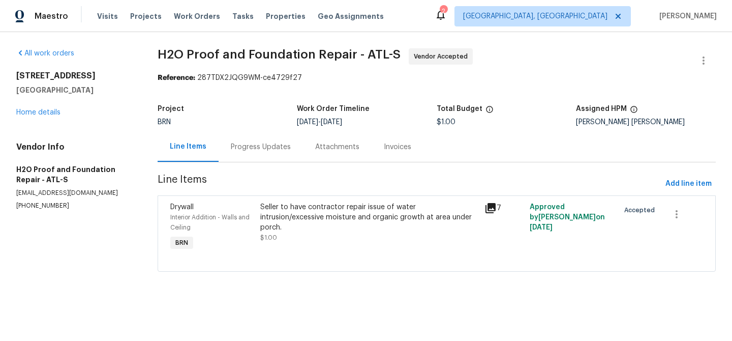
click at [300, 191] on span "Line Items" at bounding box center [410, 183] width 504 height 19
click at [300, 209] on div "Seller to have contractor repair issue of water intrusion/excessive moisture an…" at bounding box center [369, 217] width 219 height 31
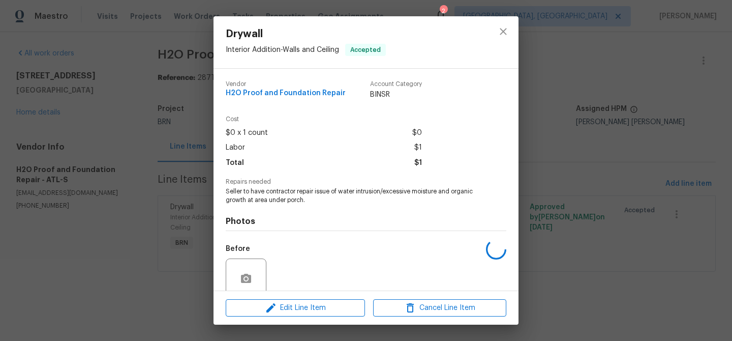
scroll to position [85, 0]
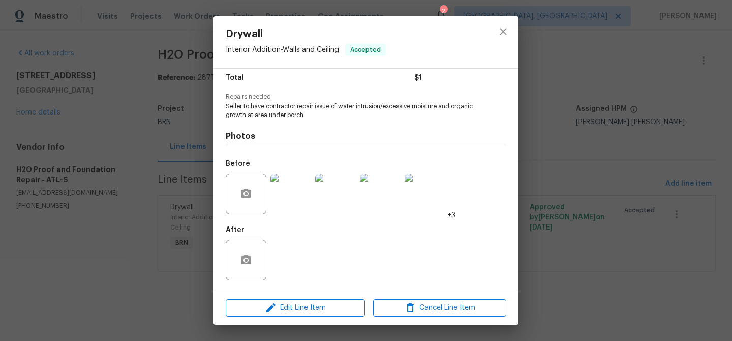
click at [286, 199] on img at bounding box center [291, 193] width 41 height 41
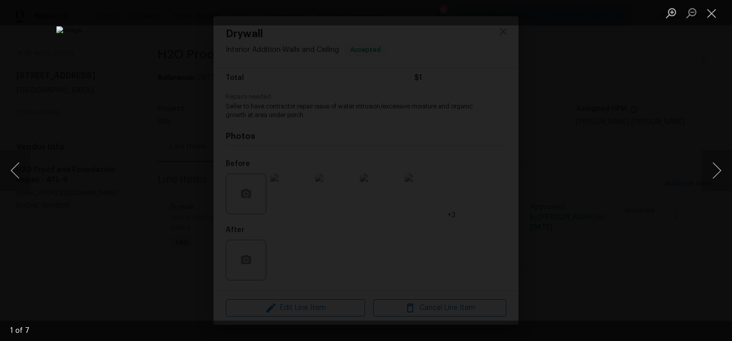
click at [93, 191] on div "Lightbox" at bounding box center [366, 170] width 732 height 341
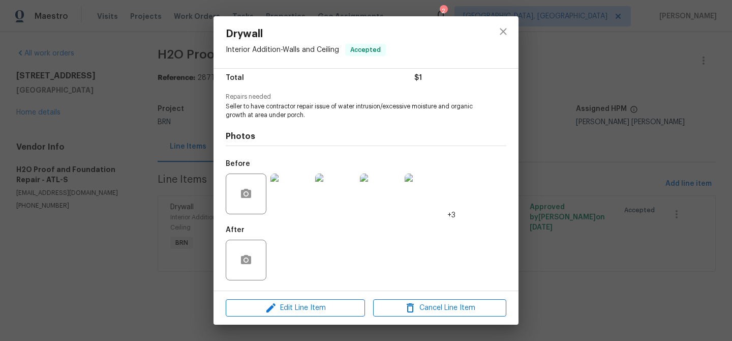
click at [290, 189] on img at bounding box center [291, 193] width 41 height 41
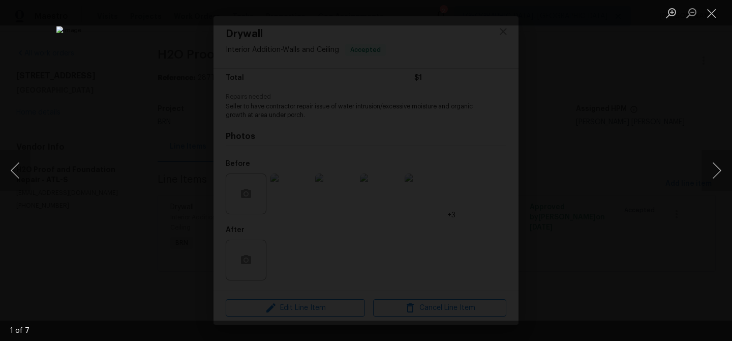
click at [113, 228] on div "Lightbox" at bounding box center [366, 170] width 732 height 341
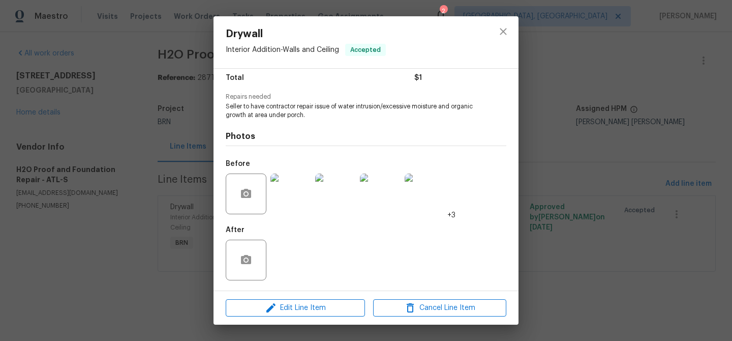
click at [115, 217] on div "Drywall Interior Addition - Walls and Ceiling Accepted Vendor H2O Proof and Fou…" at bounding box center [366, 170] width 732 height 341
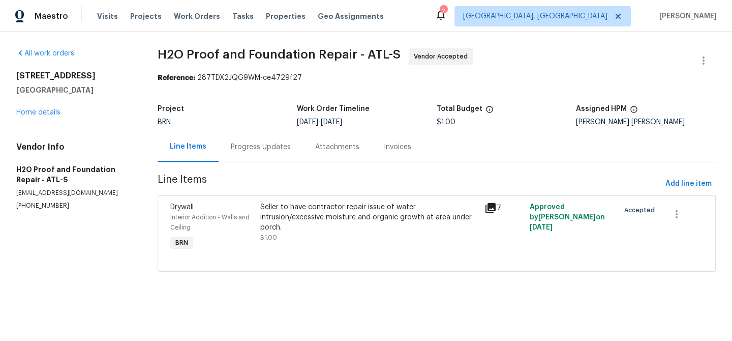
click at [264, 149] on div "Progress Updates" at bounding box center [261, 147] width 60 height 10
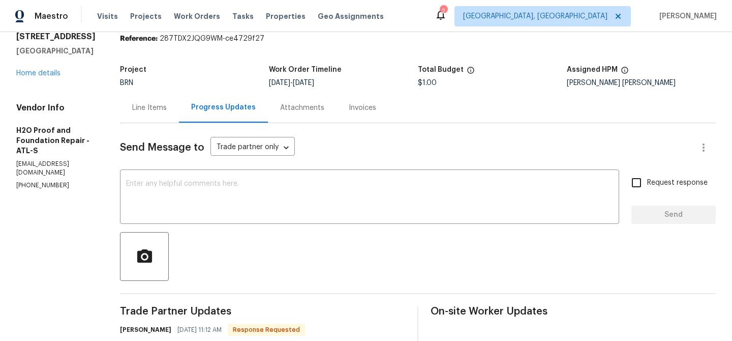
scroll to position [58, 0]
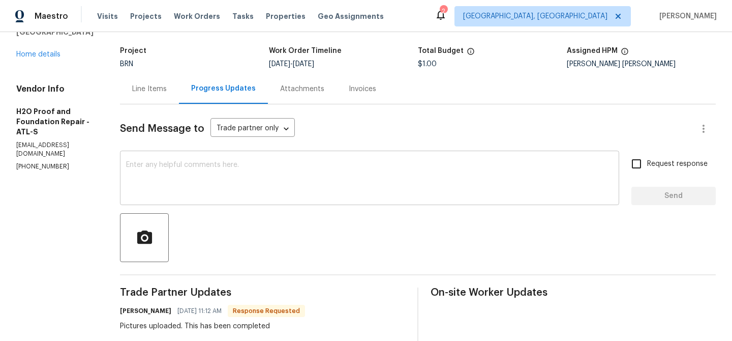
click at [188, 176] on textarea at bounding box center [369, 179] width 487 height 36
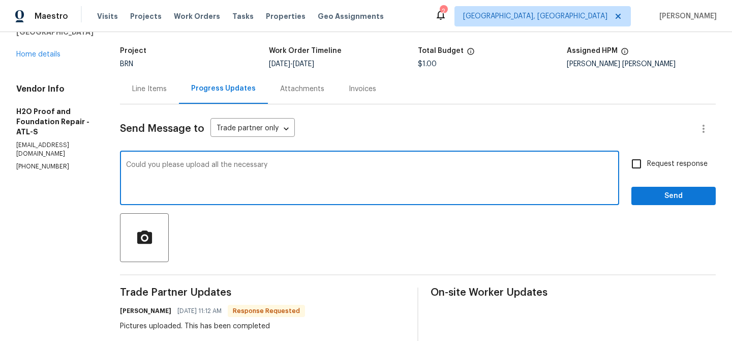
type textarea "Could you please upload all the necessary"
click at [210, 164] on textarea "Could you please upload all the necessary" at bounding box center [369, 179] width 487 height 36
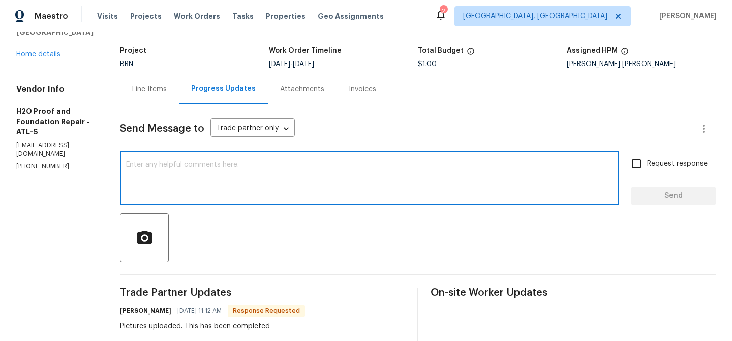
click at [145, 84] on div "Line Items" at bounding box center [149, 89] width 35 height 10
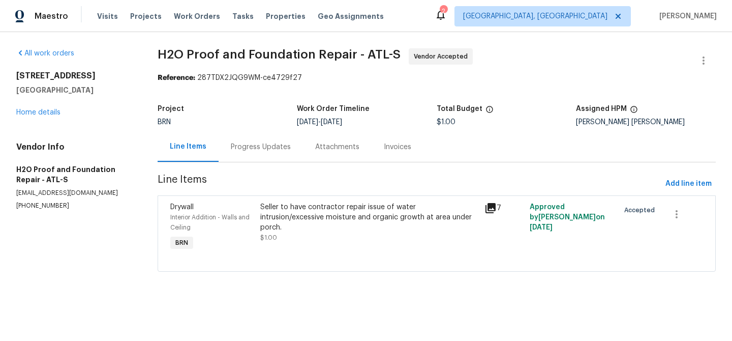
click at [249, 155] on div "Progress Updates" at bounding box center [261, 147] width 84 height 30
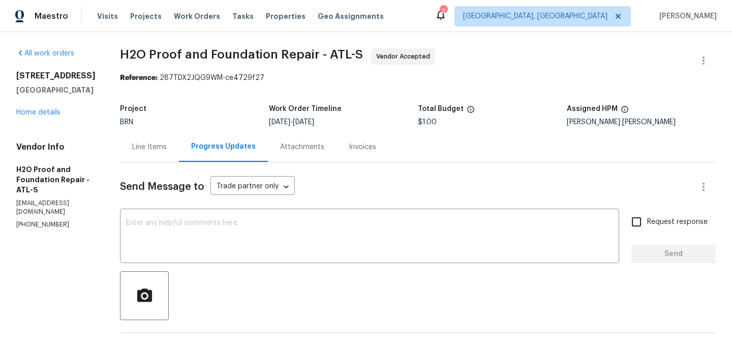
click at [133, 155] on div "Line Items" at bounding box center [149, 147] width 59 height 30
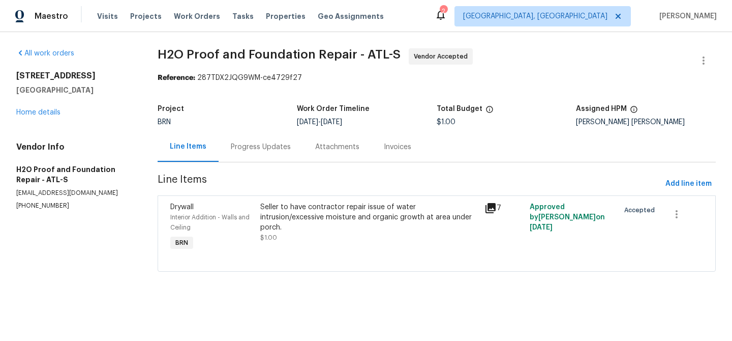
click at [240, 151] on div "Progress Updates" at bounding box center [261, 147] width 60 height 10
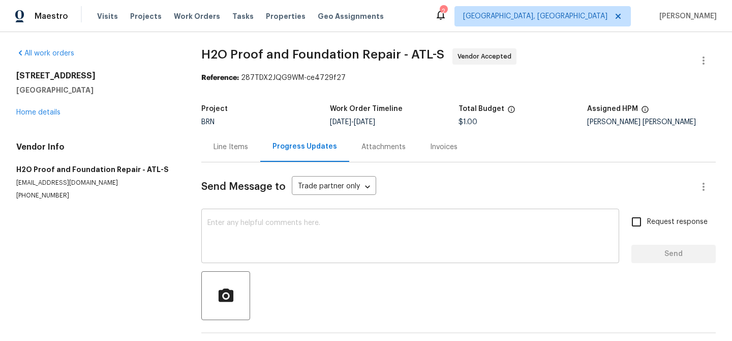
click at [225, 215] on div "x ​" at bounding box center [410, 237] width 418 height 52
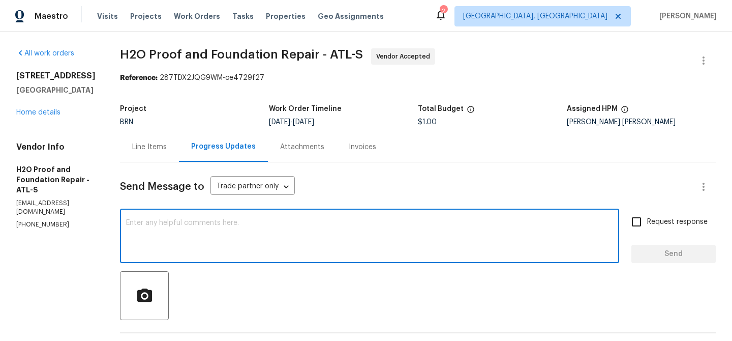
paste textarea "Could you please upload all the necessary"
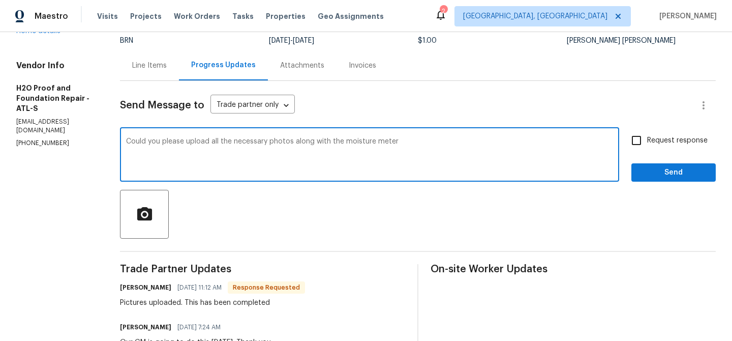
scroll to position [85, 0]
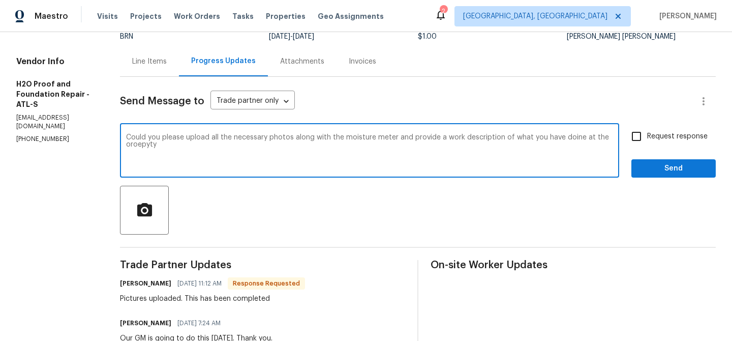
type textarea "Could you please upload all the necessary photos along with the moisture meter …"
click at [305, 151] on textarea "Could you please upload all the necessary photos along with the moisture meter …" at bounding box center [369, 152] width 487 height 36
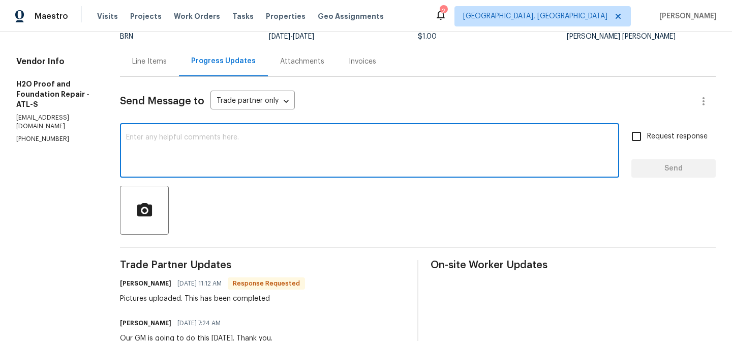
scroll to position [0, 0]
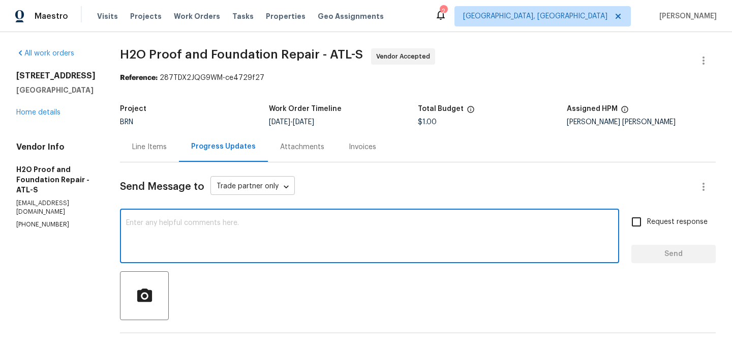
paste textarea "Could you please upload all the necessary photos along with the moisture meter …"
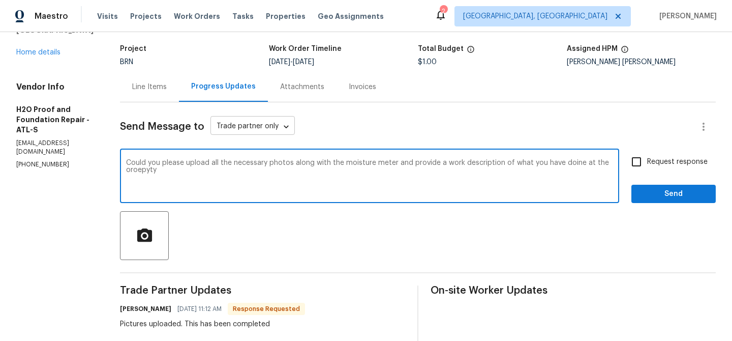
scroll to position [68, 0]
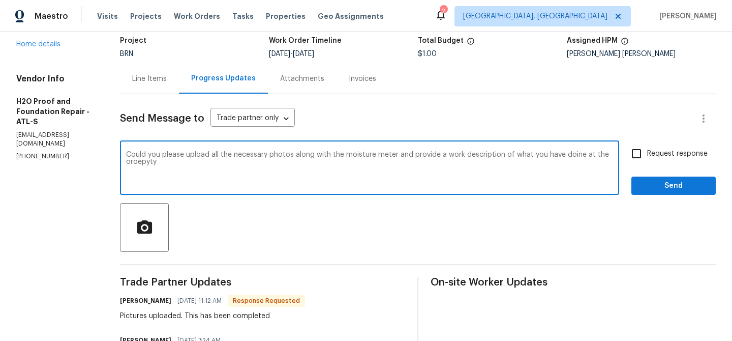
click at [179, 164] on textarea "Could you please upload all the necessary photos along with the moisture meter …" at bounding box center [369, 169] width 487 height 36
type textarea "Could you please upload all the necessary photos along with the moisture meter …"
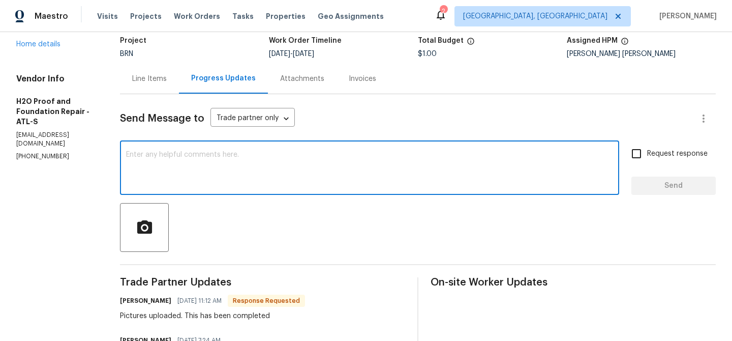
paste textarea "Please upload all the required photos, including those of the moisture meter, a…"
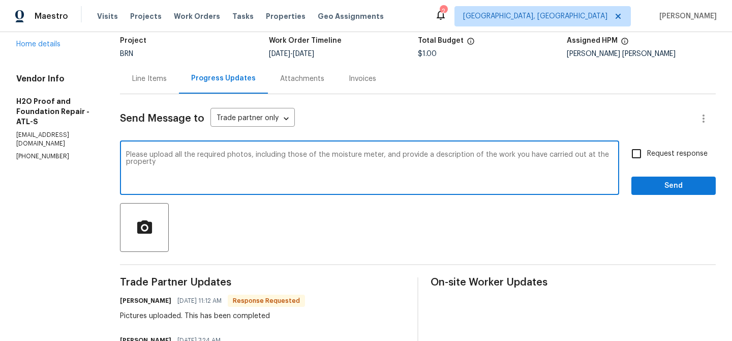
scroll to position [74, 0]
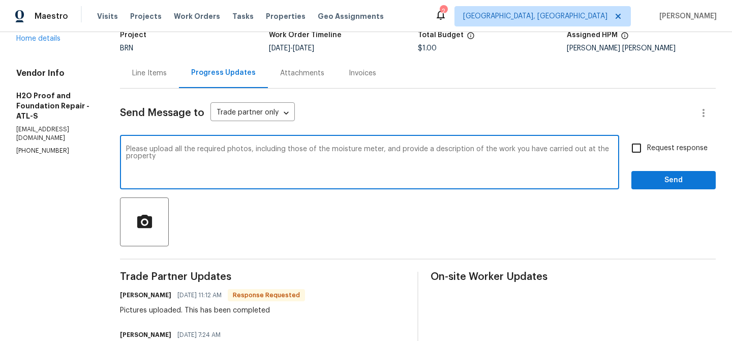
type textarea "Please upload all the required photos, including those of the moisture meter, a…"
click at [632, 153] on input "Request response" at bounding box center [636, 147] width 21 height 21
checkbox input "true"
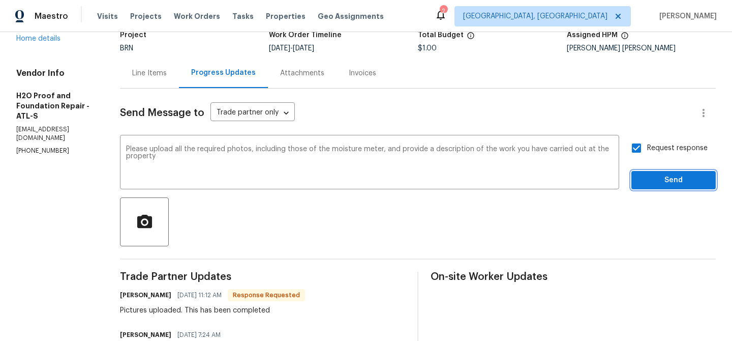
click at [661, 175] on span "Send" at bounding box center [674, 180] width 68 height 13
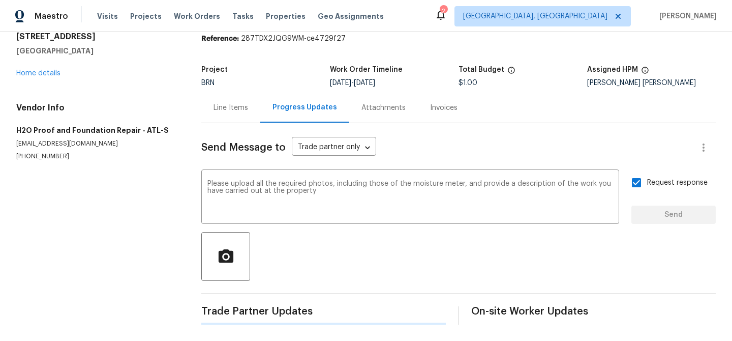
scroll to position [0, 0]
